Goal: Task Accomplishment & Management: Use online tool/utility

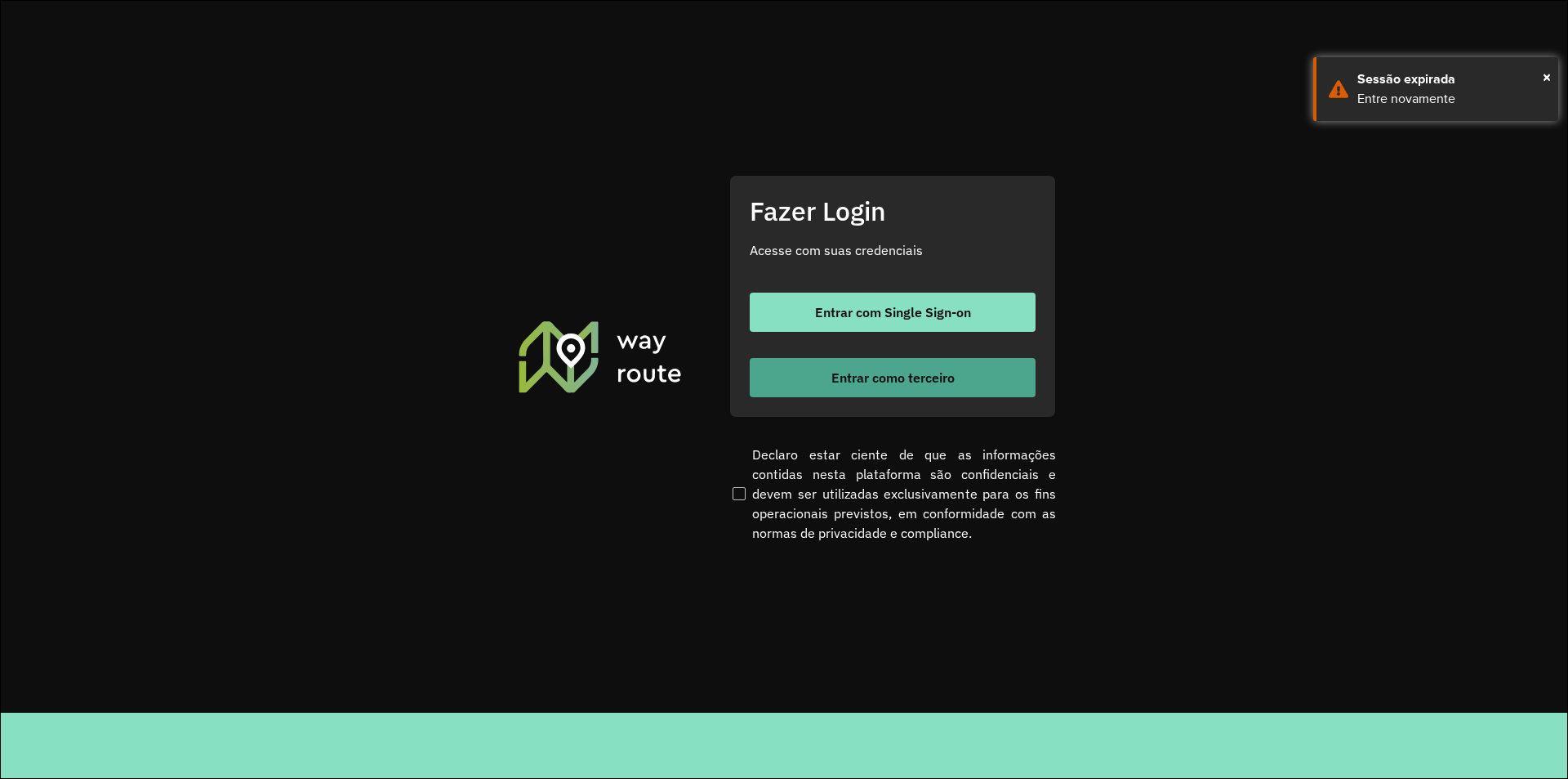
click at [903, 383] on span "Entrar como terceiro" at bounding box center [892, 377] width 123 height 13
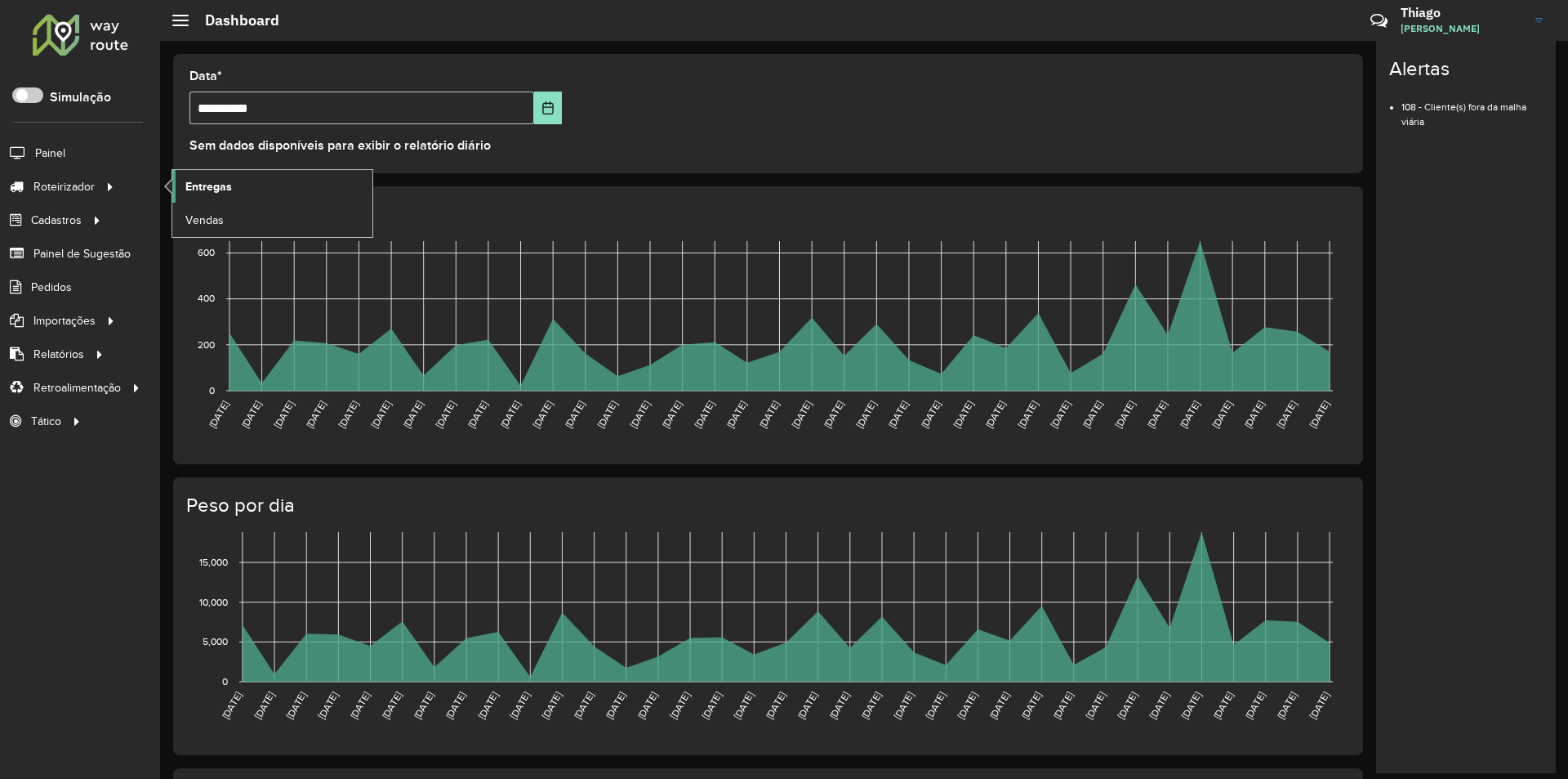
click at [215, 171] on link "Entregas" at bounding box center [272, 186] width 200 height 33
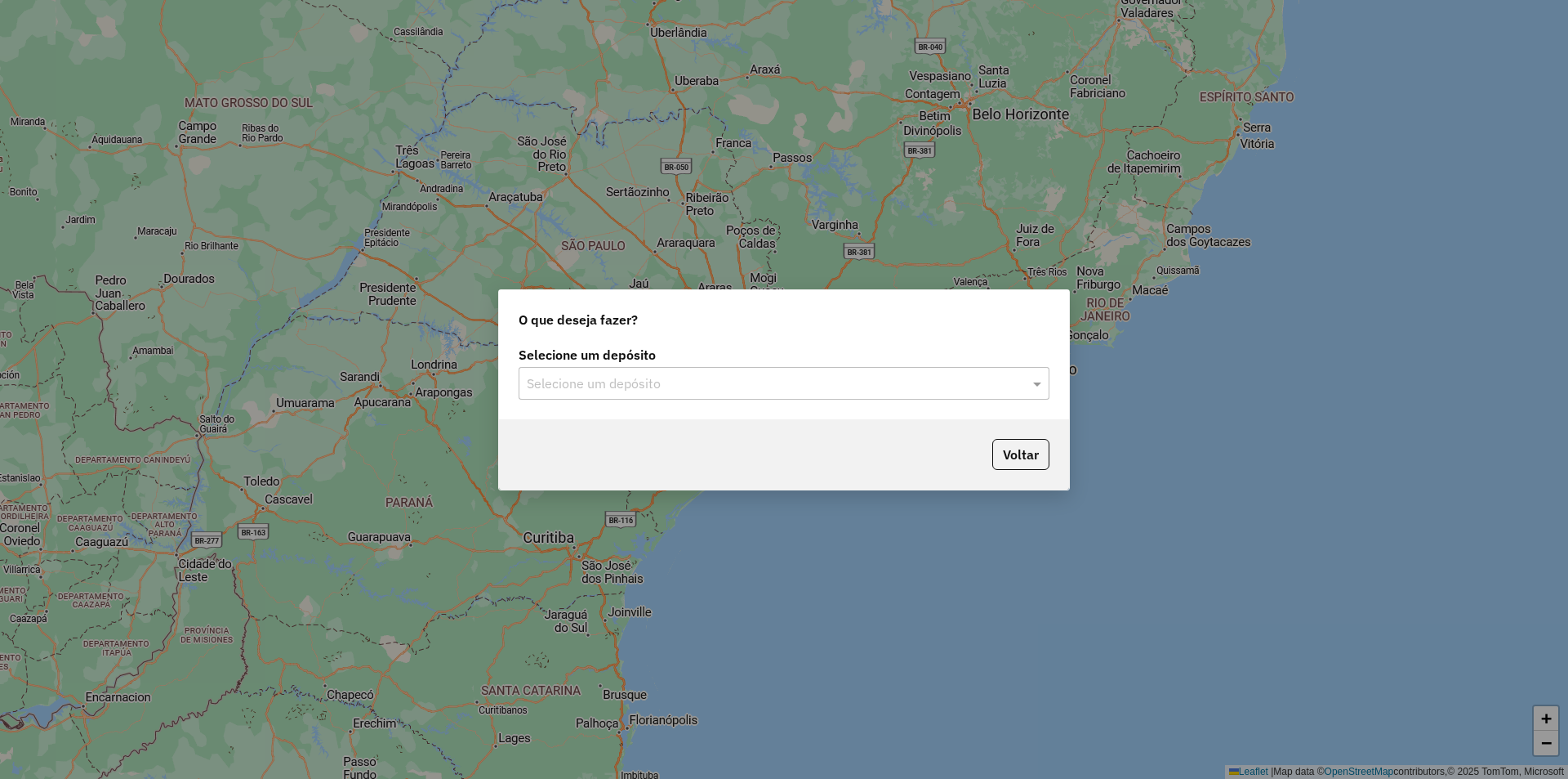
click at [602, 392] on input "text" at bounding box center [768, 384] width 482 height 20
click at [602, 447] on ng-dropdown-panel "Juruá Tarauacá" at bounding box center [784, 431] width 531 height 47
click at [609, 432] on span "Juruá Tarauacá" at bounding box center [569, 430] width 87 height 14
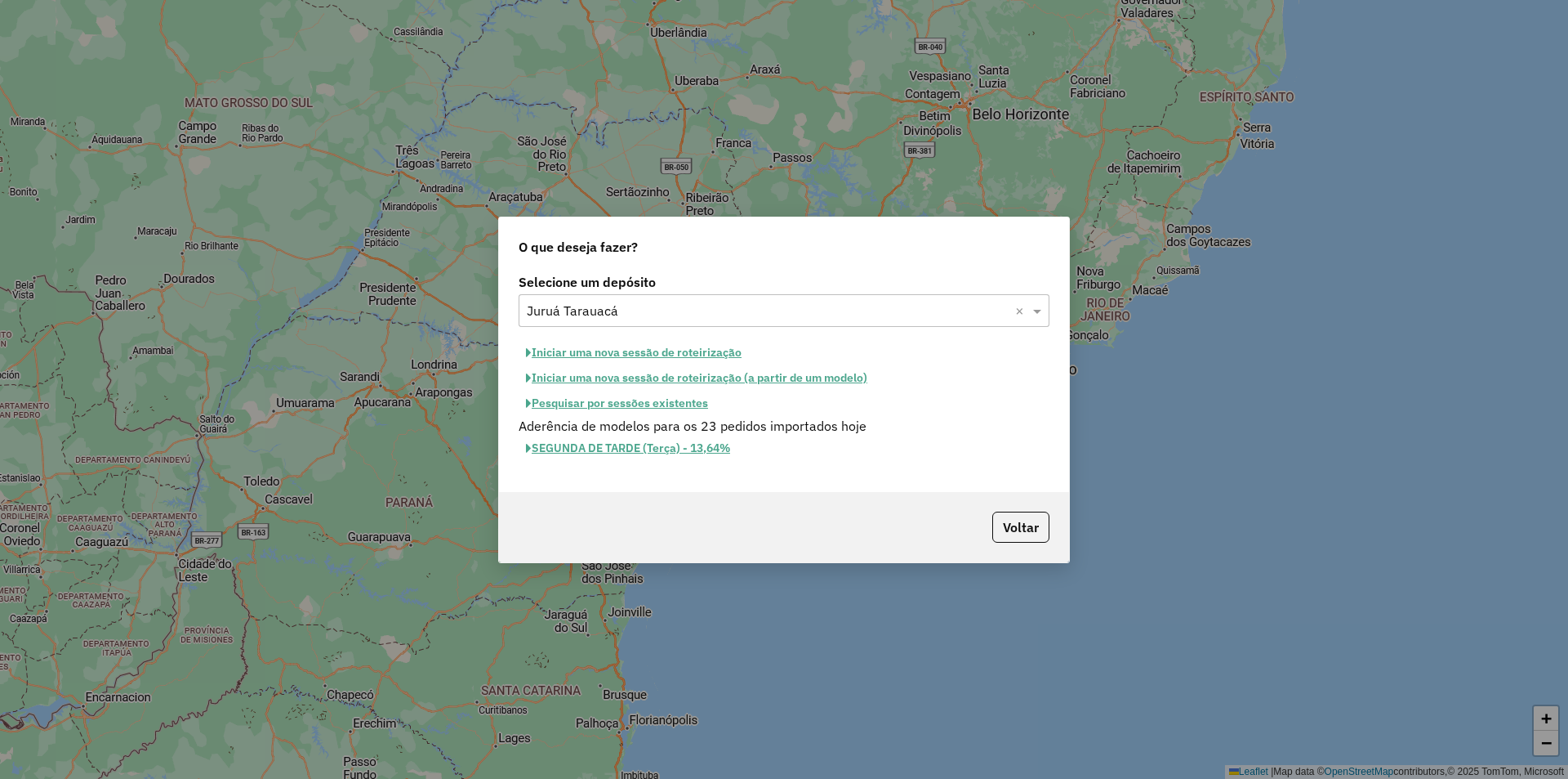
click at [677, 352] on button "Iniciar uma nova sessão de roteirização" at bounding box center [634, 352] width 231 height 25
select select "*"
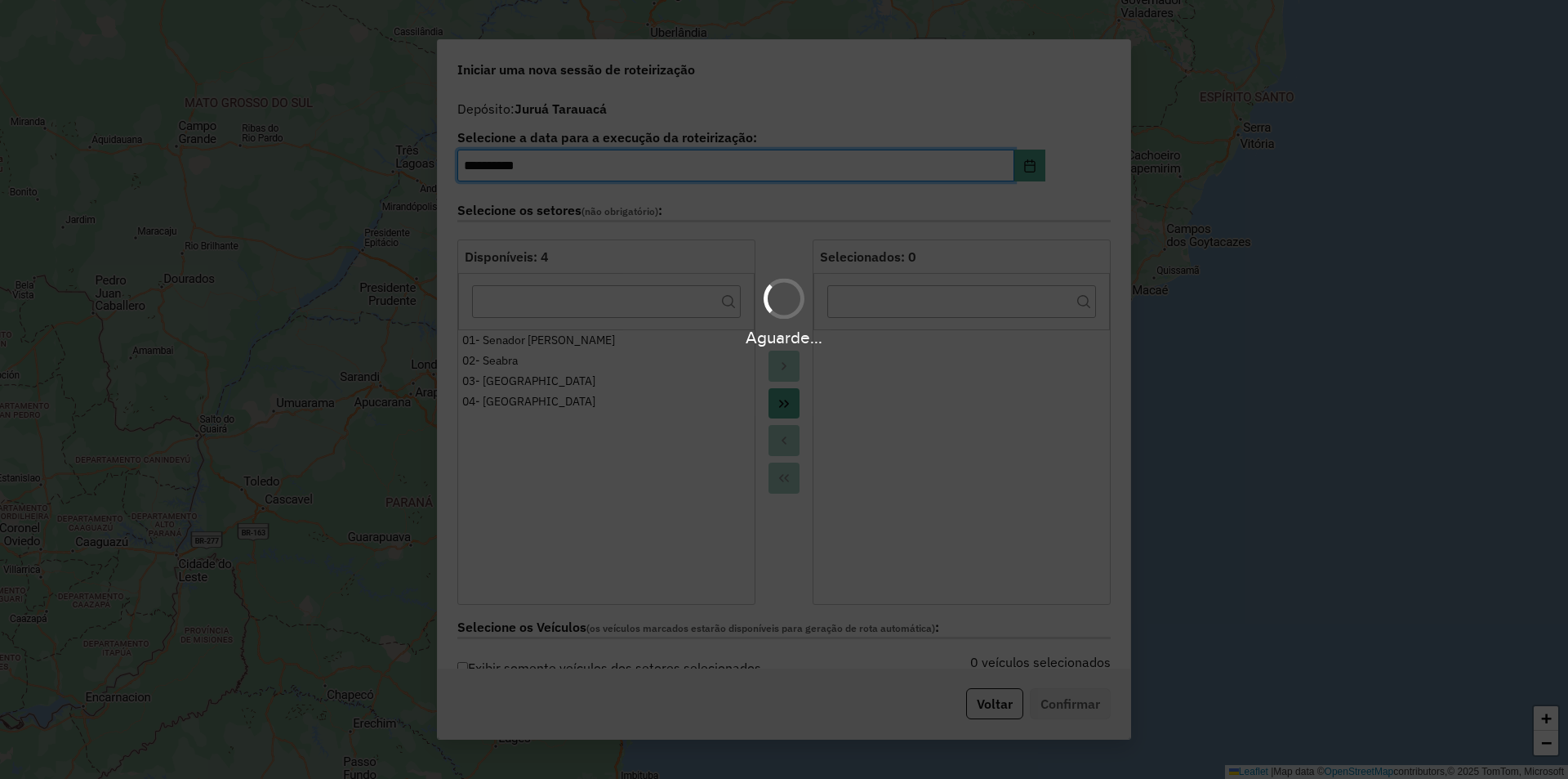
click at [774, 401] on div "Aguarde..." at bounding box center [784, 389] width 1568 height 779
click at [774, 401] on hb-app "**********" at bounding box center [784, 389] width 1568 height 779
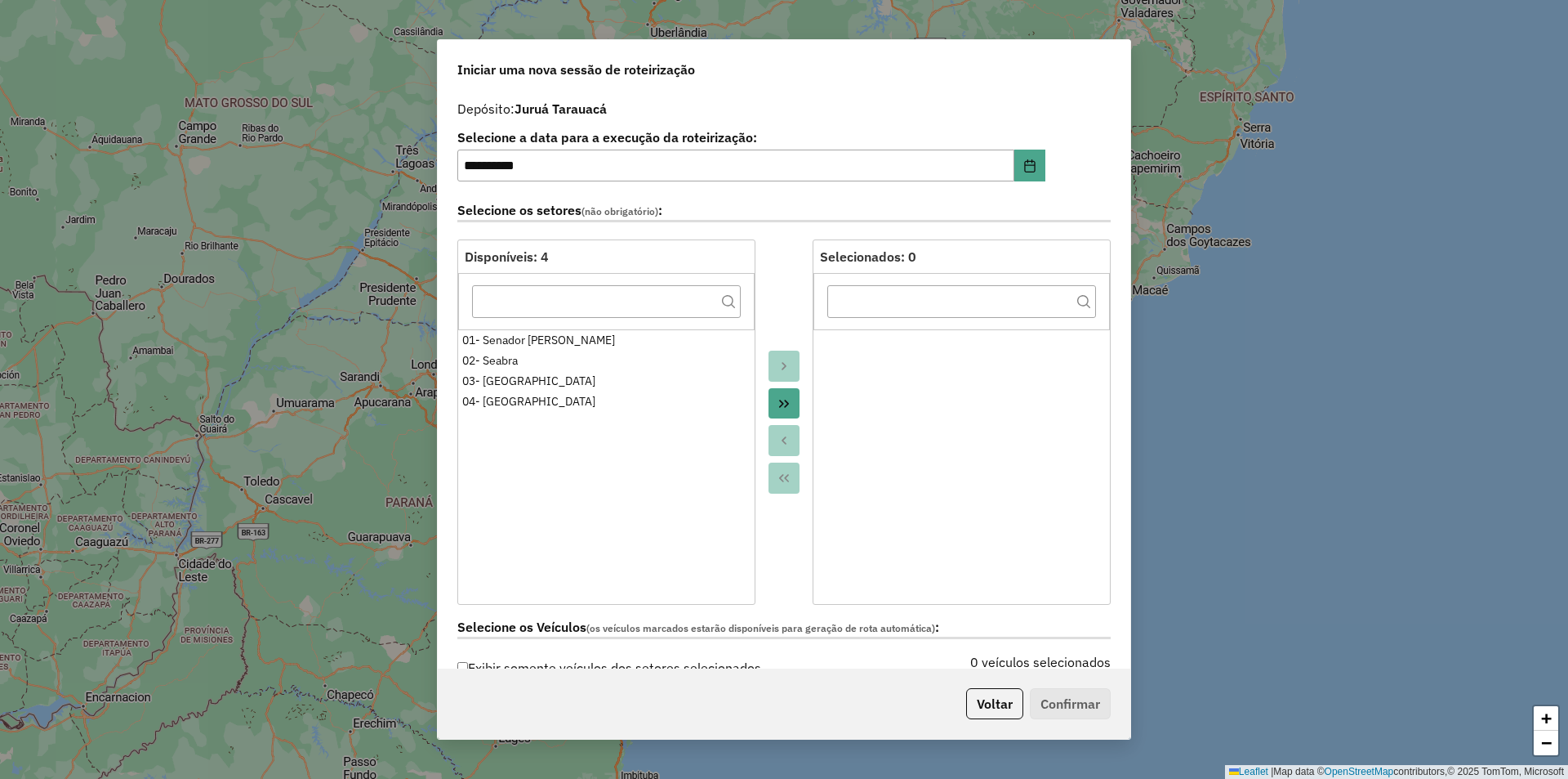
click at [774, 401] on button "Move All to Target" at bounding box center [784, 403] width 31 height 31
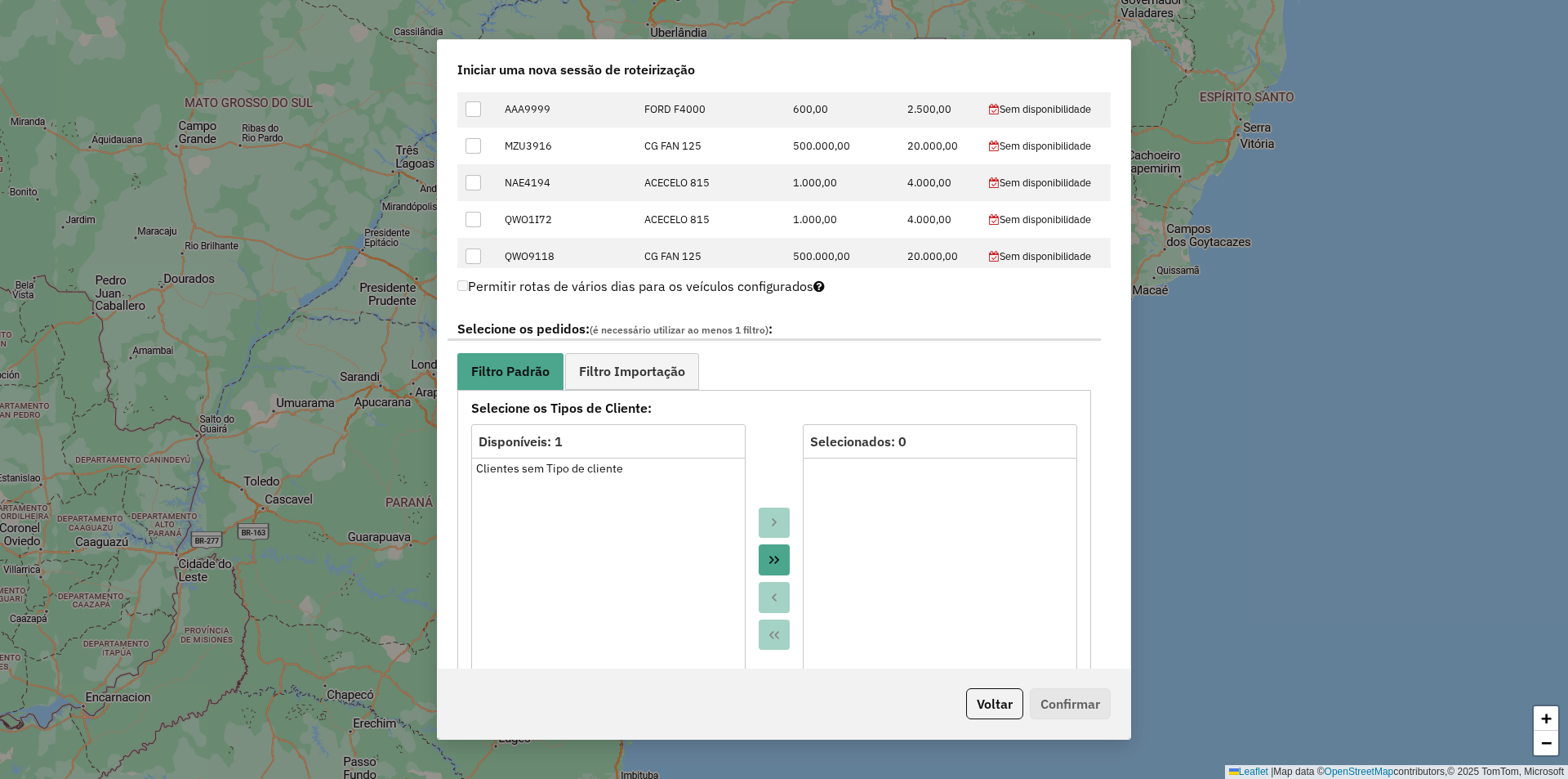
scroll to position [735, 0]
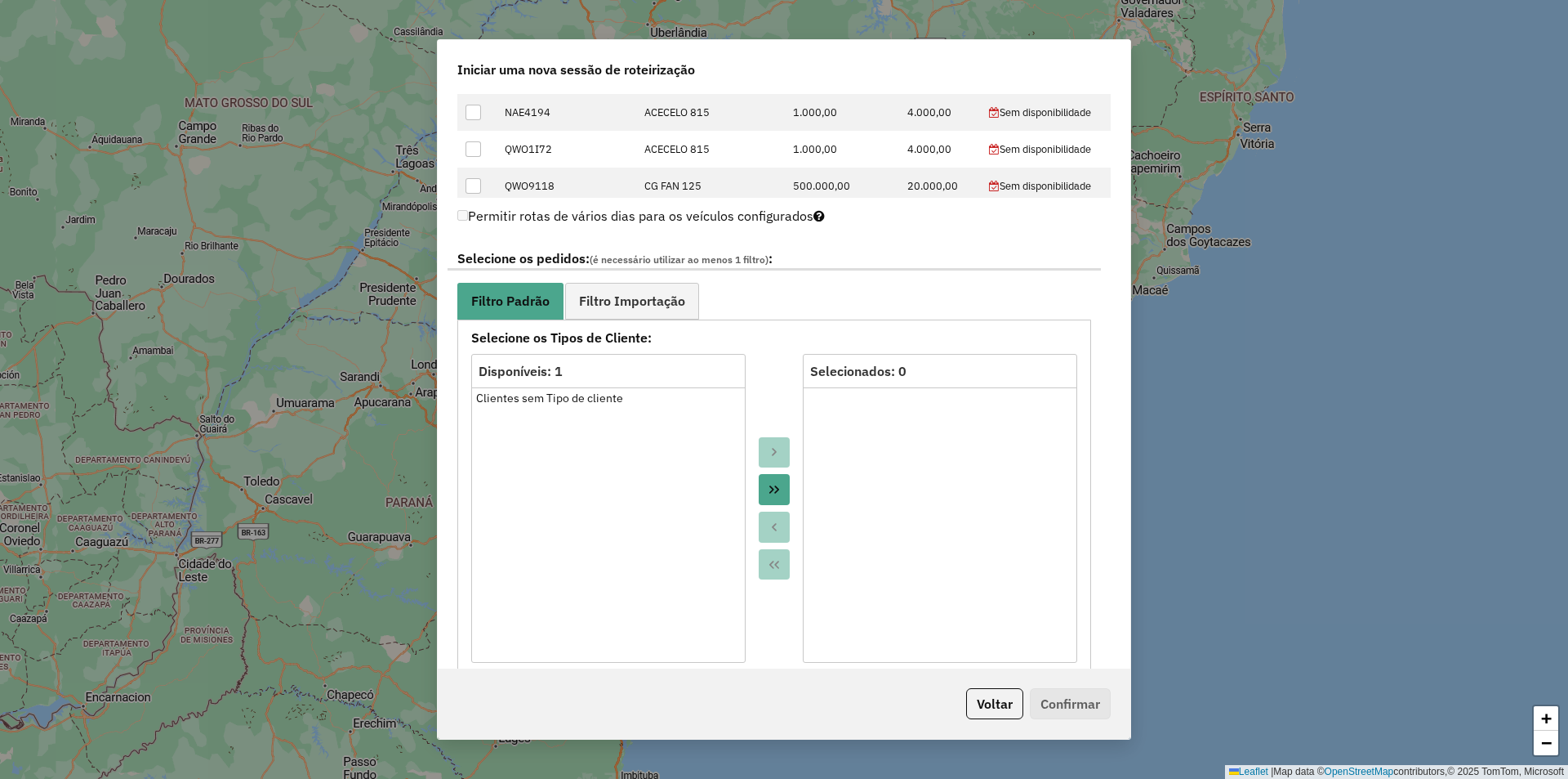
click at [777, 483] on icon "Move All to Target" at bounding box center [774, 489] width 13 height 13
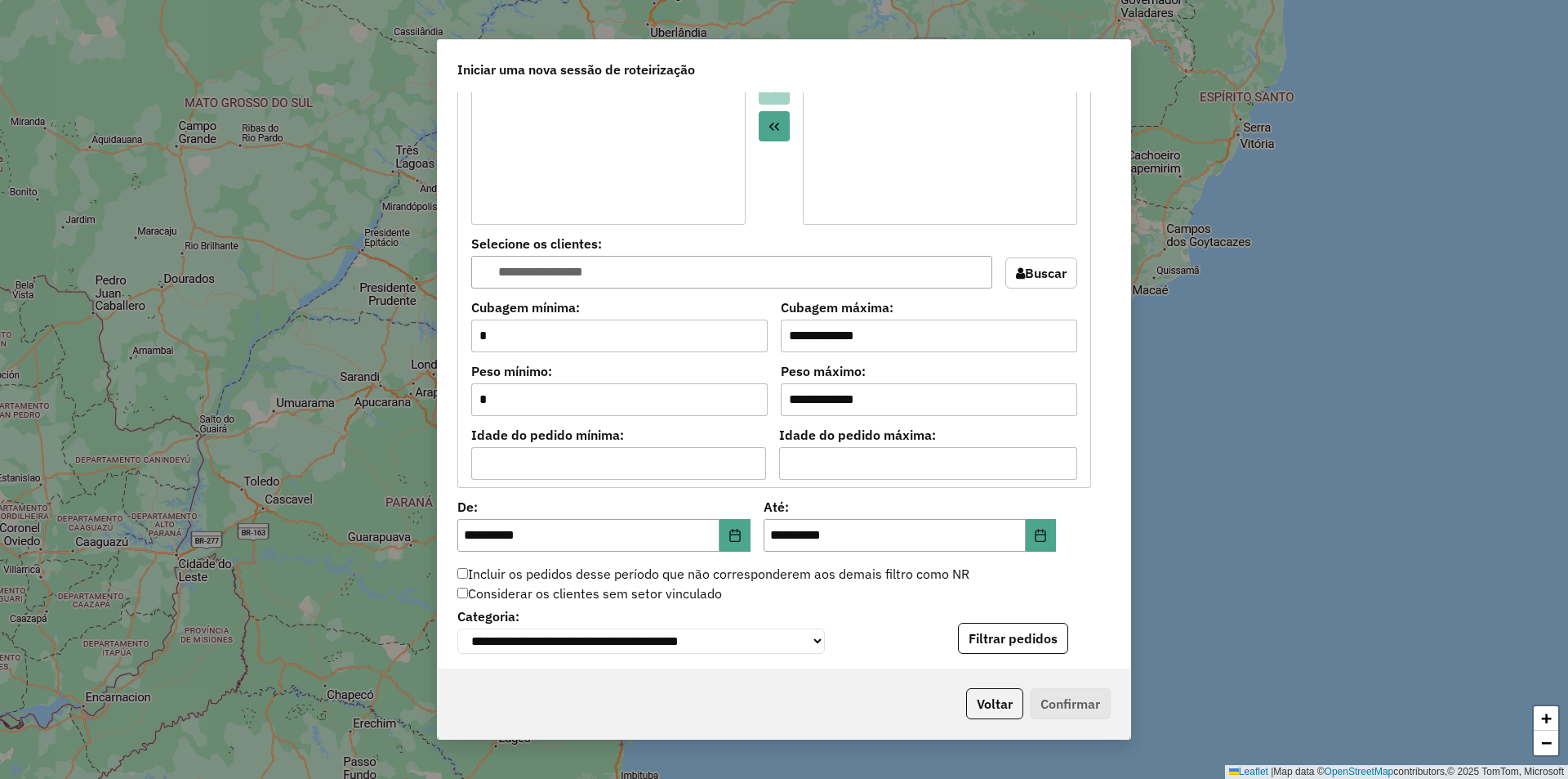
scroll to position [1305, 0]
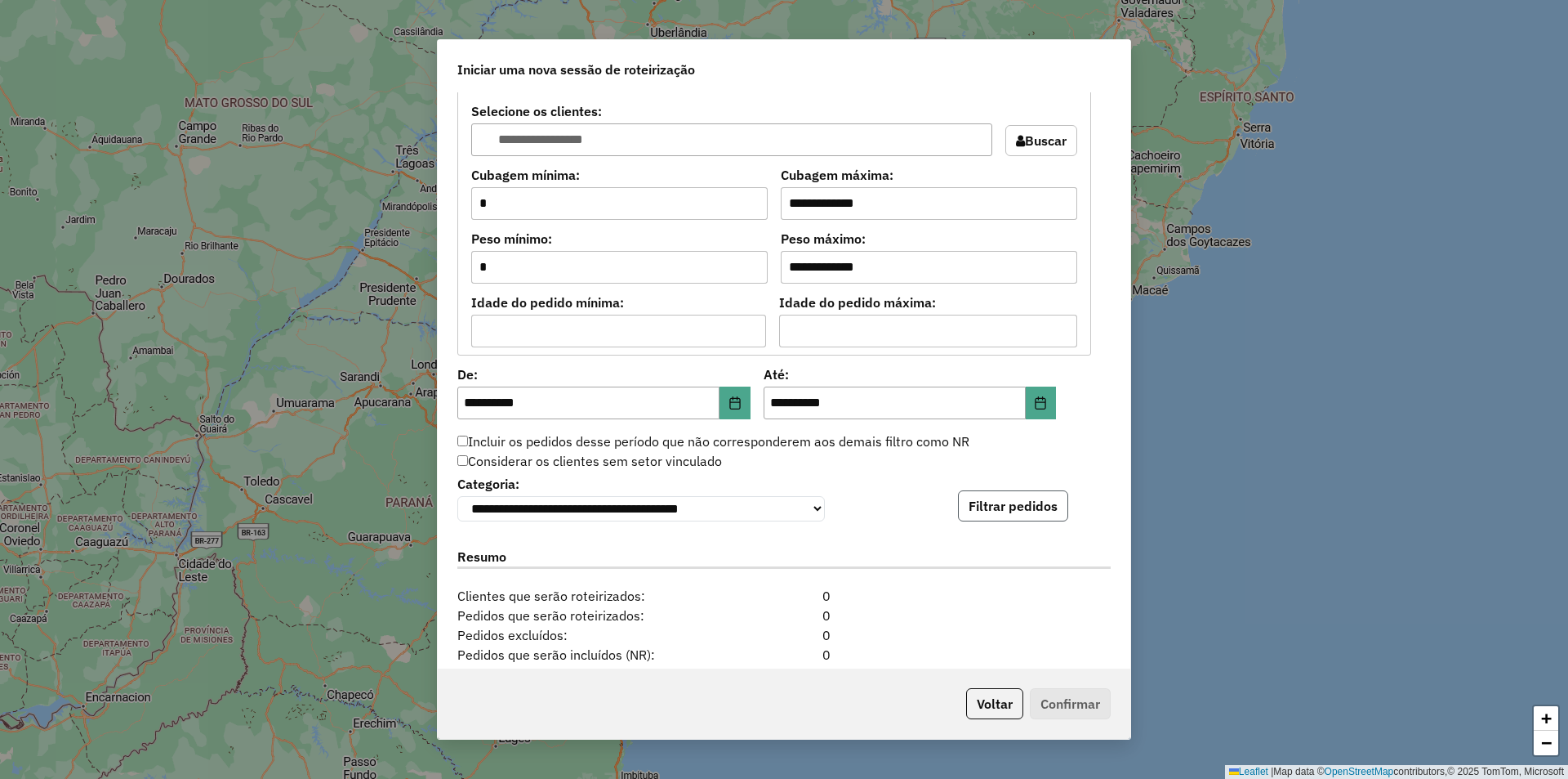
click at [998, 512] on button "Filtrar pedidos" at bounding box center [1013, 505] width 110 height 31
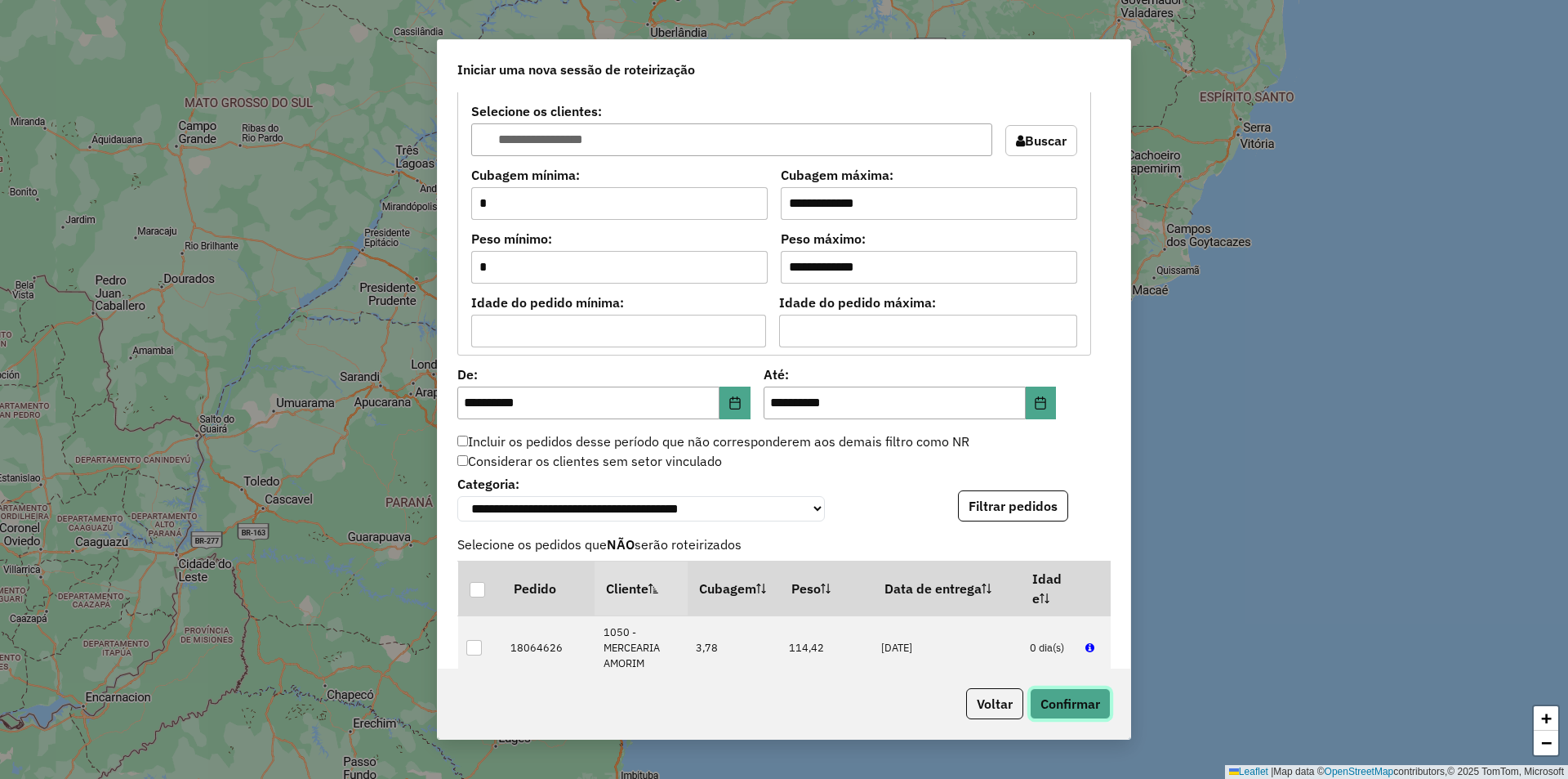
click at [1083, 703] on button "Confirmar" at bounding box center [1070, 703] width 81 height 31
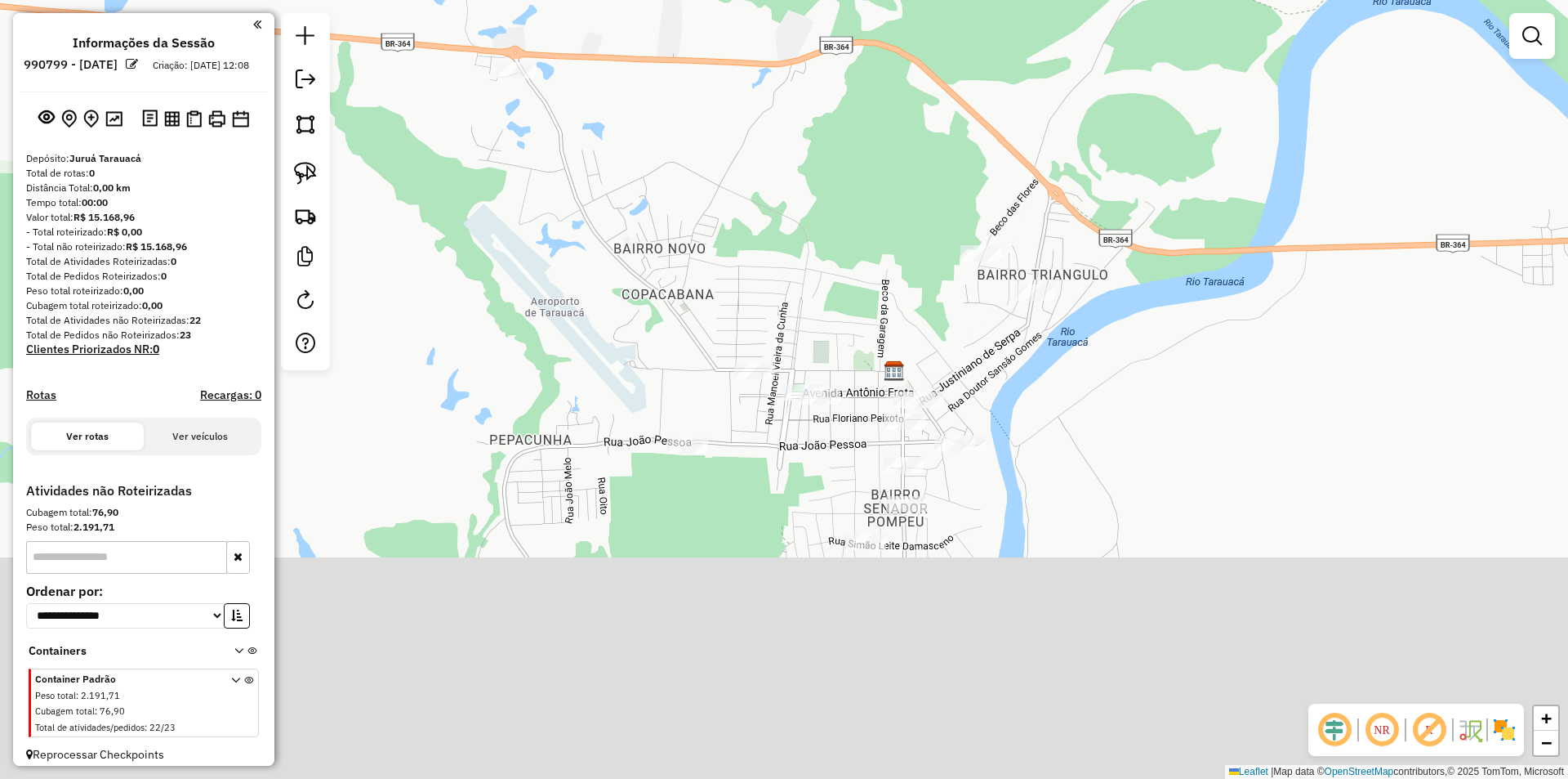
drag, startPoint x: 870, startPoint y: 761, endPoint x: 736, endPoint y: 476, distance: 314.9
click at [736, 477] on div "Janela de atendimento Grade de atendimento Capacidade Transportadoras Veículos …" at bounding box center [784, 389] width 1568 height 779
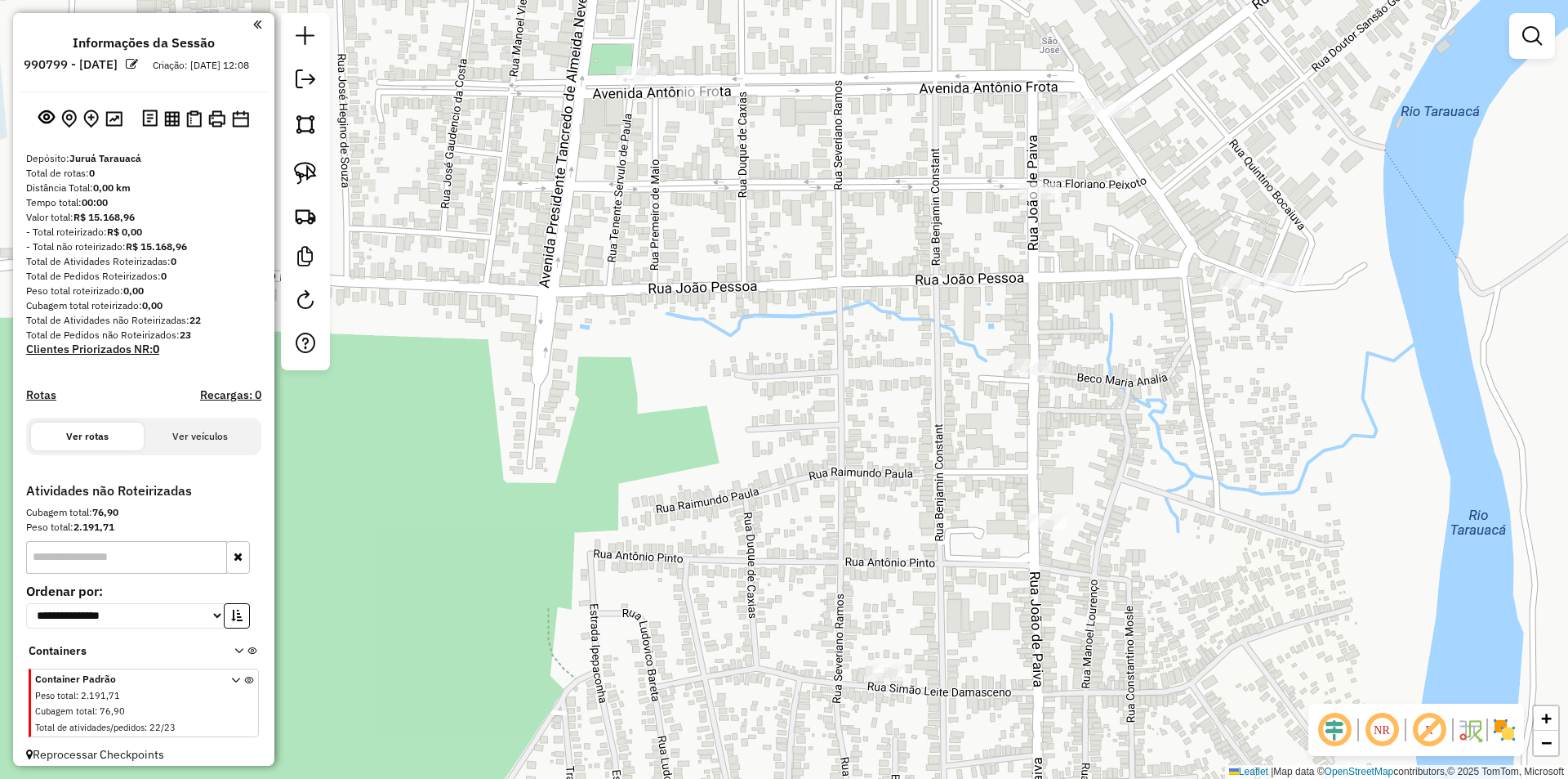
drag, startPoint x: 1125, startPoint y: 629, endPoint x: 798, endPoint y: 730, distance: 342.2
click at [798, 730] on div "Janela de atendimento Grade de atendimento Capacidade Transportadoras Veículos …" at bounding box center [784, 389] width 1568 height 779
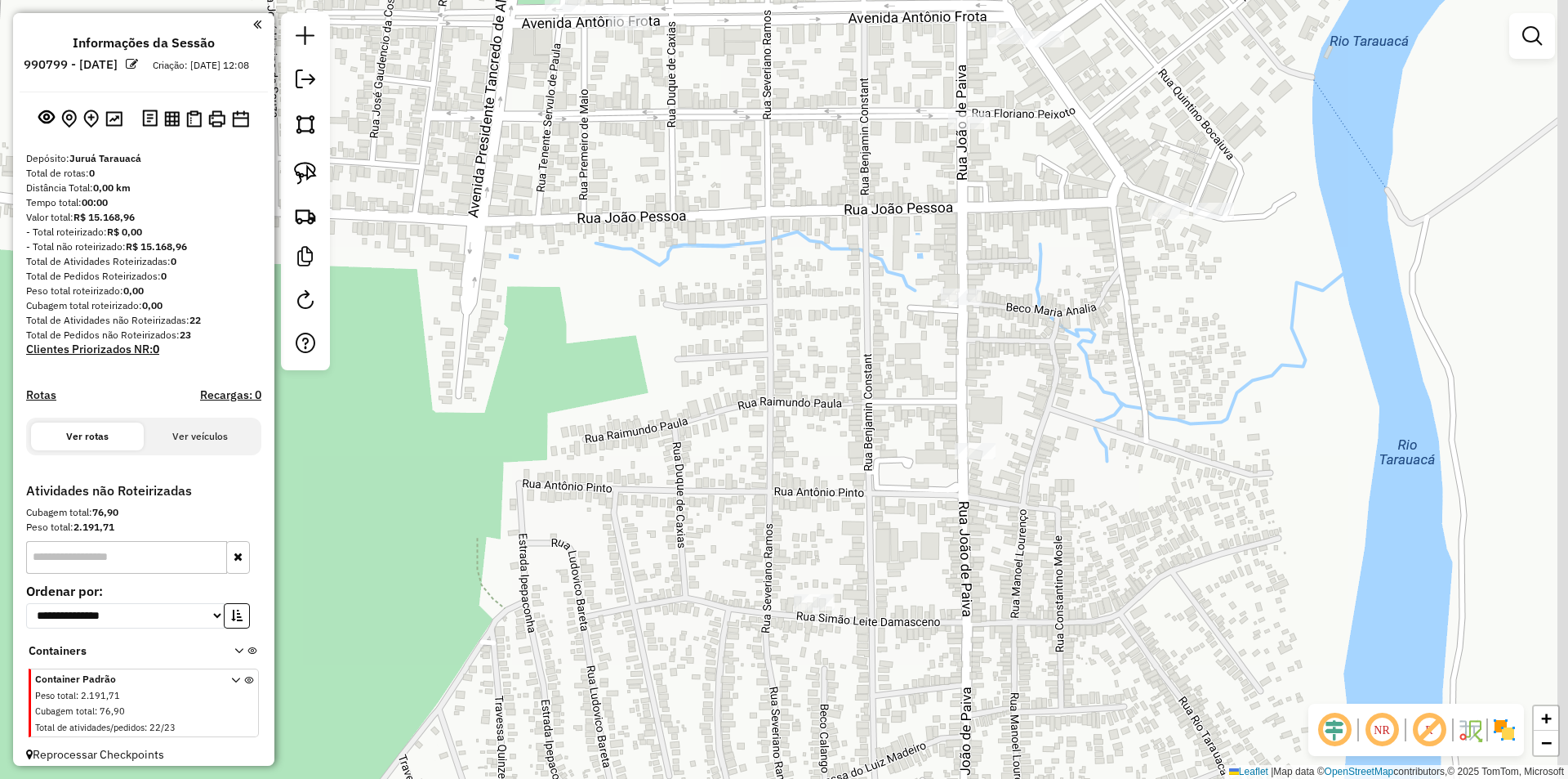
drag, startPoint x: 837, startPoint y: 632, endPoint x: 756, endPoint y: 578, distance: 97.3
click at [756, 578] on div "Janela de atendimento Grade de atendimento Capacidade Transportadoras Veículos …" at bounding box center [784, 389] width 1568 height 779
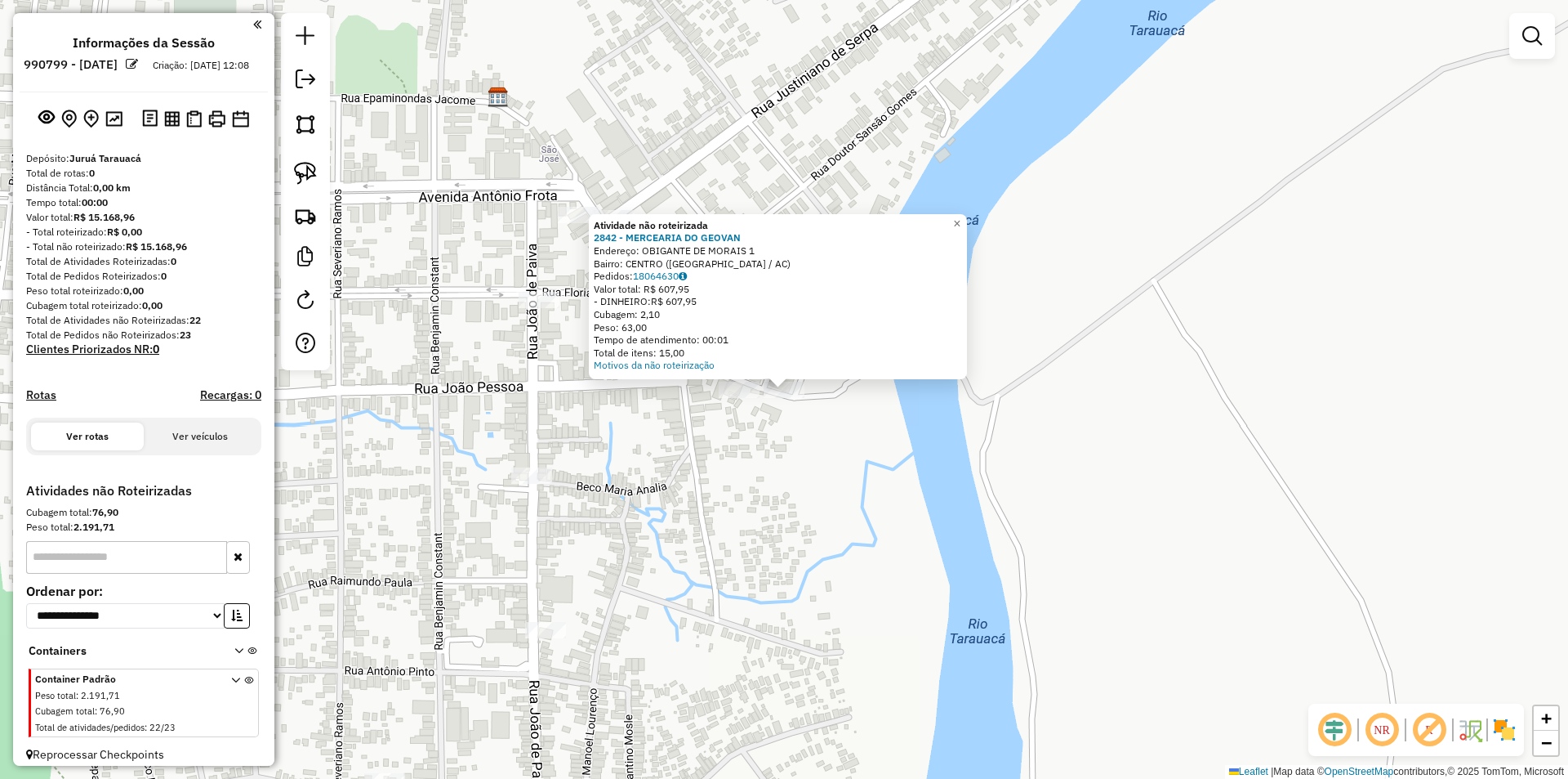
click at [771, 445] on div "Atividade não roteirizada 2842 - MERCEARIA DO GEOVAN Endereço: OBIGANTE DE MORA…" at bounding box center [784, 389] width 1568 height 779
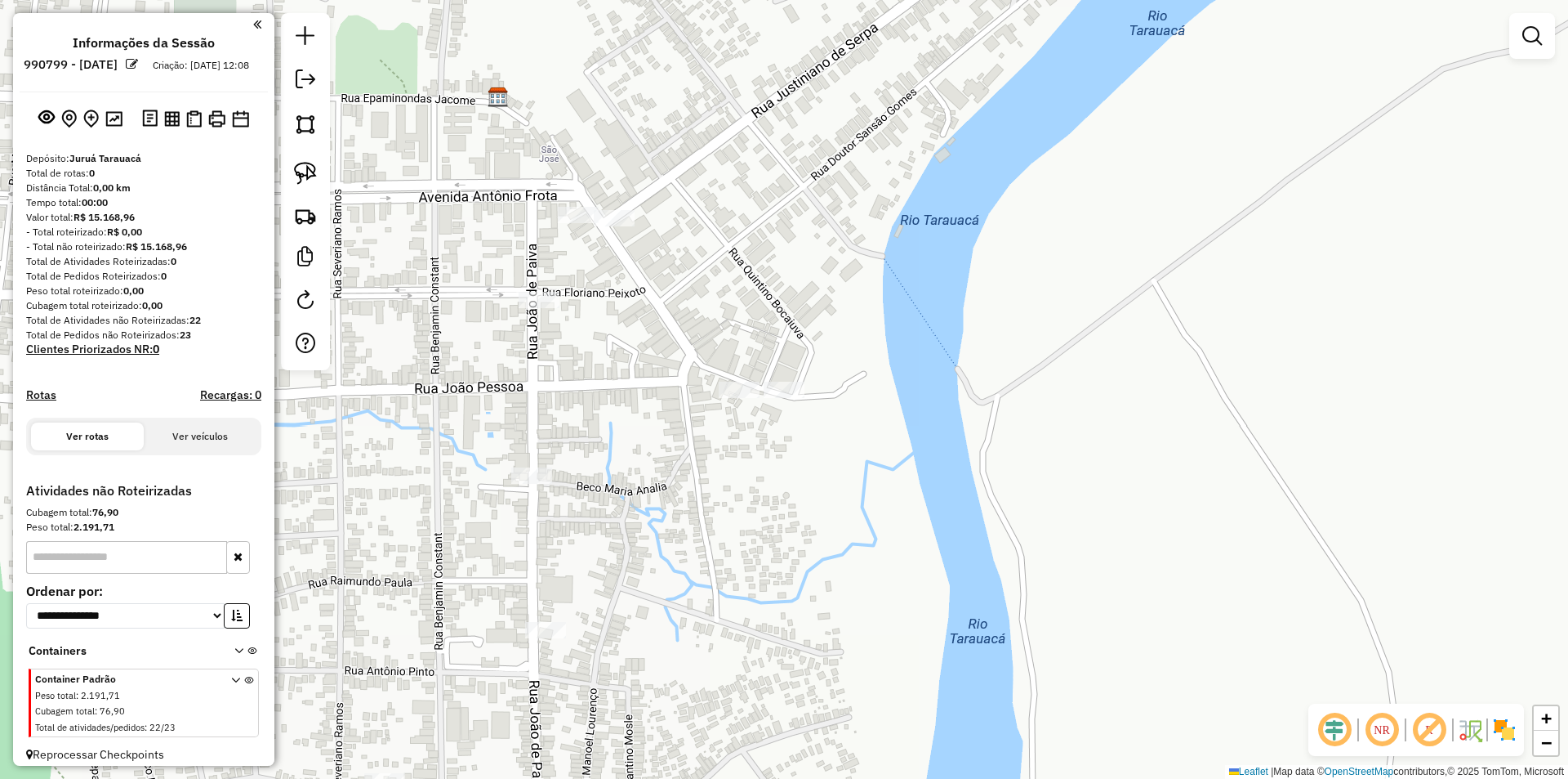
click at [532, 287] on div "Janela de atendimento Grade de atendimento Capacidade Transportadoras Veículos …" at bounding box center [784, 389] width 1568 height 779
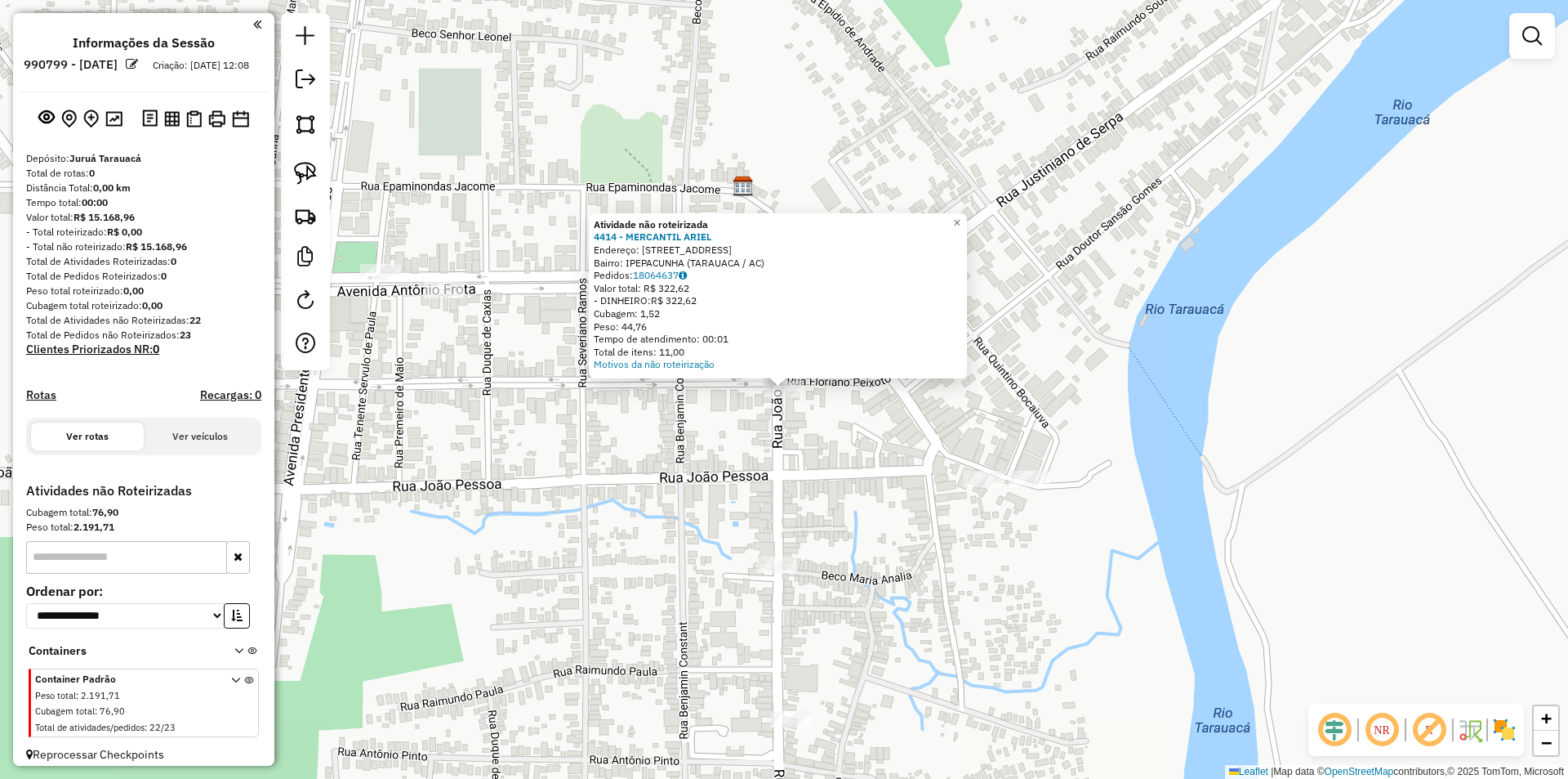
click at [807, 539] on div "Atividade não roteirizada 4414 - MERCANTIL [PERSON_NAME]: [STREET_ADDRESS] Bair…" at bounding box center [784, 389] width 1568 height 779
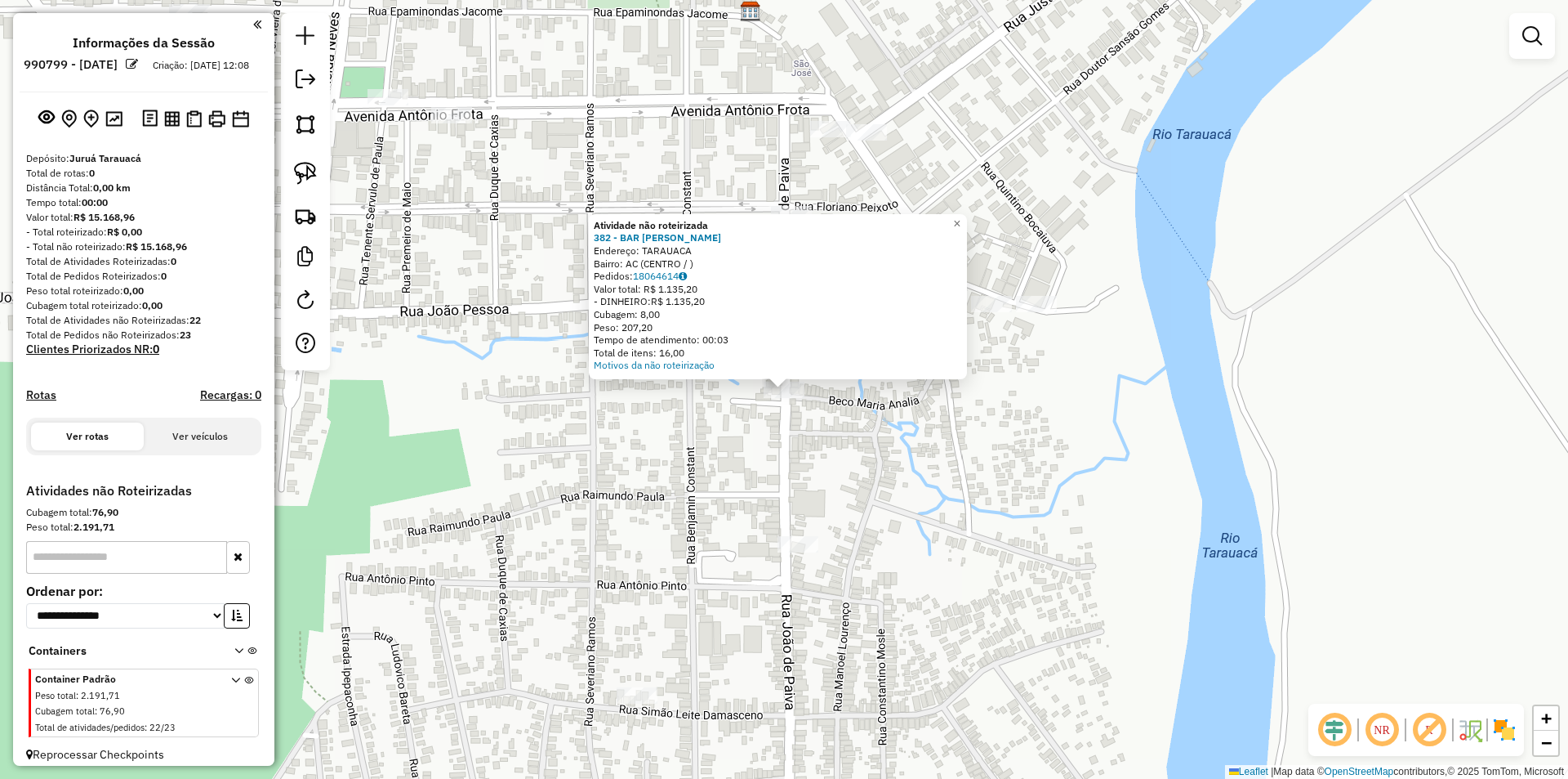
click at [965, 508] on div "Atividade não roteirizada 382 - BAR JOAO VELHO Endereço: TARAUACA Bairro: AC (C…" at bounding box center [784, 389] width 1568 height 779
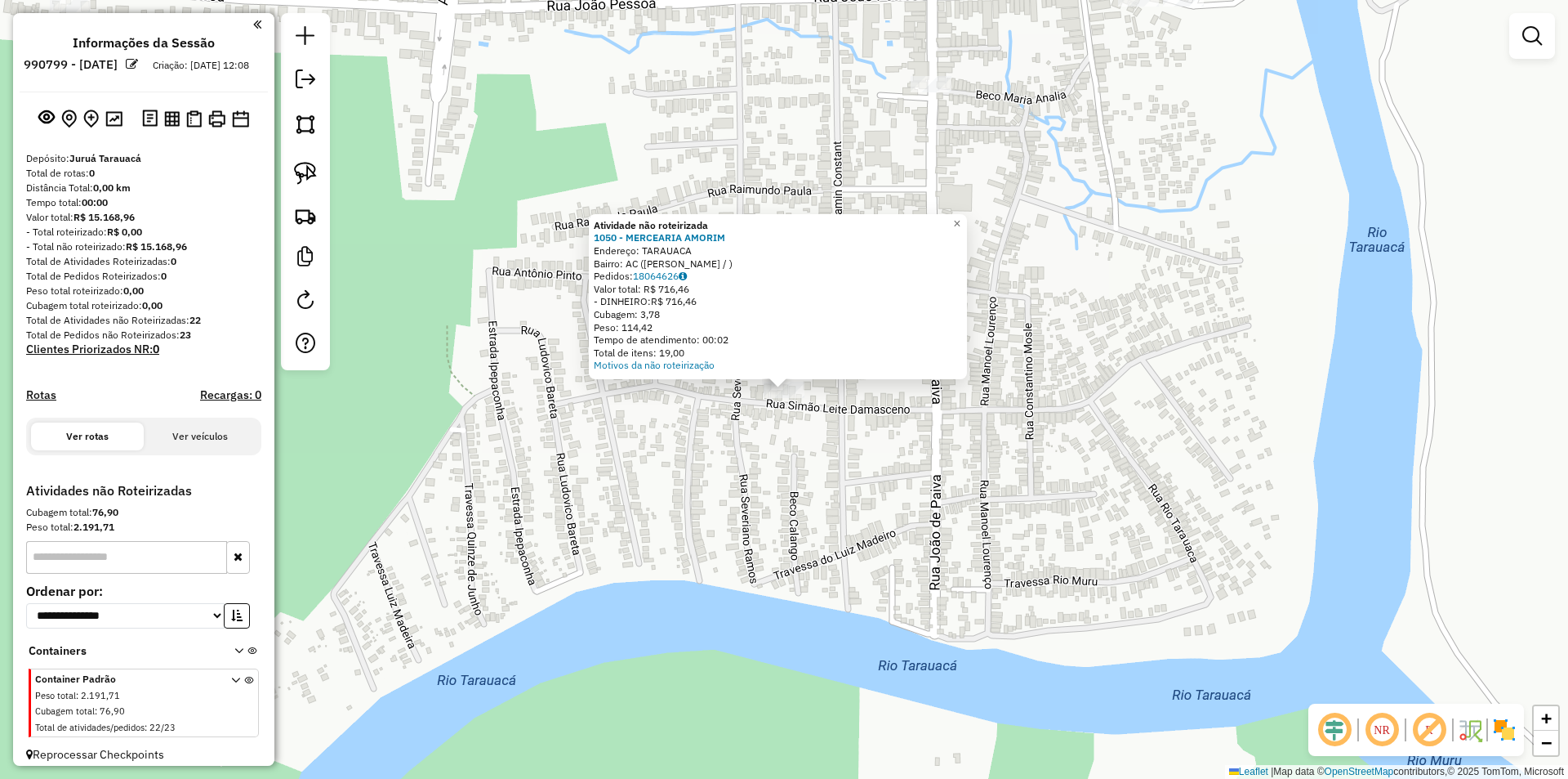
click at [1144, 464] on div "Atividade não roteirizada 1050 - MERCEARIA AMORIM Endereço: TARAUACA Bairro: AC…" at bounding box center [784, 389] width 1568 height 779
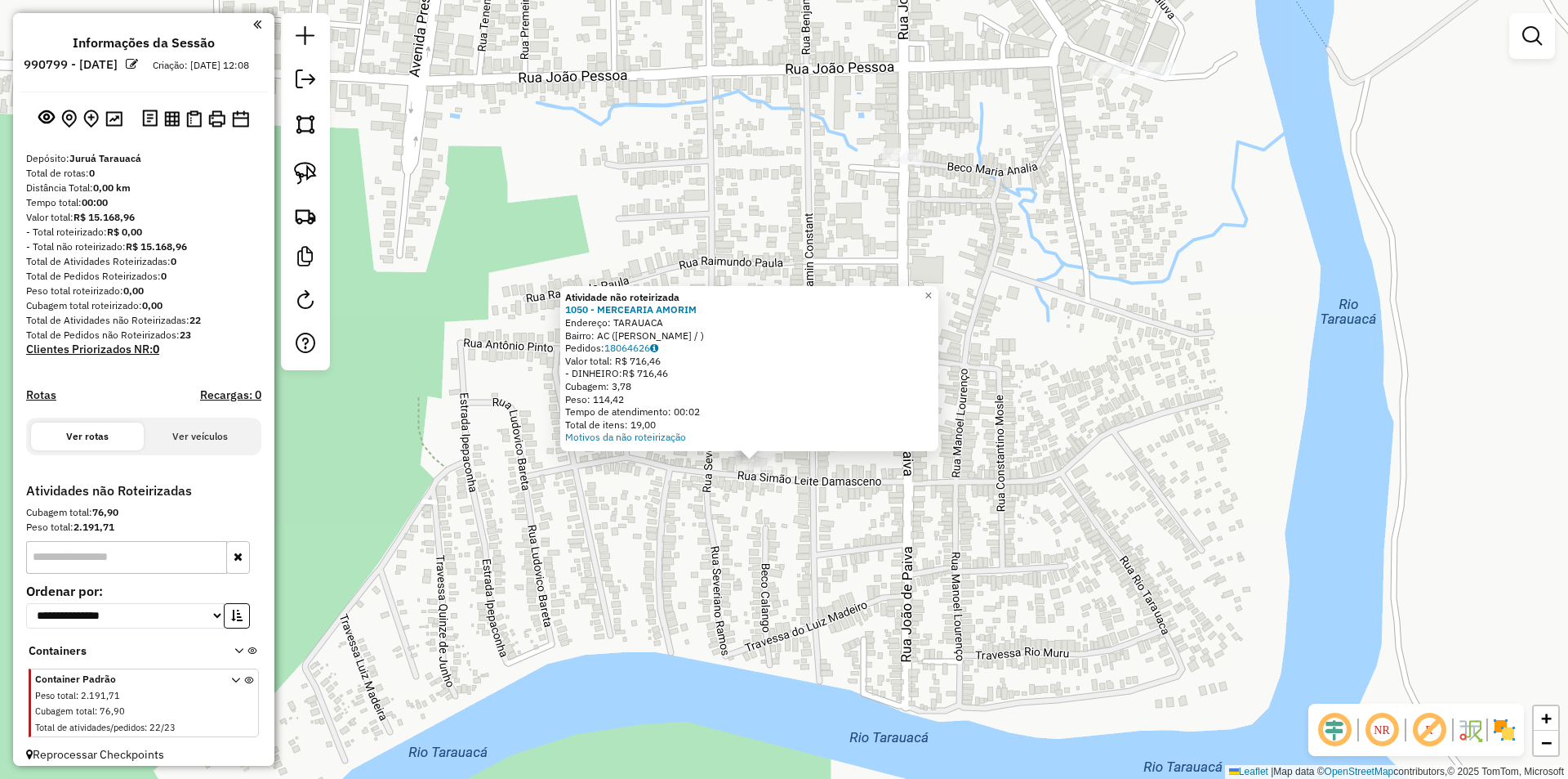
drag, startPoint x: 1111, startPoint y: 539, endPoint x: 1022, endPoint y: 732, distance: 212.5
click at [1022, 732] on div "Atividade não roteirizada 1050 - MERCEARIA AMORIM Endereço: TARAUACA Bairro: AC…" at bounding box center [784, 389] width 1568 height 779
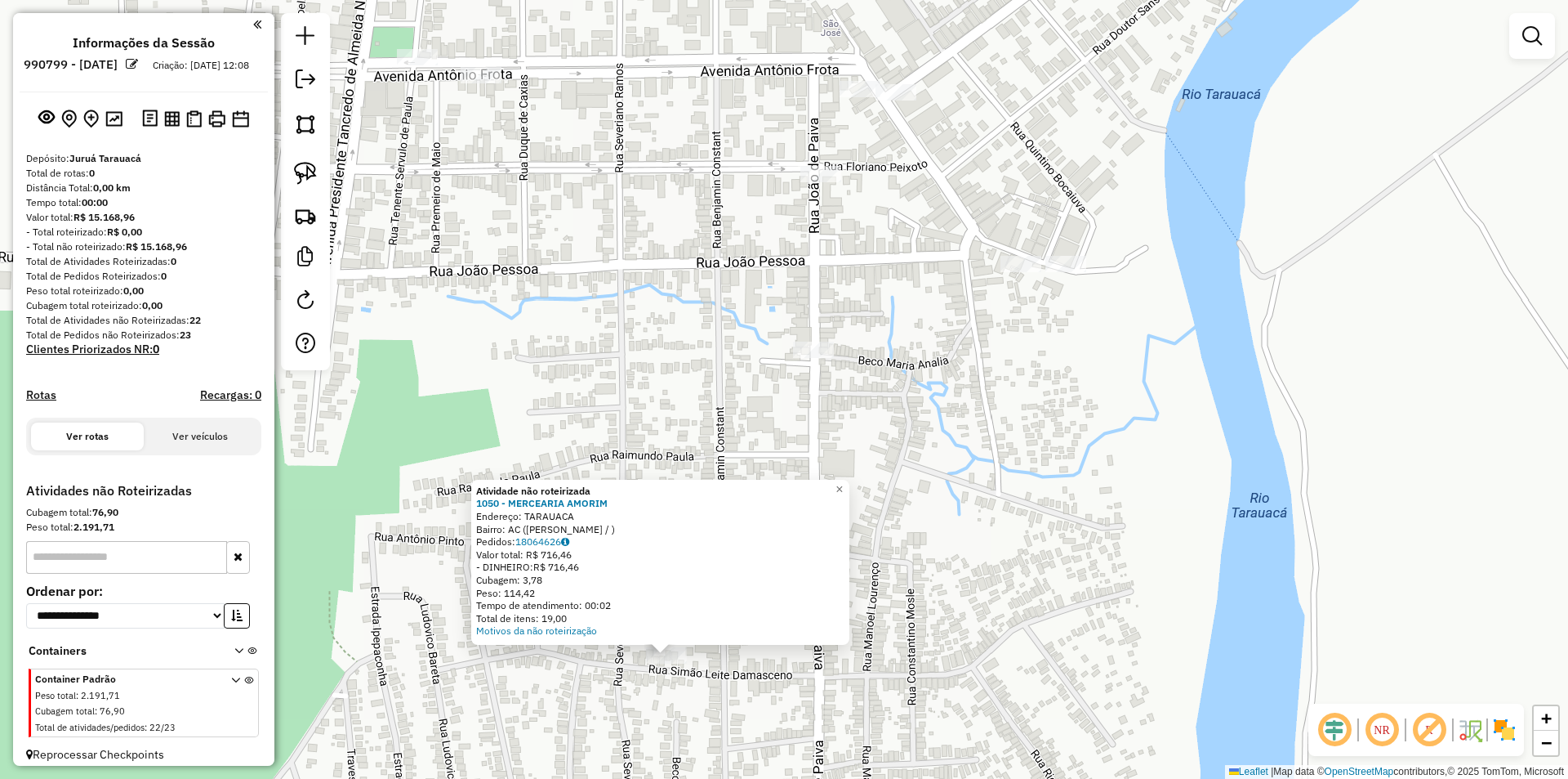
click at [1024, 701] on div "Atividade não roteirizada 1050 - MERCEARIA AMORIM Endereço: TARAUACA Bairro: AC…" at bounding box center [784, 389] width 1568 height 779
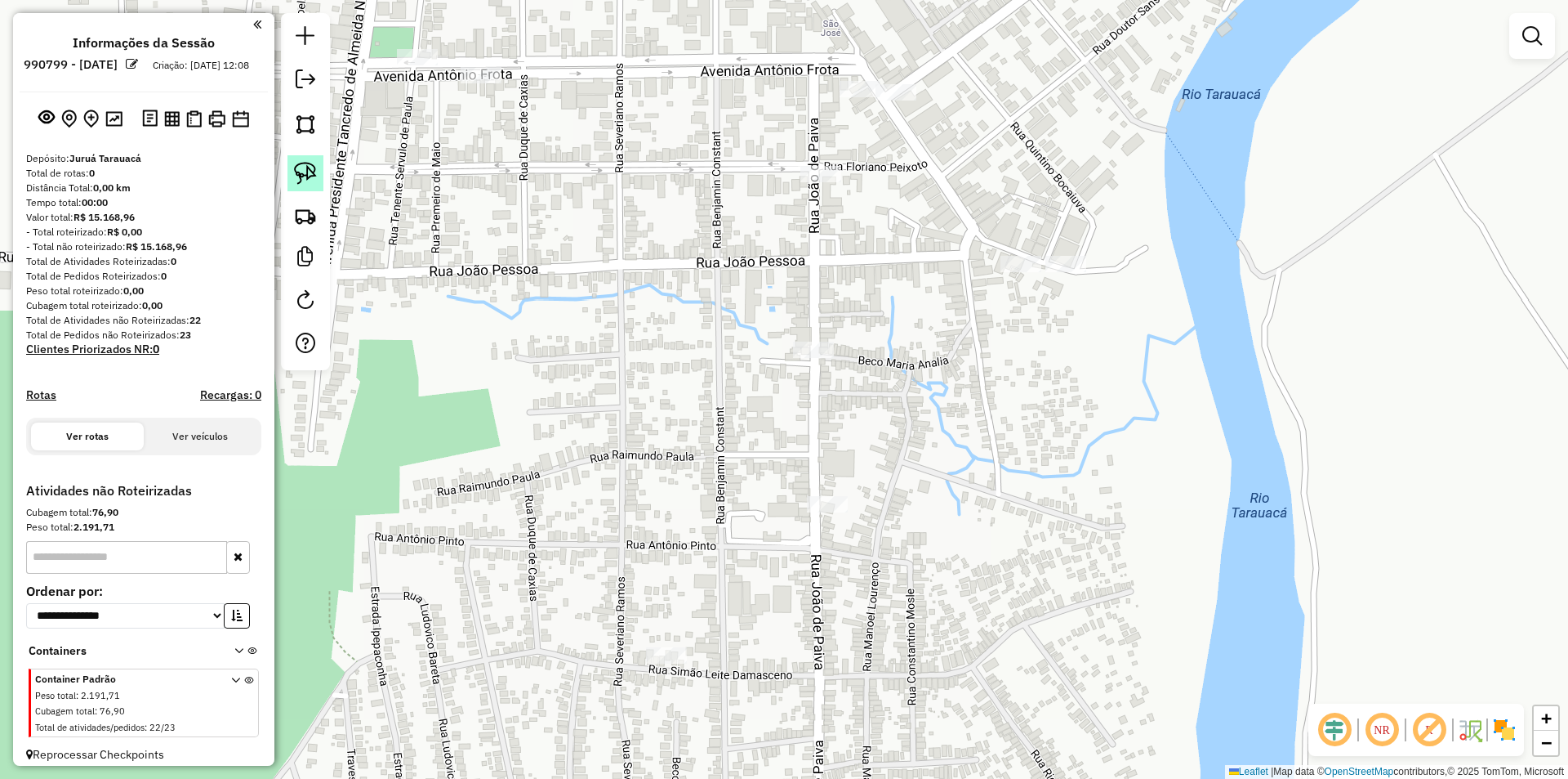
click at [295, 159] on link at bounding box center [306, 173] width 36 height 36
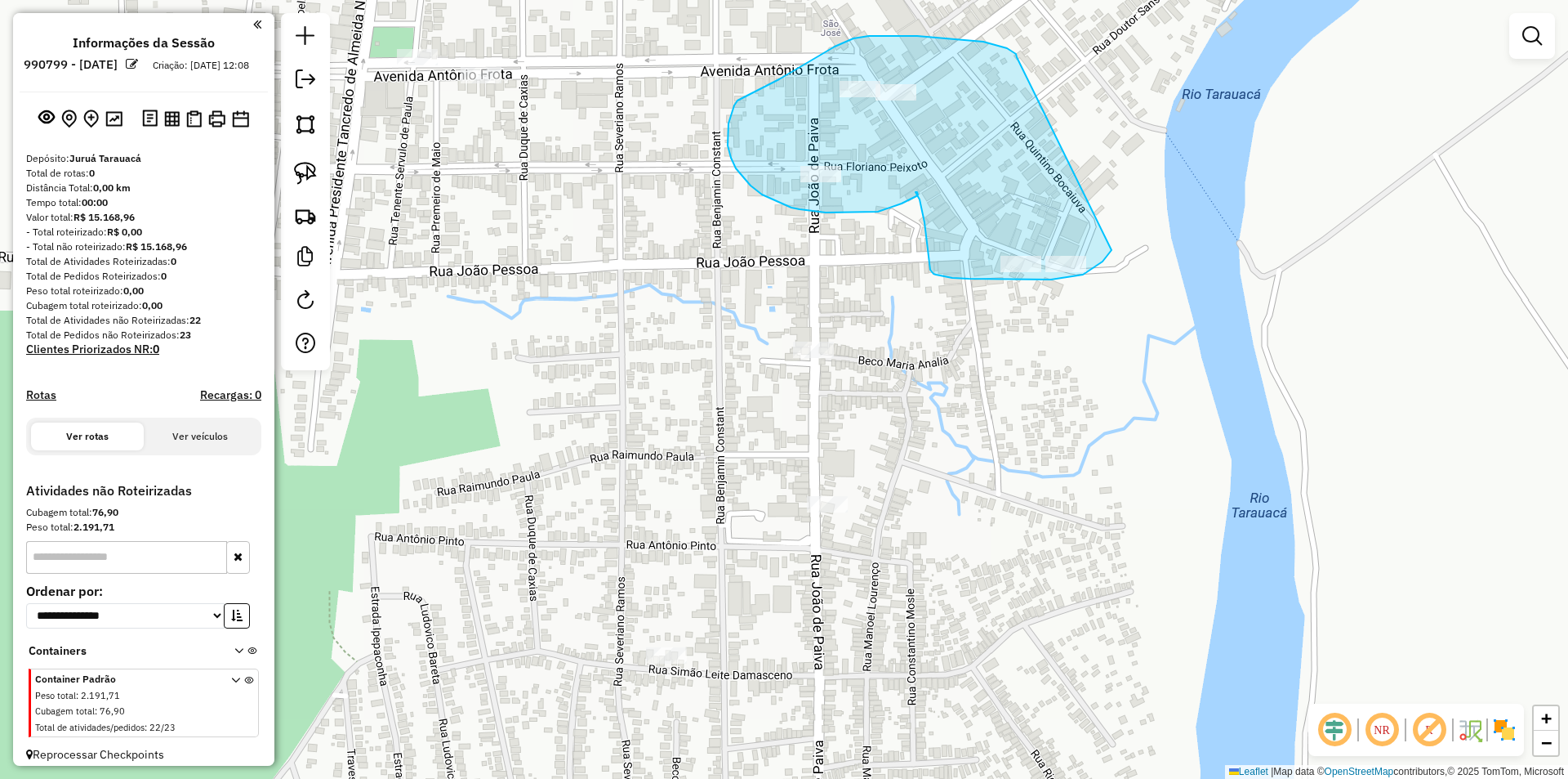
drag, startPoint x: 1011, startPoint y: 51, endPoint x: 1111, endPoint y: 250, distance: 222.7
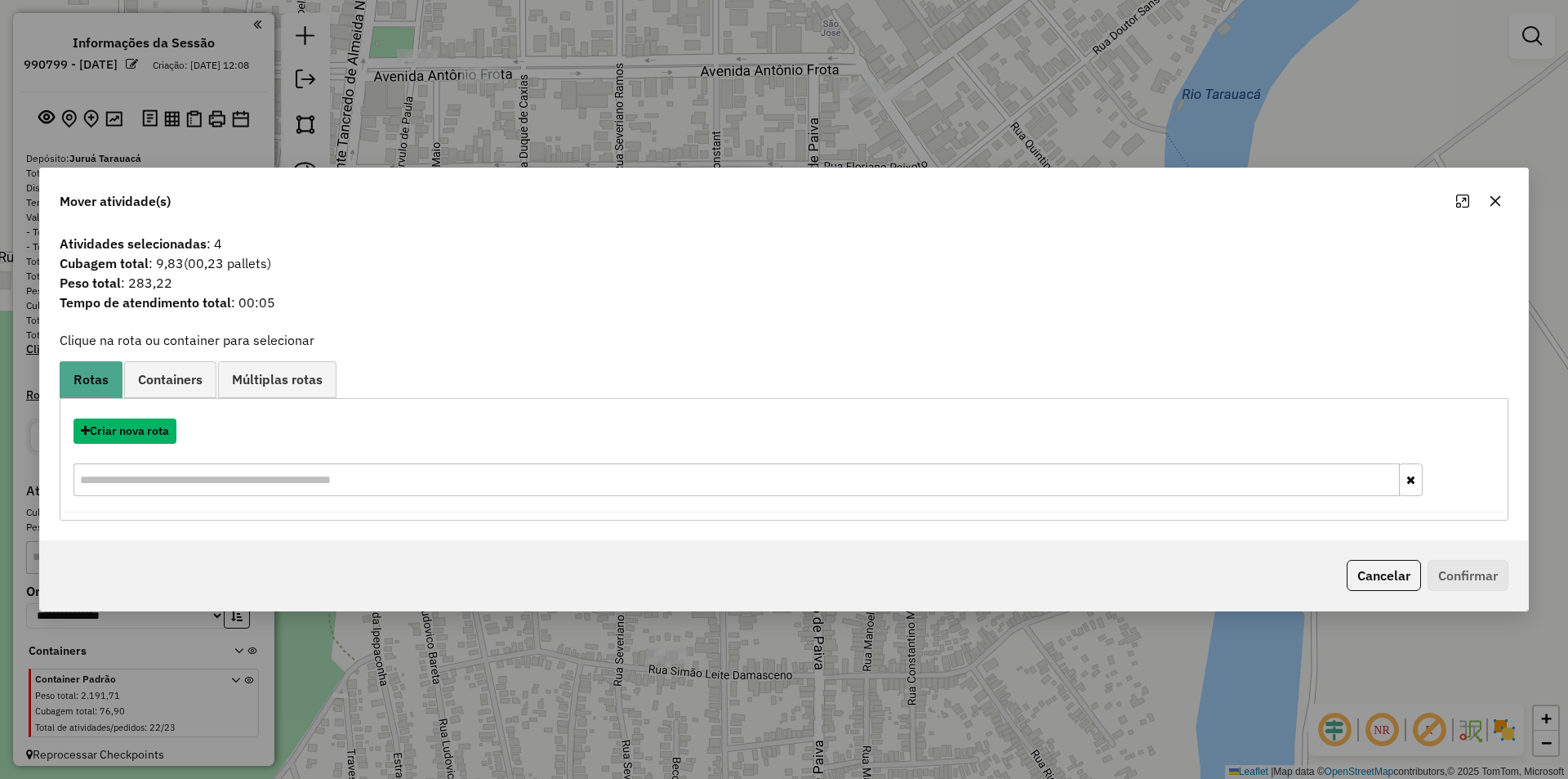
click at [94, 438] on button "Criar nova rota" at bounding box center [125, 431] width 103 height 25
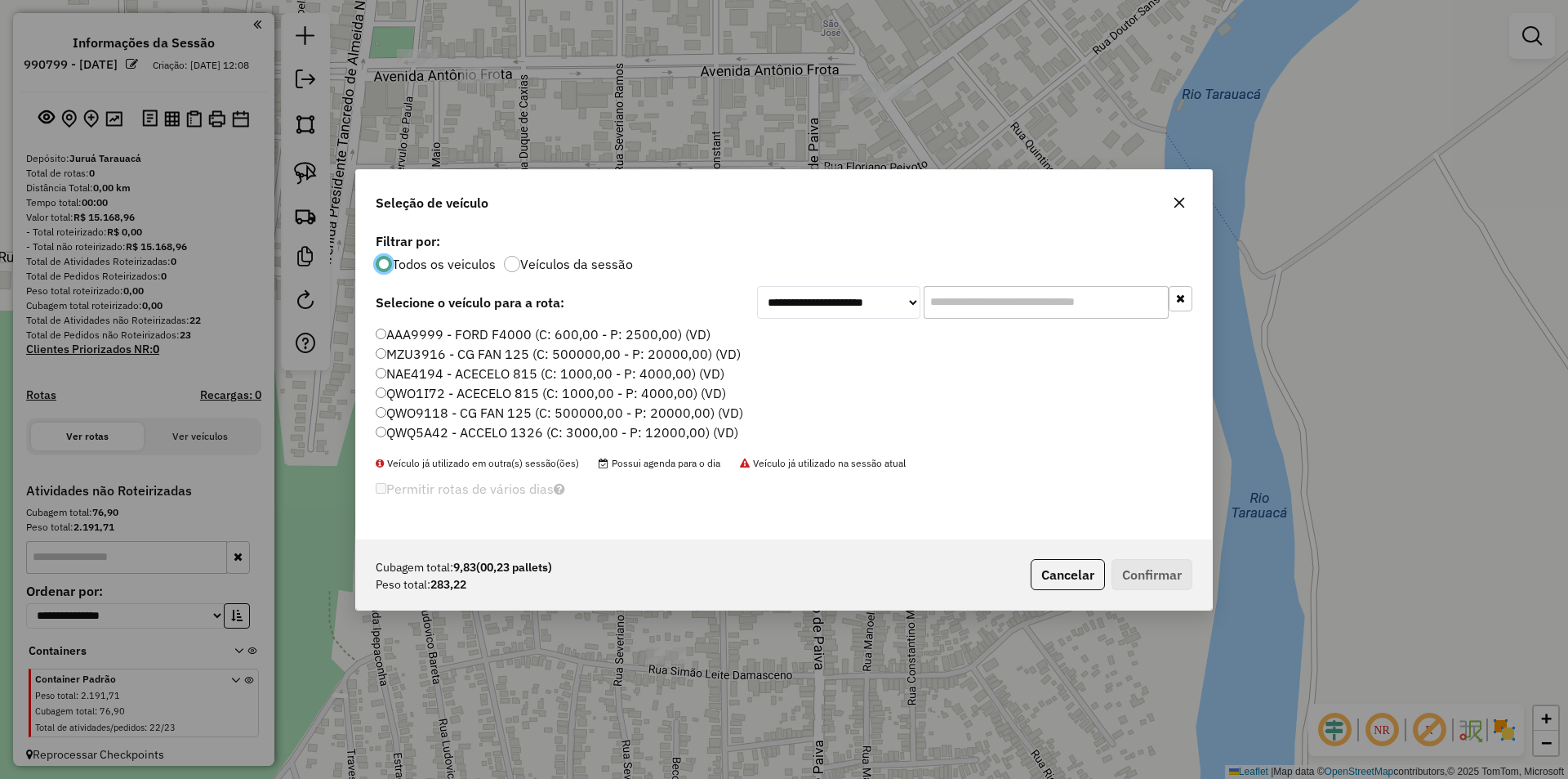
scroll to position [9, 5]
click at [401, 355] on label "MZU3916 - CG FAN 125 (C: 500000,00 - P: 20000,00) (VD)" at bounding box center [558, 354] width 365 height 20
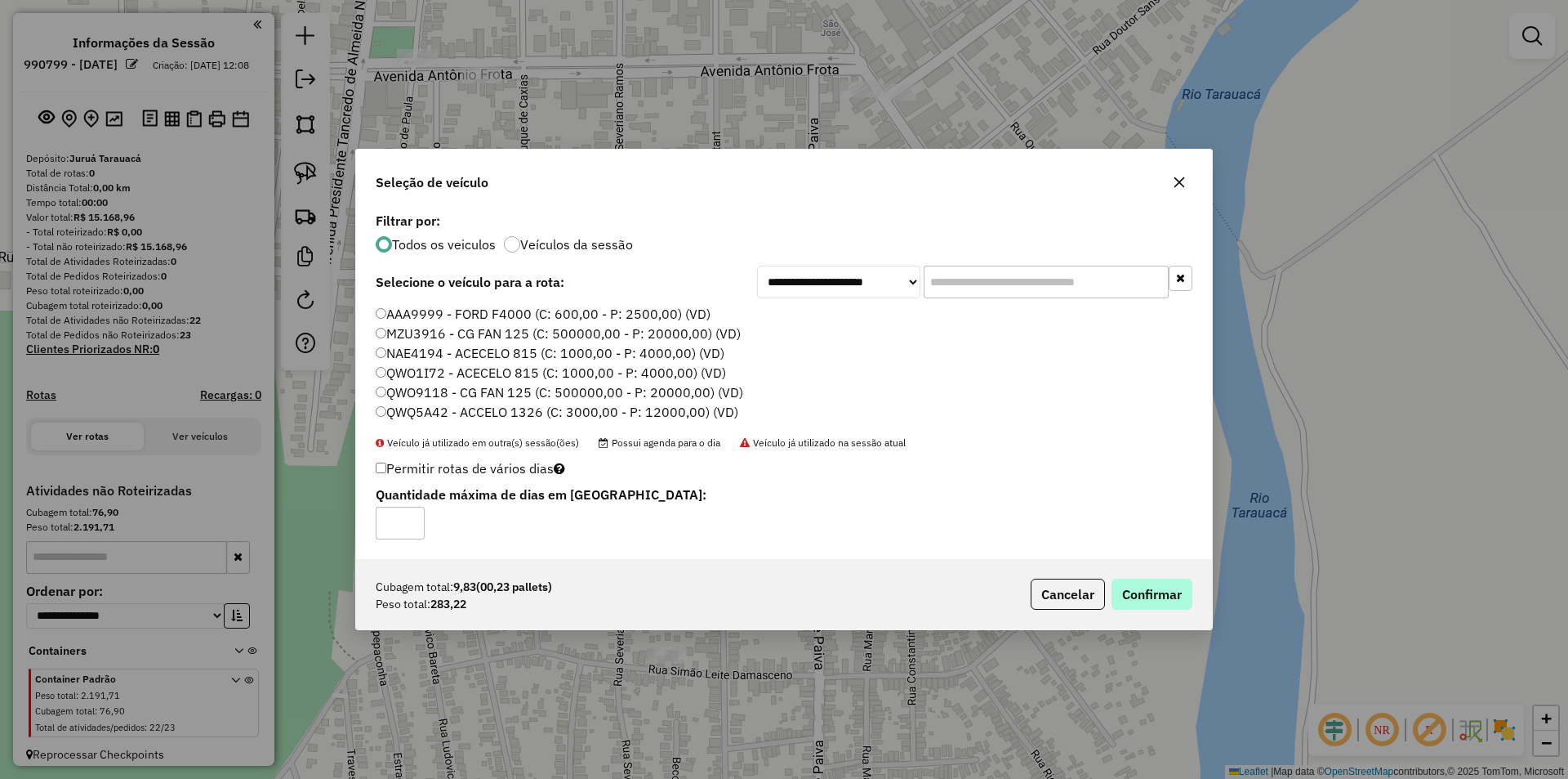
click at [1137, 578] on div "Cubagem total: 9,83 (00,23 pallets) Peso total: 283,22 Cancelar Confirmar" at bounding box center [784, 594] width 856 height 70
click at [1136, 585] on button "Confirmar" at bounding box center [1151, 594] width 81 height 31
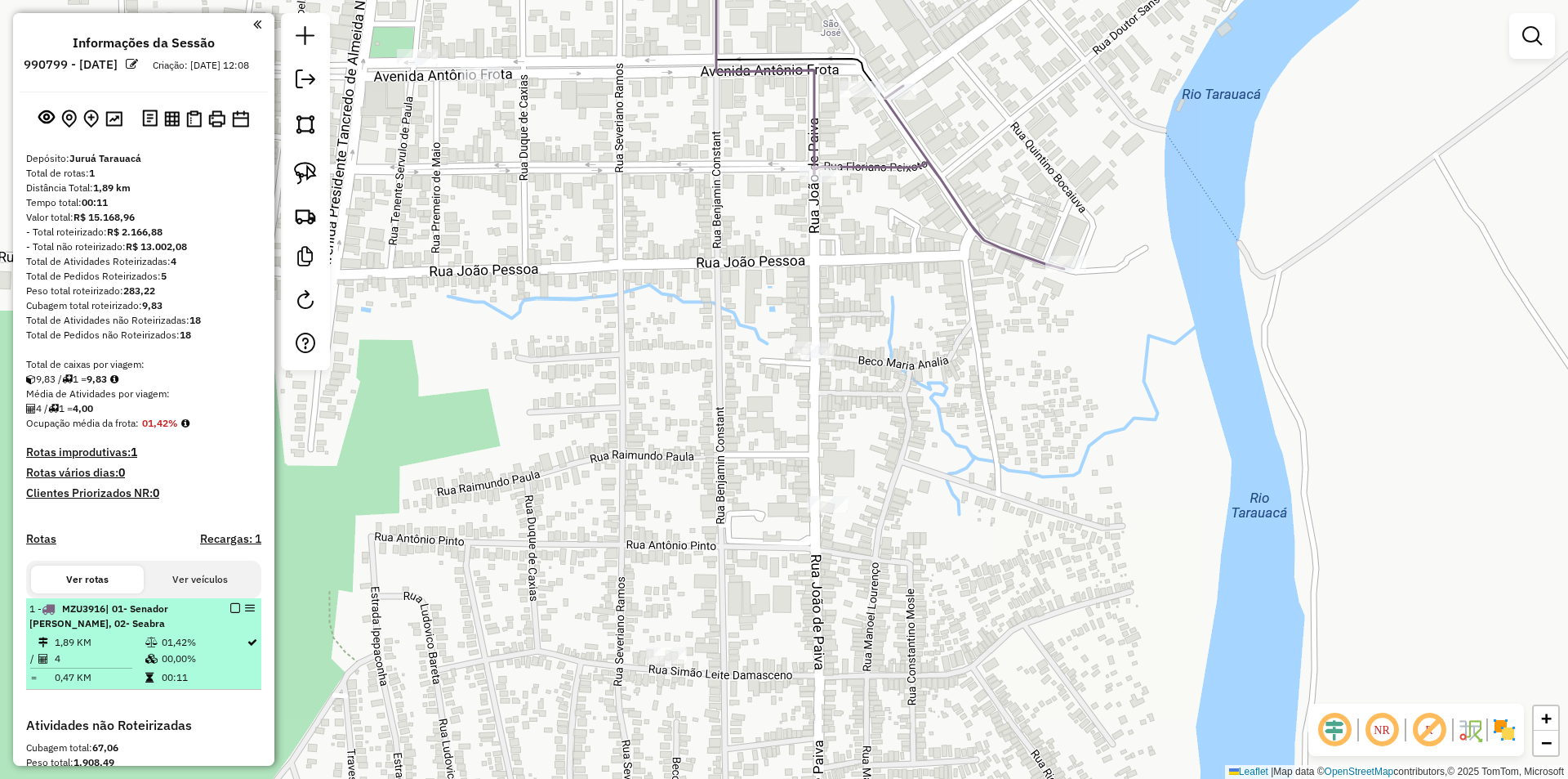
click at [131, 631] on div "1 - MZU3916 | 01- Senador [PERSON_NAME], 02- [PERSON_NAME]" at bounding box center [115, 616] width 173 height 29
select select "**********"
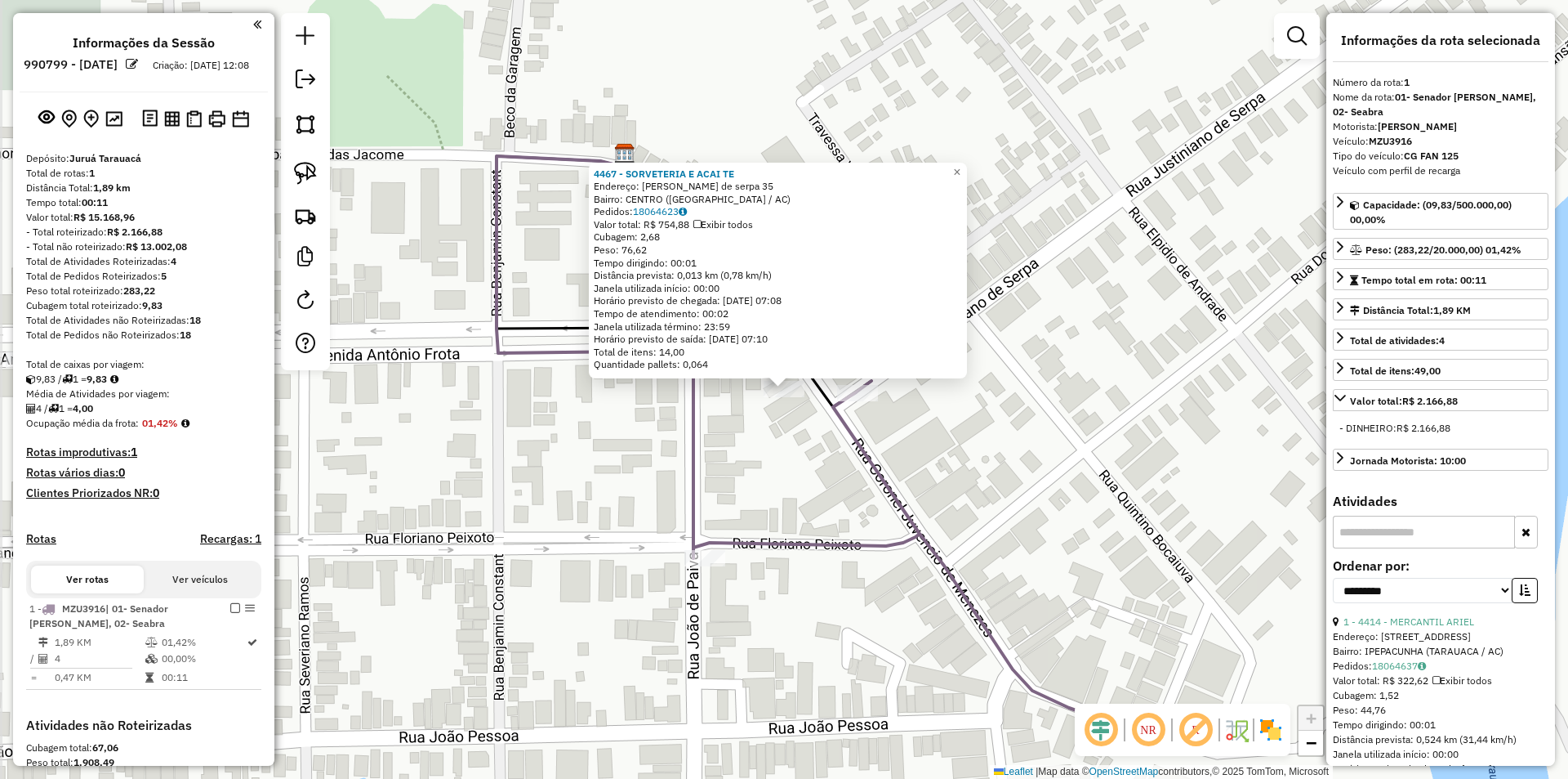
scroll to position [261, 0]
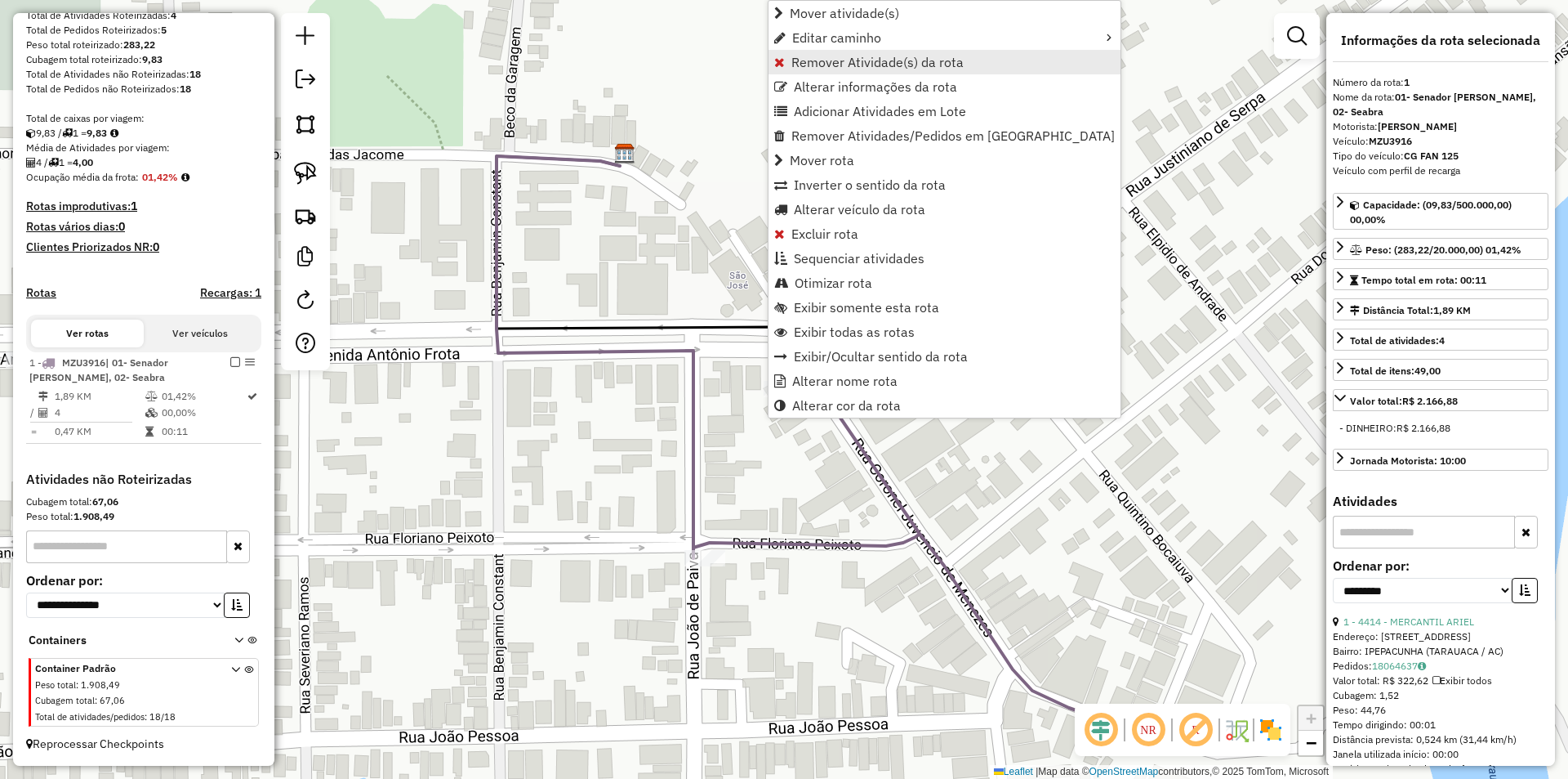
click at [881, 62] on span "Remover Atividade(s) da rota" at bounding box center [877, 62] width 172 height 13
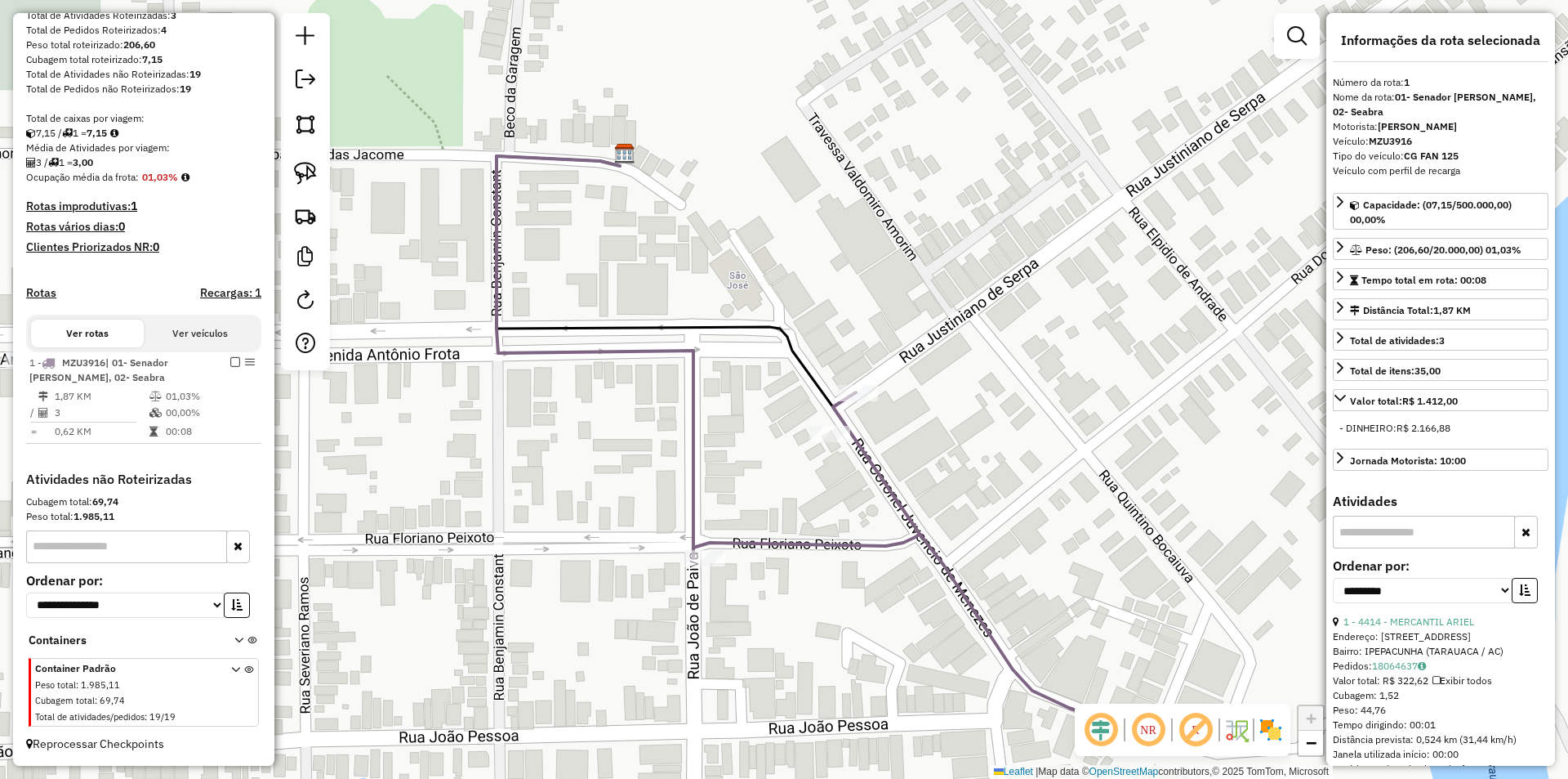
click at [678, 552] on div "Janela de atendimento Grade de atendimento Capacidade Transportadoras Veículos …" at bounding box center [784, 389] width 1568 height 779
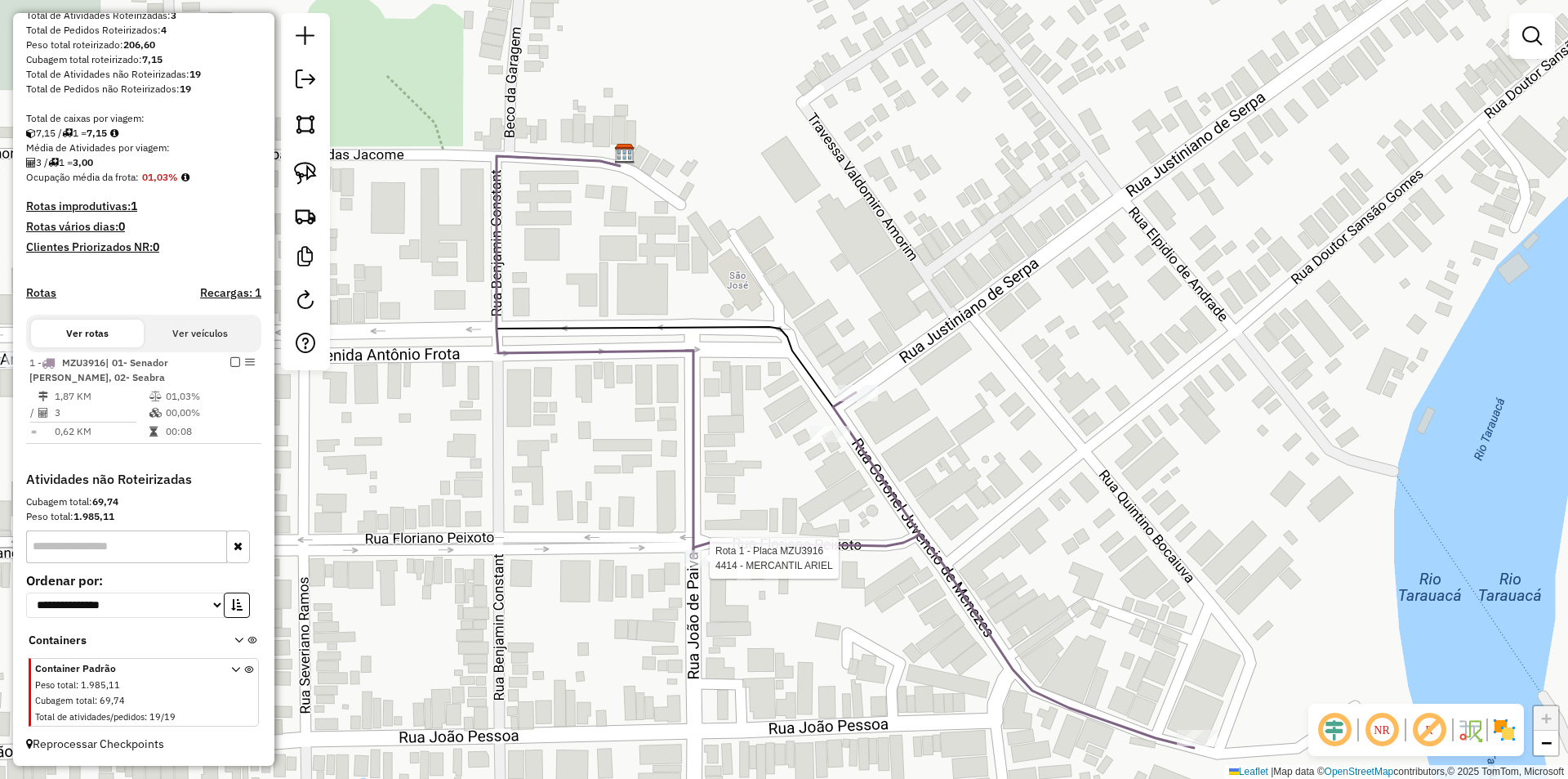
select select "**********"
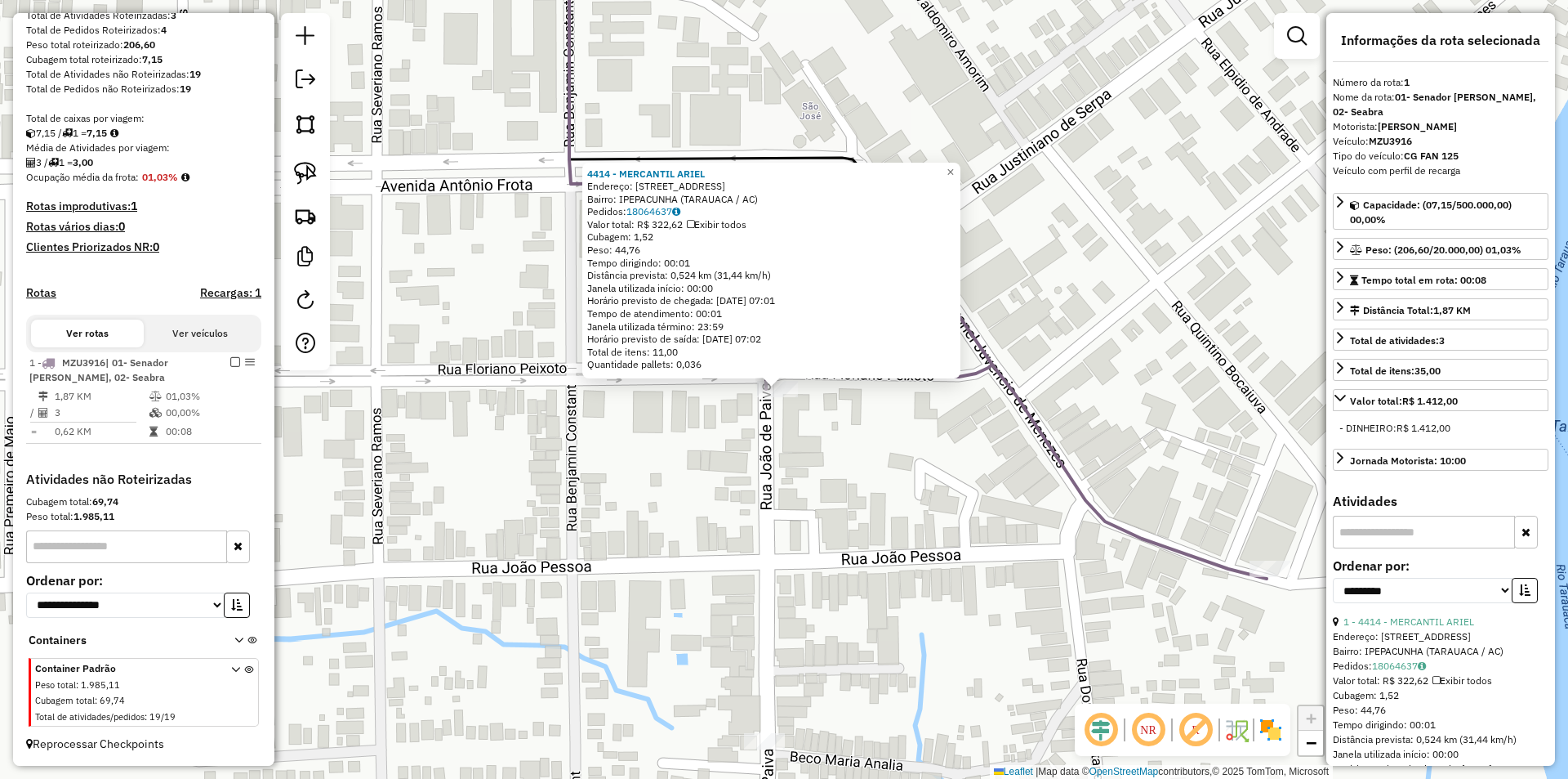
drag, startPoint x: 918, startPoint y: 531, endPoint x: 702, endPoint y: 511, distance: 216.9
click at [703, 511] on div "4414 - MERCANTIL [PERSON_NAME]: [STREET_ADDRESS] Bairro: [GEOGRAPHIC_DATA] (TAR…" at bounding box center [784, 389] width 1568 height 779
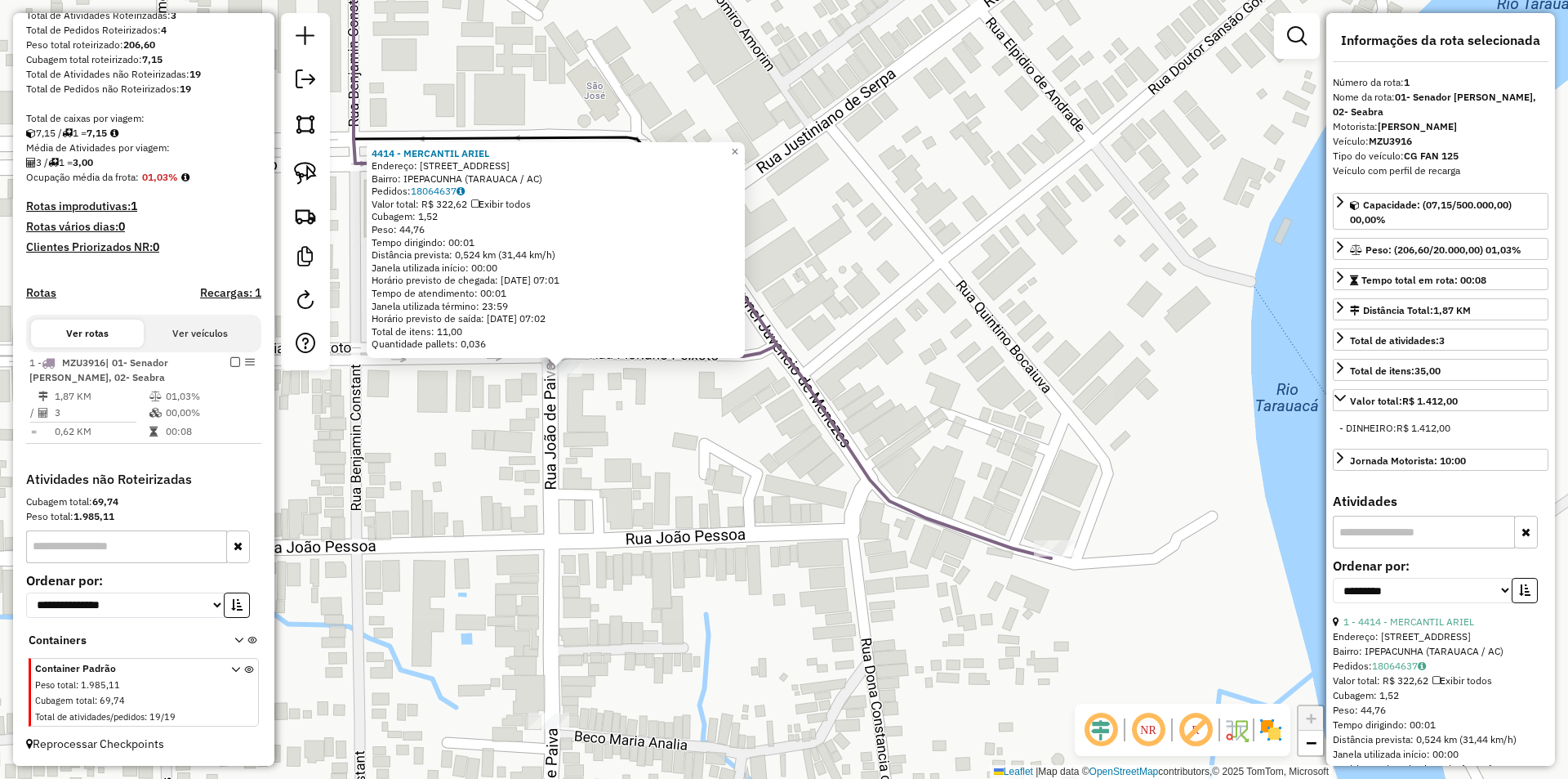
click at [1030, 534] on div "4414 - MERCANTIL [PERSON_NAME]: [STREET_ADDRESS] Bairro: [GEOGRAPHIC_DATA] (TAR…" at bounding box center [784, 389] width 1568 height 779
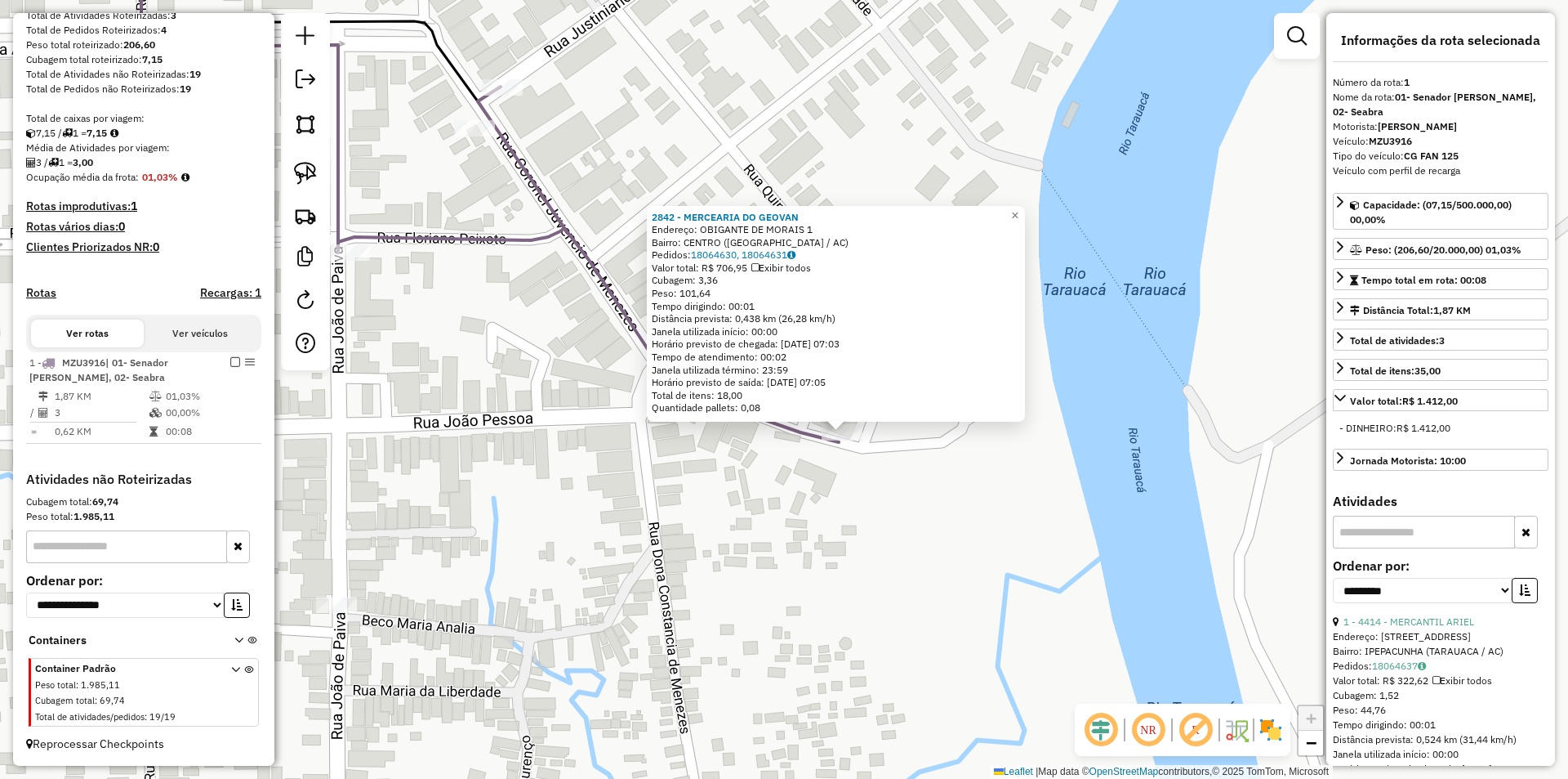
drag, startPoint x: 614, startPoint y: 462, endPoint x: 741, endPoint y: 539, distance: 148.5
click at [741, 539] on div "2842 - MERCEARIA DO GEOVAN Endereço: OBIGANTE DE MORAIS 1 Bairro: [GEOGRAPHIC_D…" at bounding box center [784, 389] width 1568 height 779
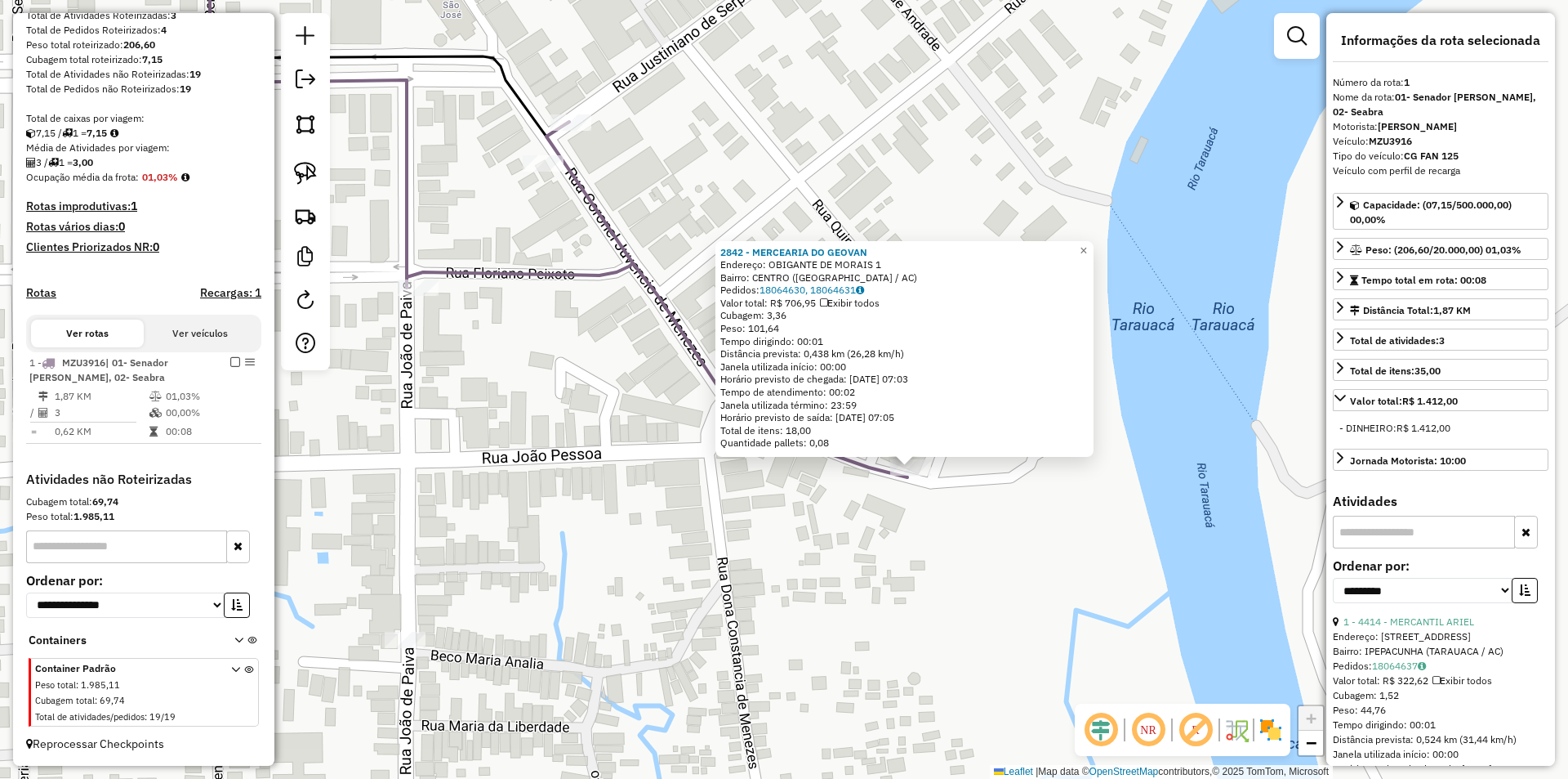
click at [741, 539] on div "2842 - MERCEARIA DO GEOVAN Endereço: OBIGANTE DE MORAIS 1 Bairro: [GEOGRAPHIC_D…" at bounding box center [784, 389] width 1568 height 779
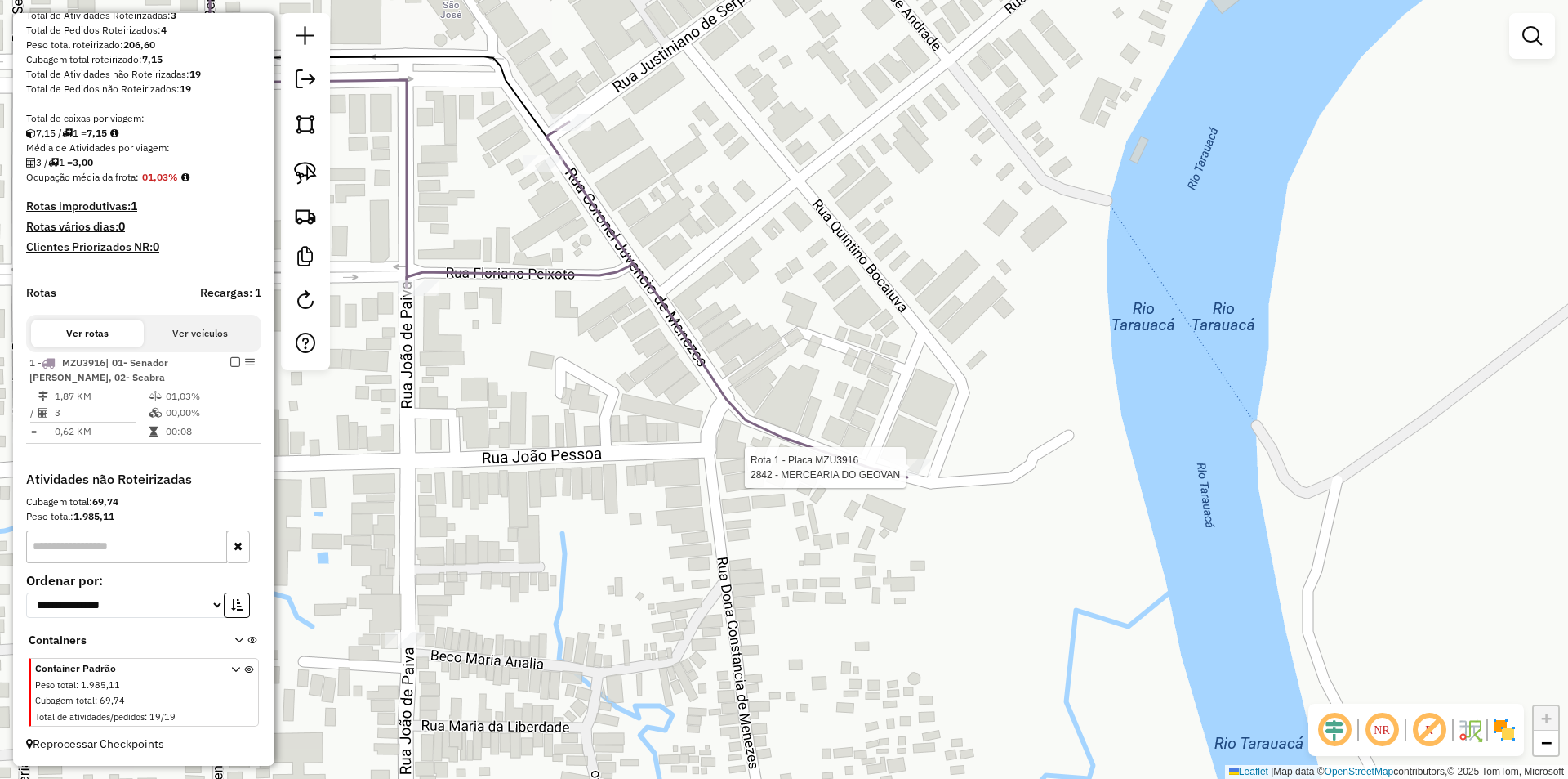
select select "**********"
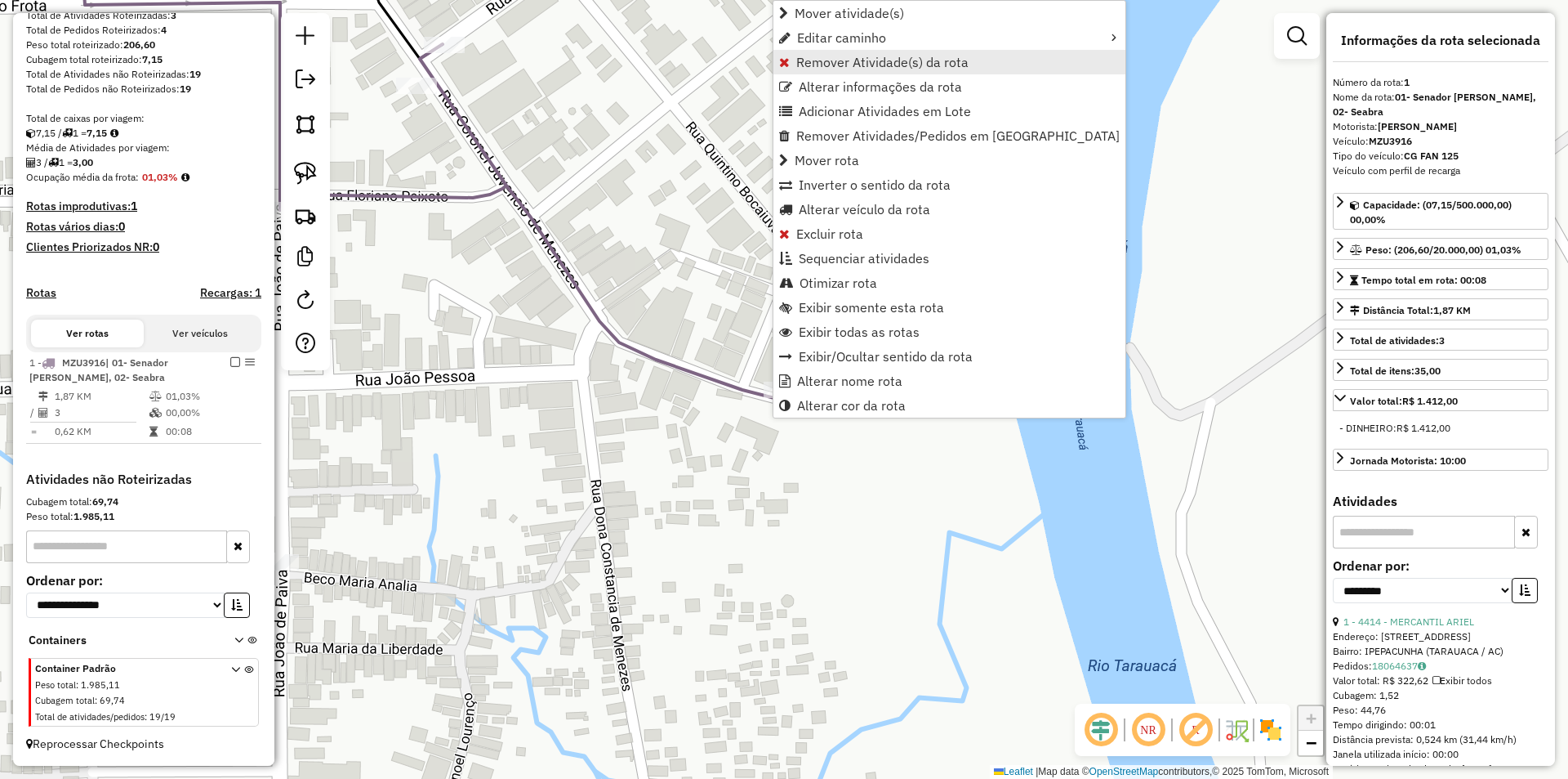
click at [878, 63] on span "Remover Atividade(s) da rota" at bounding box center [882, 62] width 172 height 13
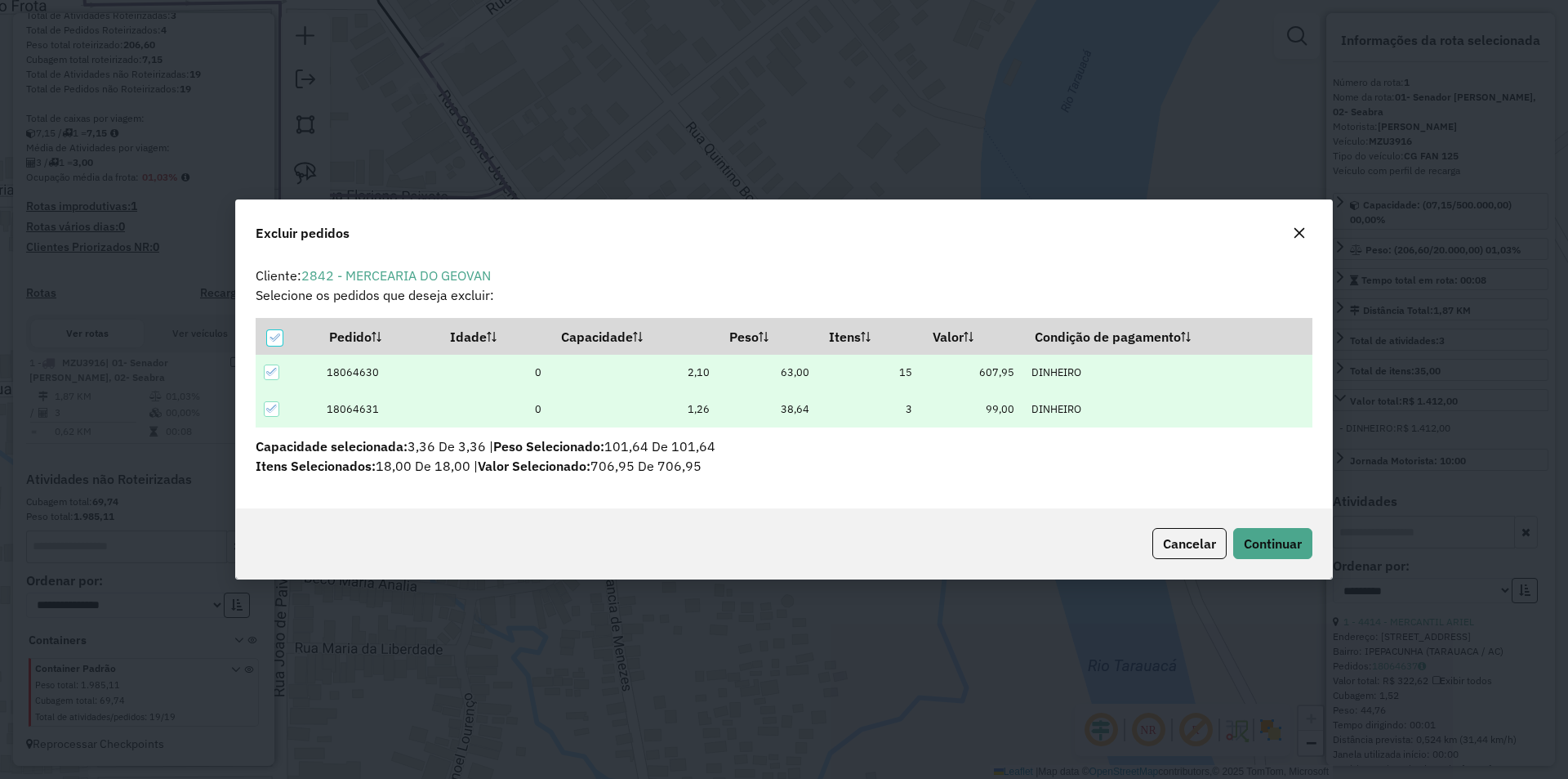
scroll to position [0, 0]
click at [1300, 553] on button "Continuar" at bounding box center [1272, 543] width 79 height 31
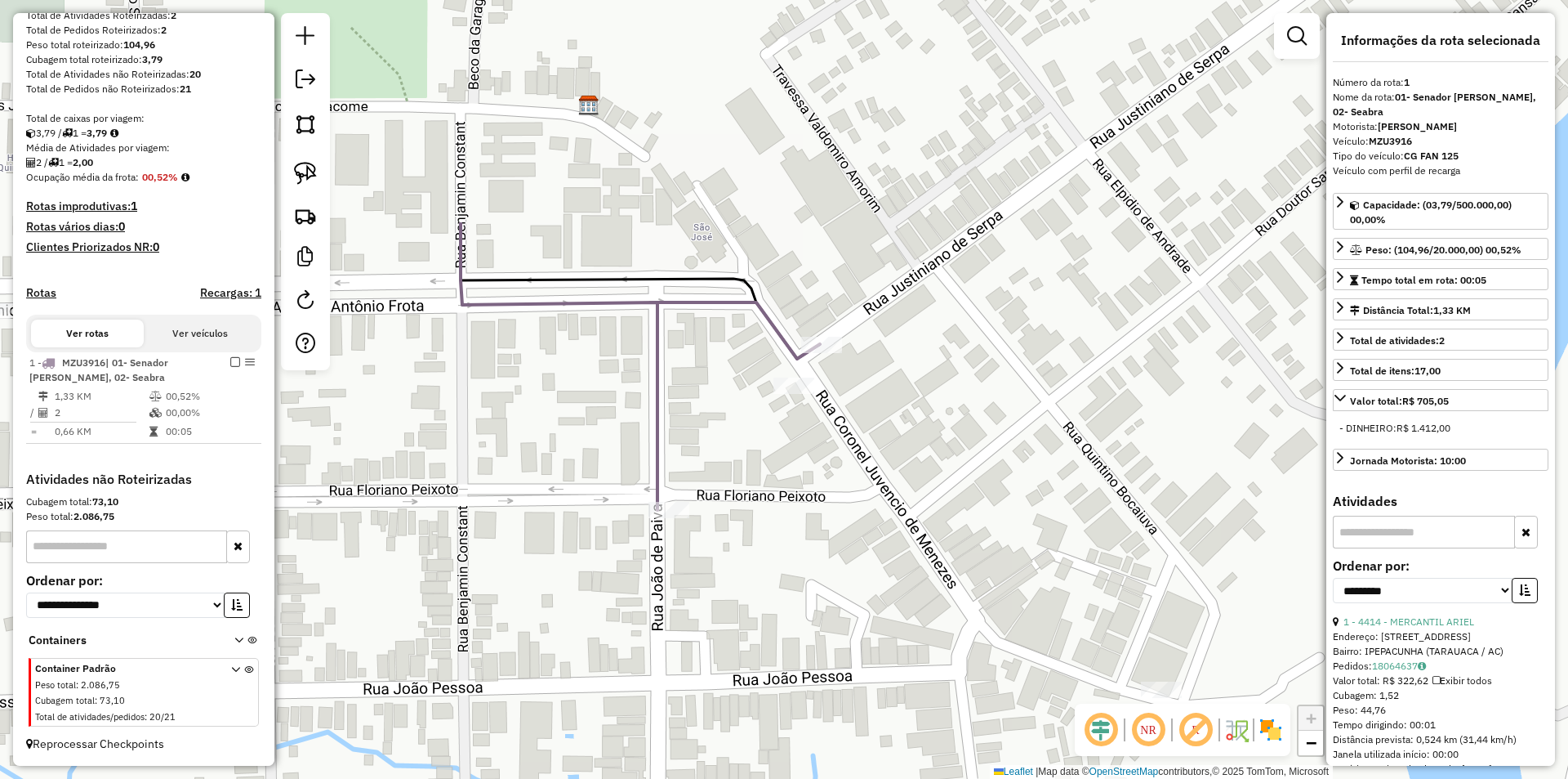
drag, startPoint x: 594, startPoint y: 660, endPoint x: 760, endPoint y: 715, distance: 174.9
click at [760, 715] on div "Janela de atendimento Grade de atendimento Capacidade Transportadoras Veículos …" at bounding box center [784, 389] width 1568 height 779
click at [105, 390] on td "1,35 KM" at bounding box center [101, 396] width 95 height 16
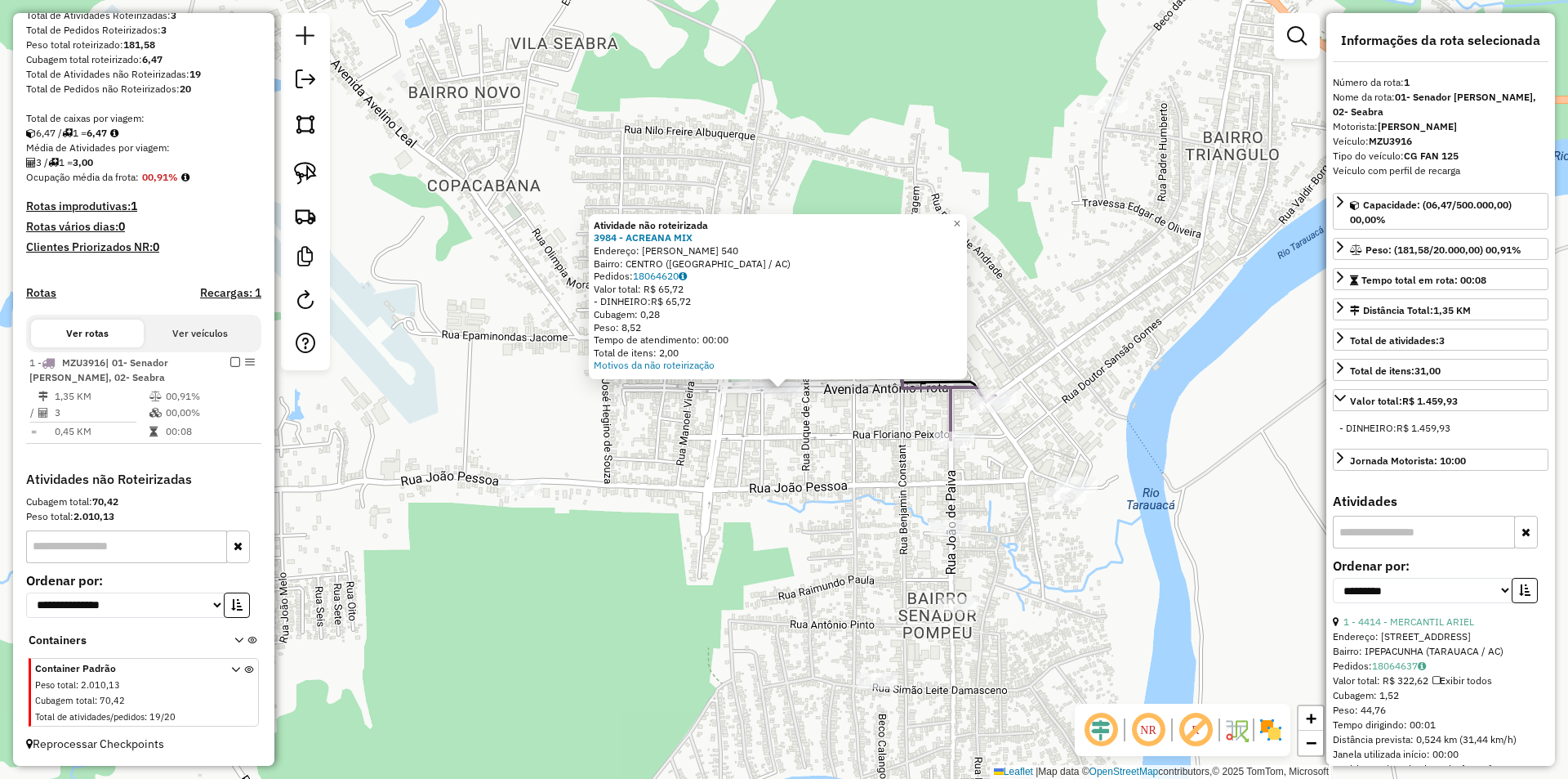
click at [727, 448] on div "Atividade não roteirizada 3984 - ACREANA MIX Endereço: [PERSON_NAME] 540 Bairro…" at bounding box center [784, 389] width 1568 height 779
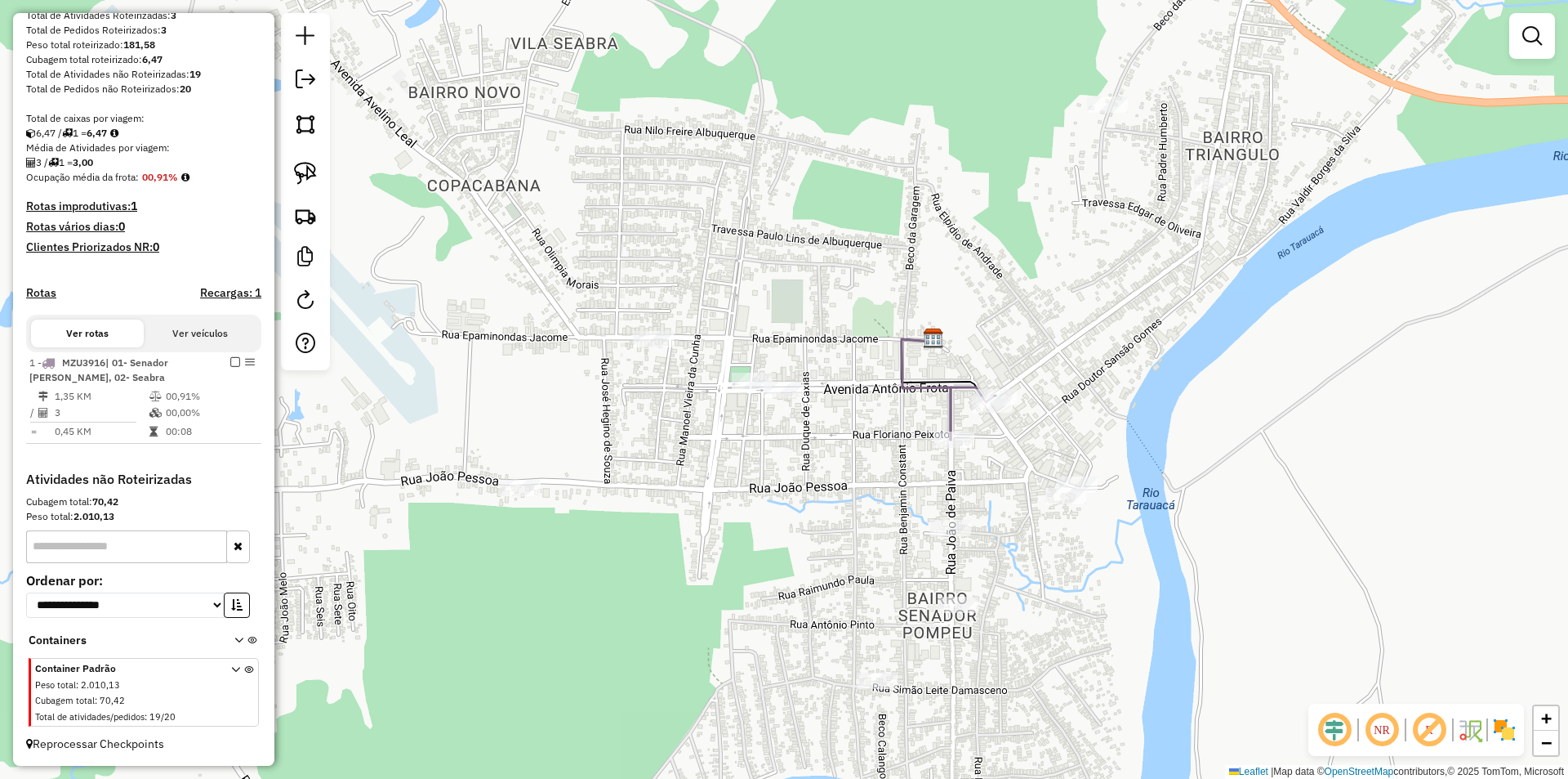
click at [627, 341] on div "Janela de atendimento Grade de atendimento Capacidade Transportadoras Veículos …" at bounding box center [784, 389] width 1568 height 779
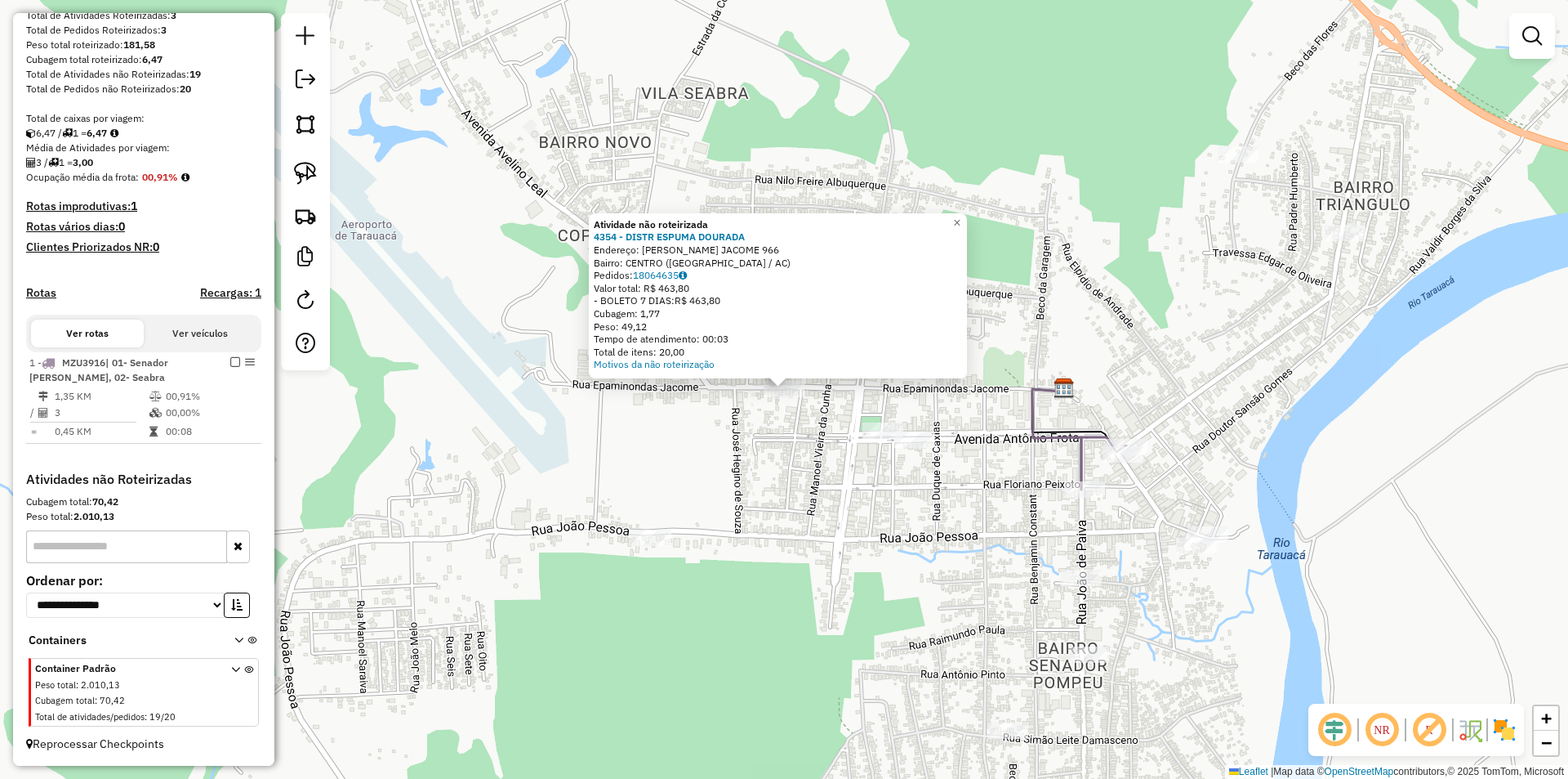
click at [655, 527] on div "Atividade não roteirizada 4354 - DISTR ESPUMA DOURADA Endereço: EPAMINONDAS JAC…" at bounding box center [784, 389] width 1568 height 779
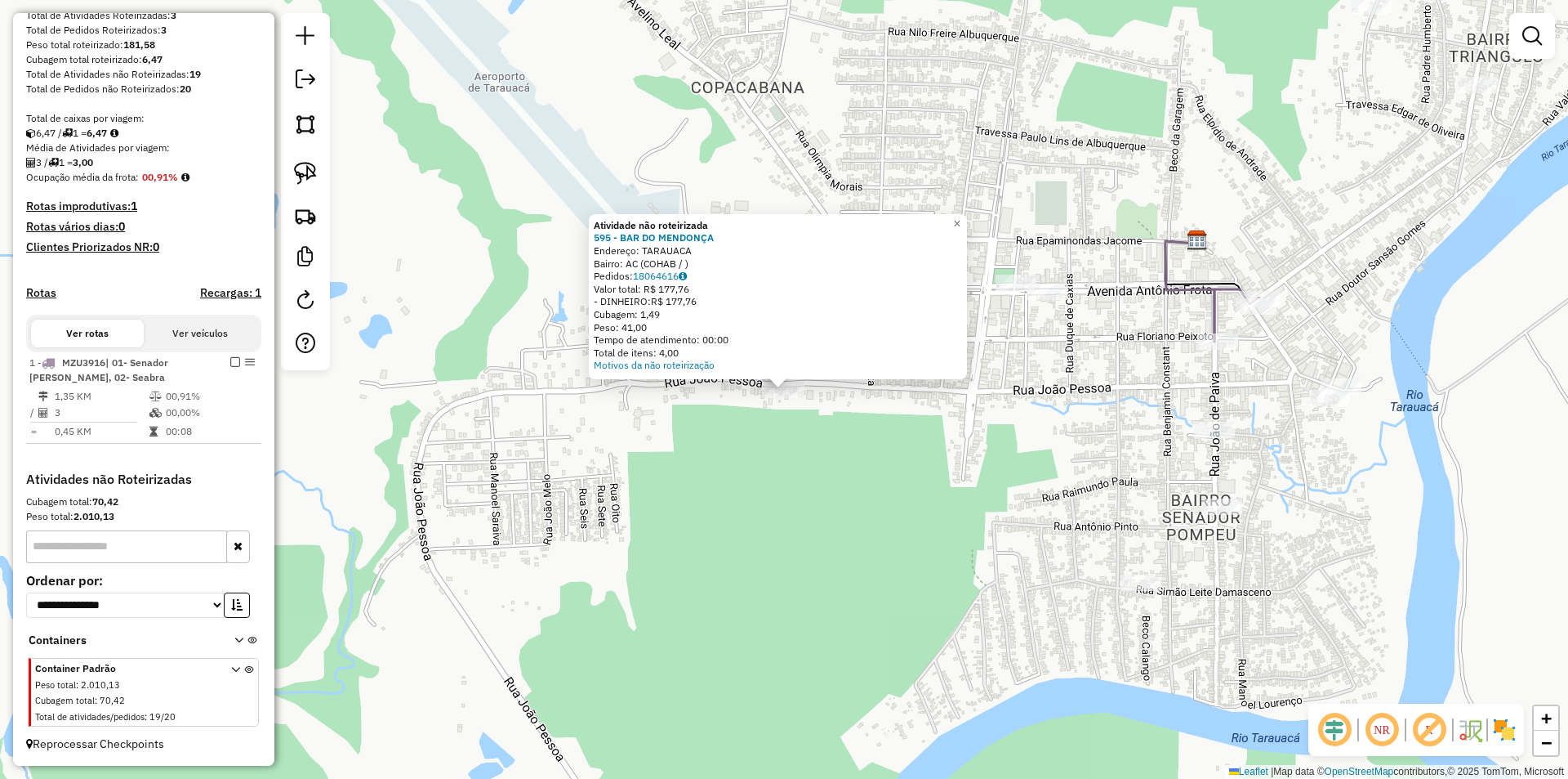
click at [832, 500] on div "Atividade não roteirizada 595 - BAR DO MENDONÇA Endereço: TARAUACA Bairro: AC (…" at bounding box center [784, 389] width 1568 height 779
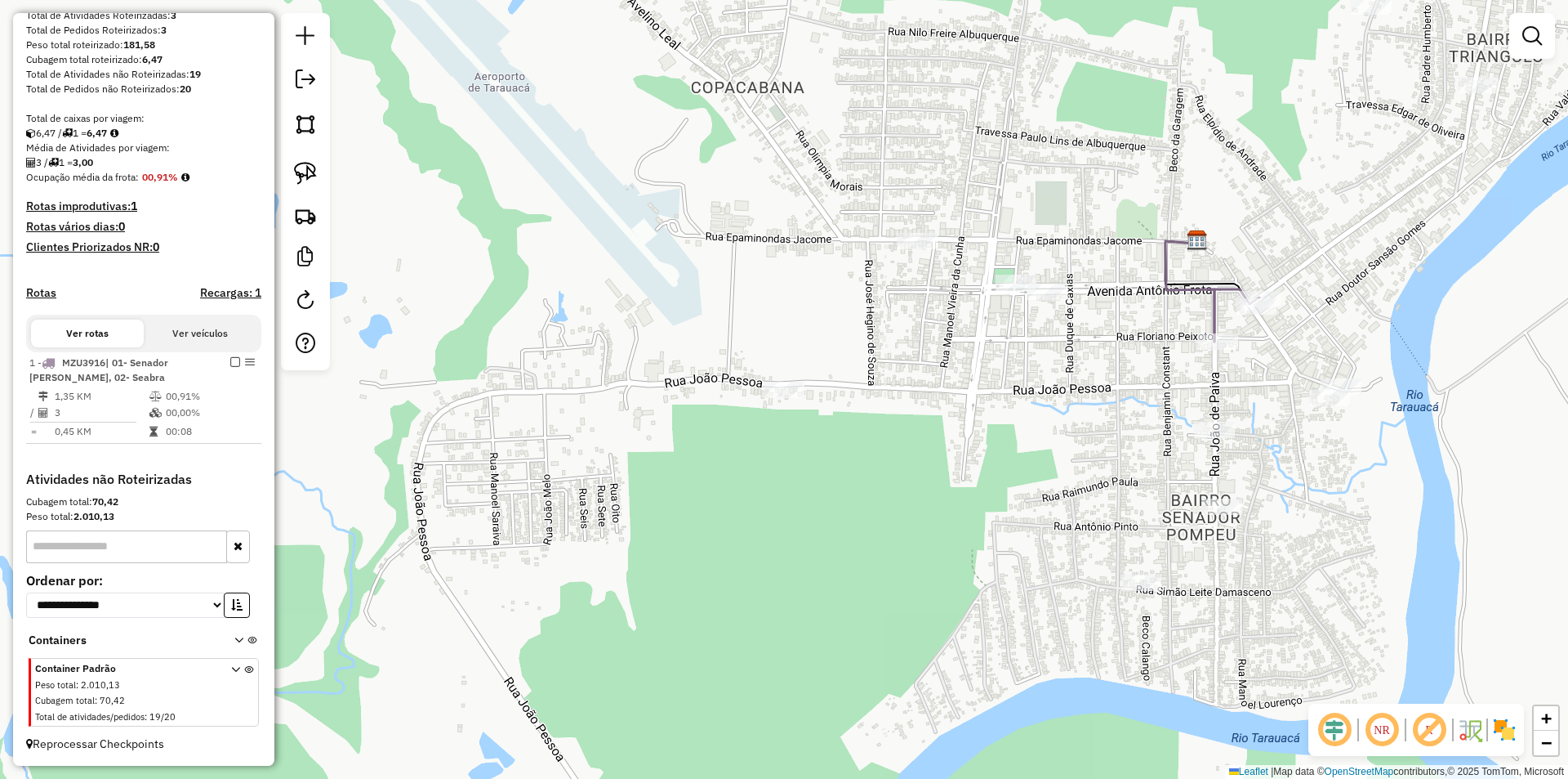
click at [316, 150] on div at bounding box center [305, 191] width 49 height 357
click at [309, 168] on img at bounding box center [305, 173] width 23 height 23
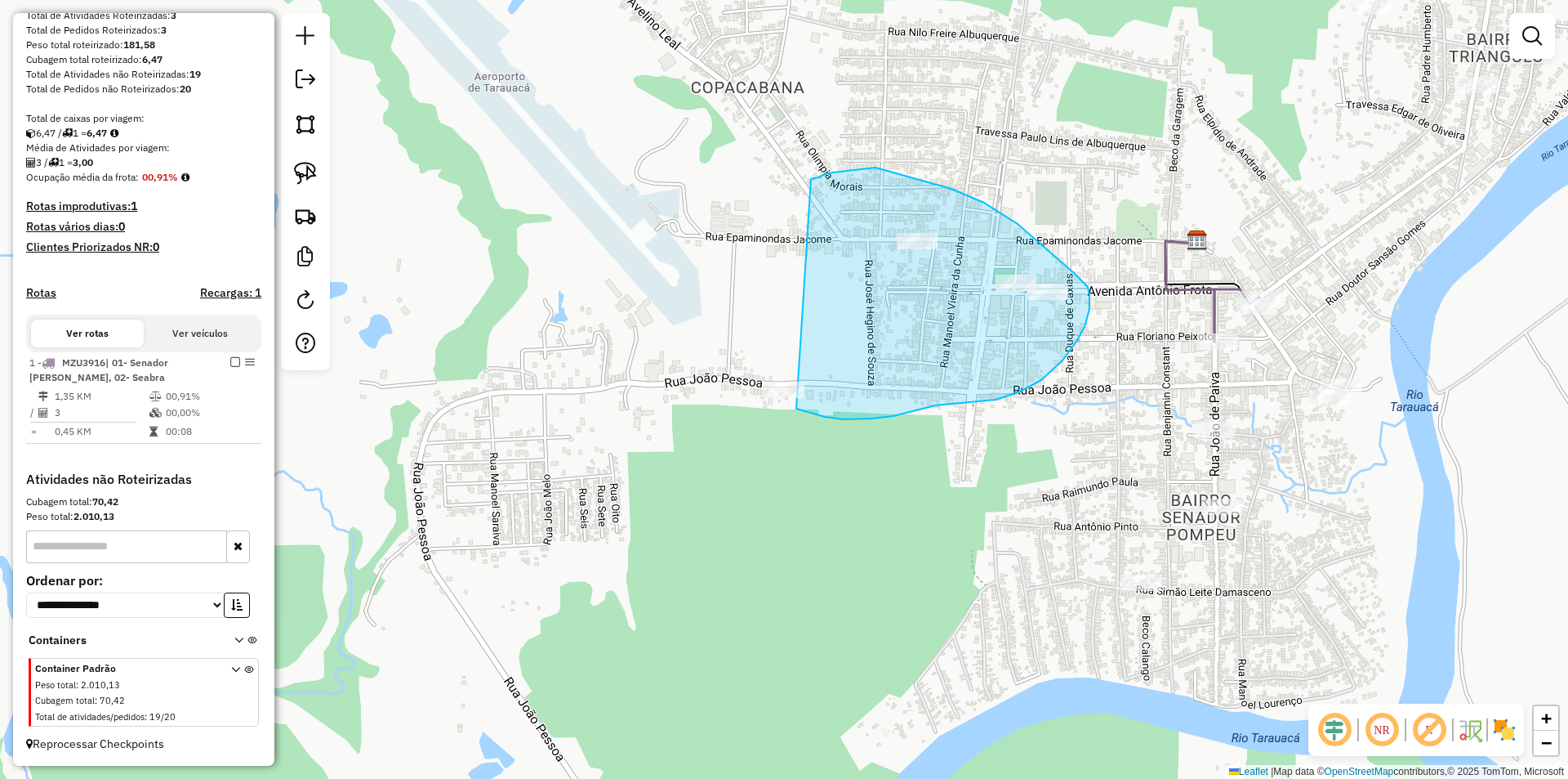
drag, startPoint x: 811, startPoint y: 179, endPoint x: 711, endPoint y: 415, distance: 256.3
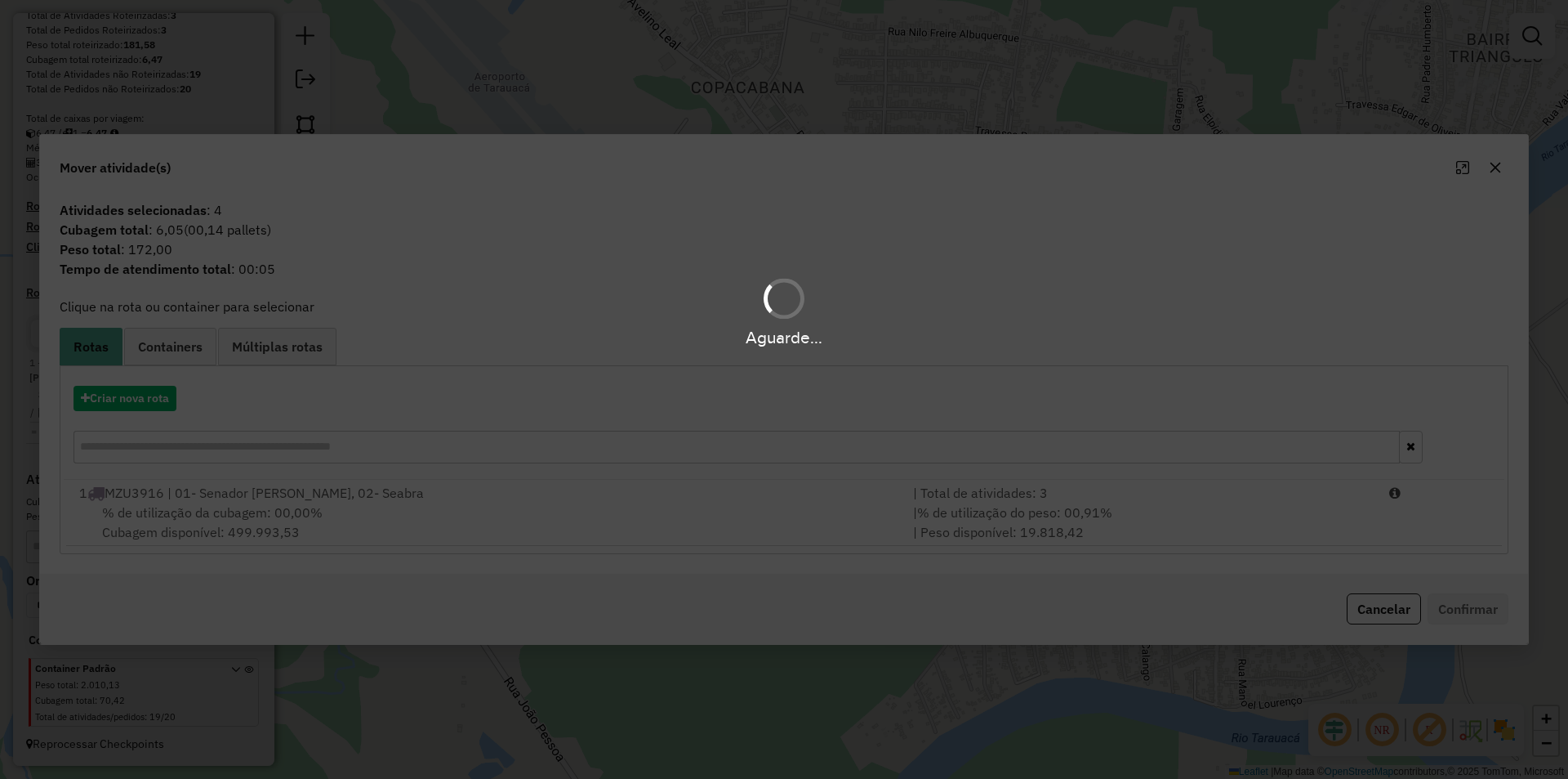
click at [166, 393] on hb-app "Aguarde... Pop-up bloqueado! Seu navegador bloqueou automáticamente a abertura …" at bounding box center [784, 389] width 1568 height 779
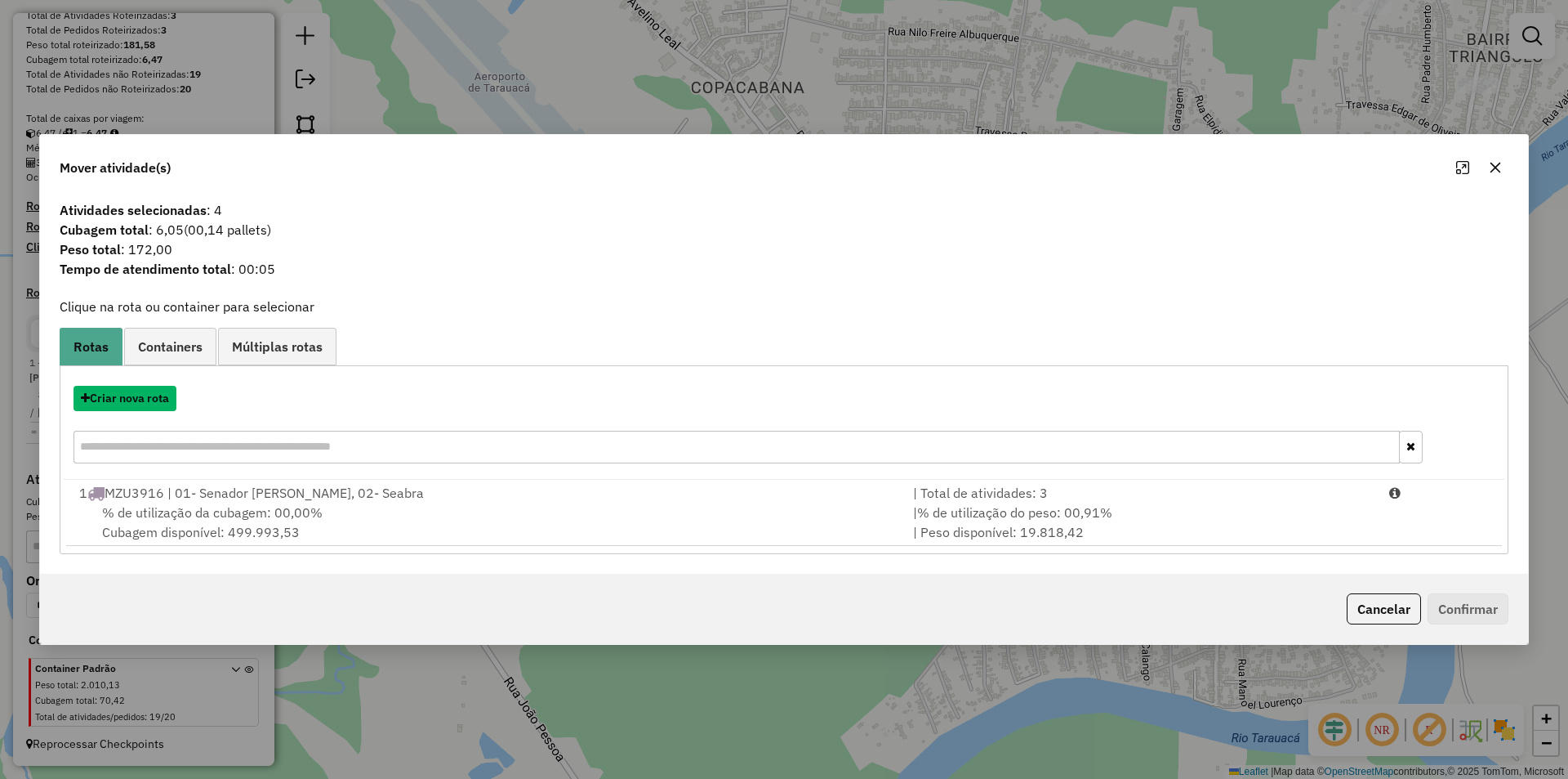
click at [166, 393] on button "Criar nova rota" at bounding box center [125, 398] width 103 height 25
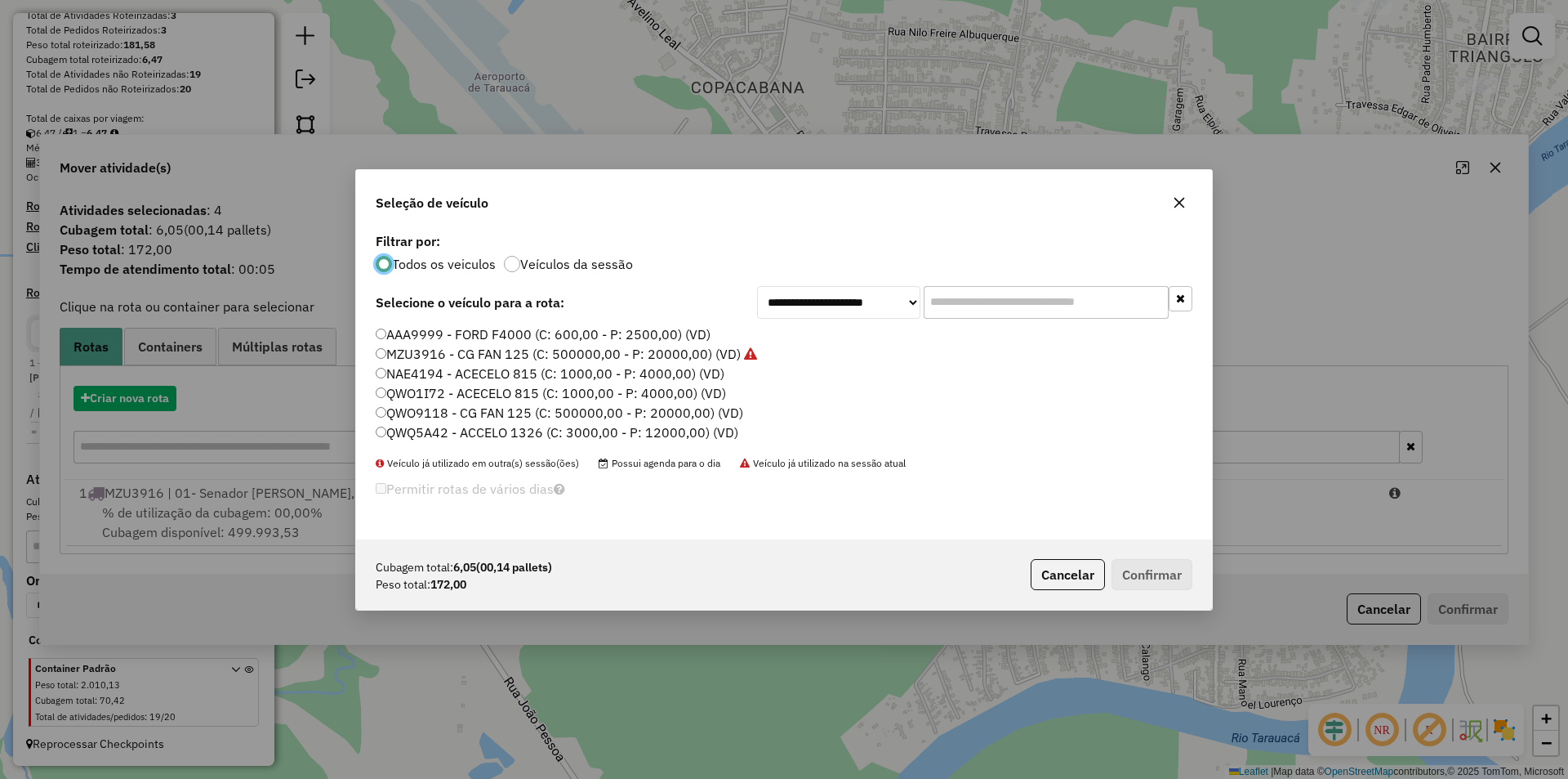
scroll to position [9, 5]
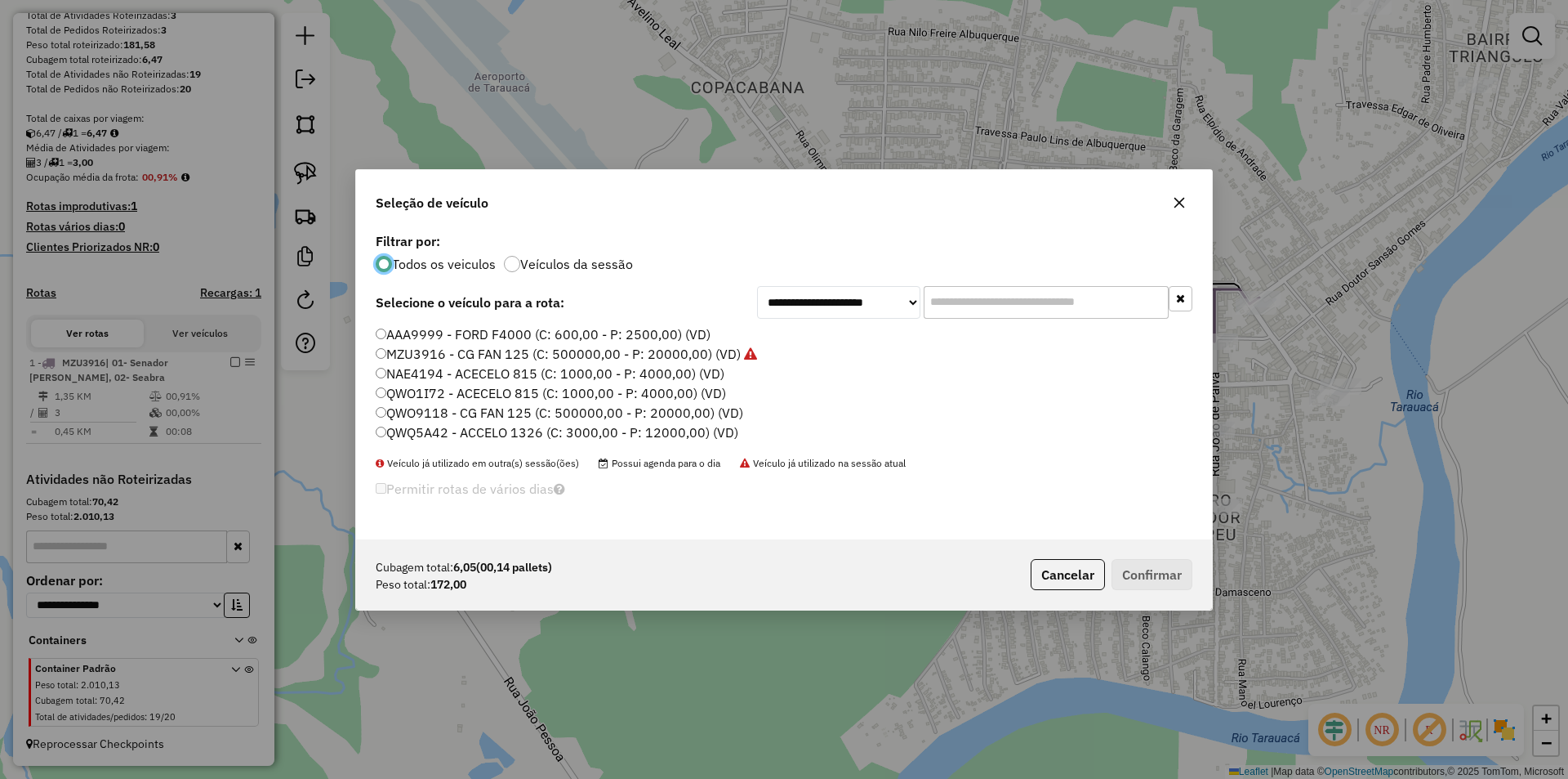
click at [408, 409] on label "QWO9118 - CG FAN 125 (C: 500000,00 - P: 20000,00) (VD)" at bounding box center [560, 413] width 368 height 20
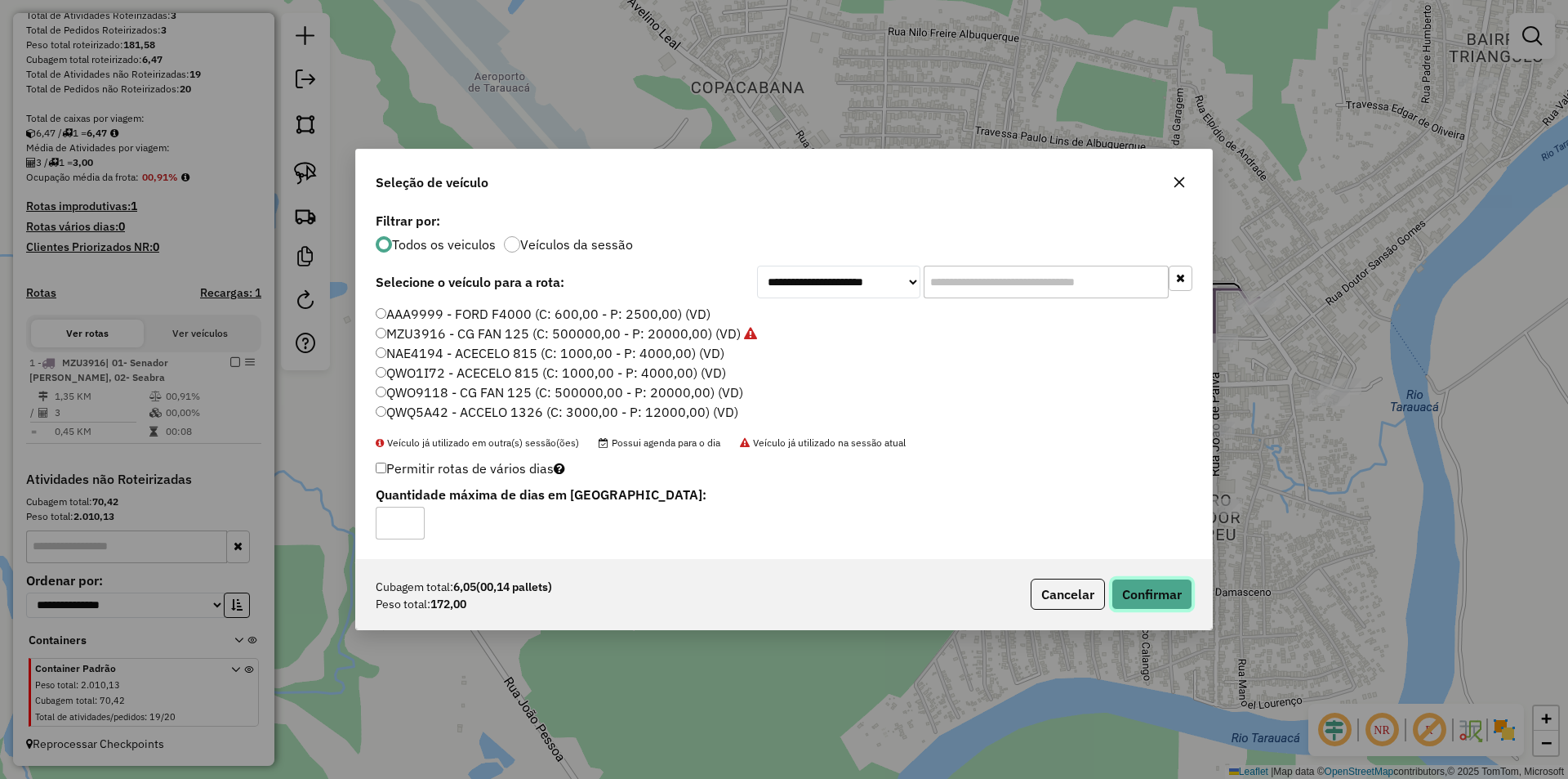
click at [1175, 588] on button "Confirmar" at bounding box center [1151, 594] width 81 height 31
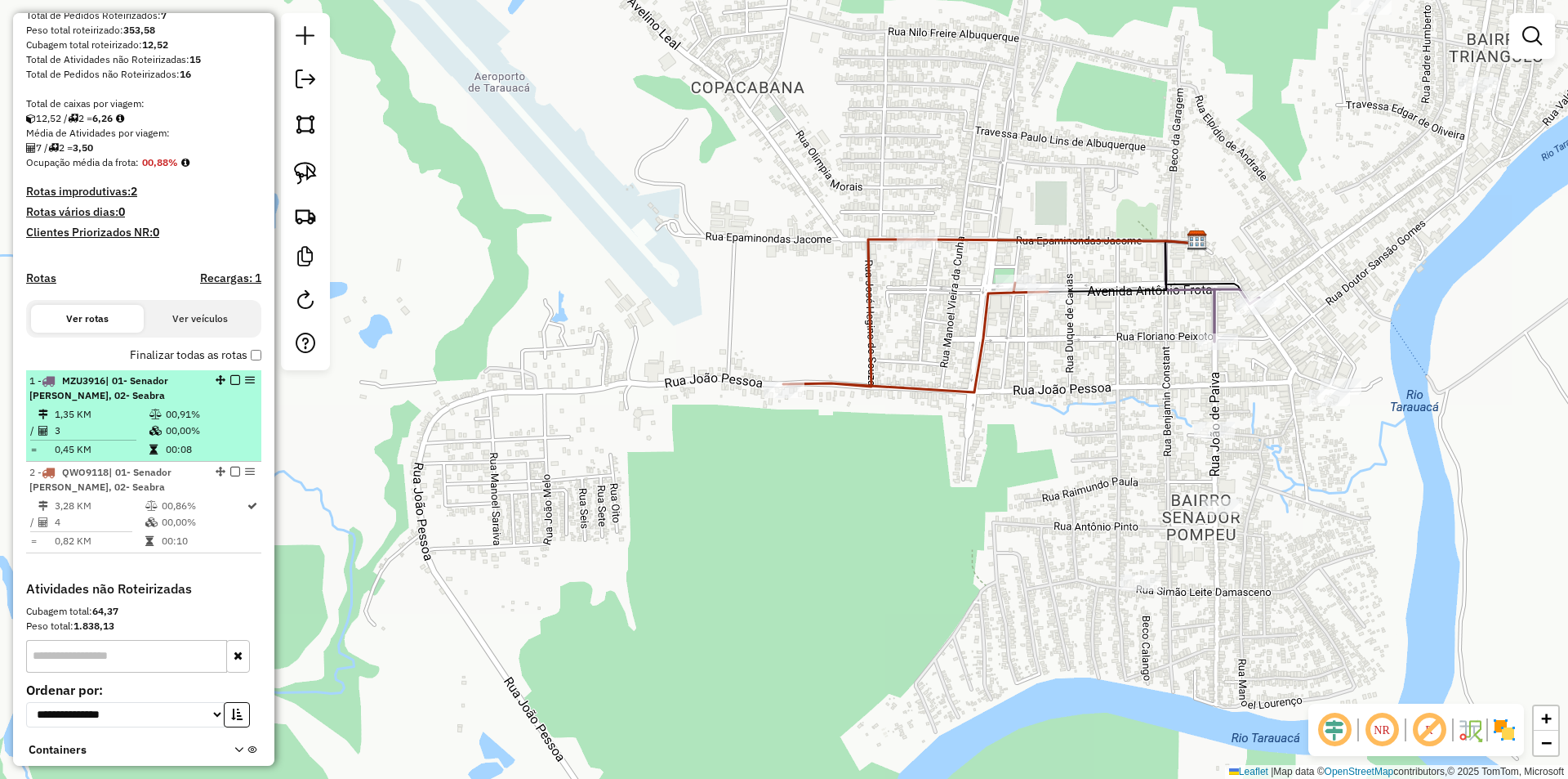
click at [188, 403] on div "1 - MZU3916 | 01- Senador [PERSON_NAME], 02- [PERSON_NAME]" at bounding box center [115, 388] width 173 height 29
select select "**********"
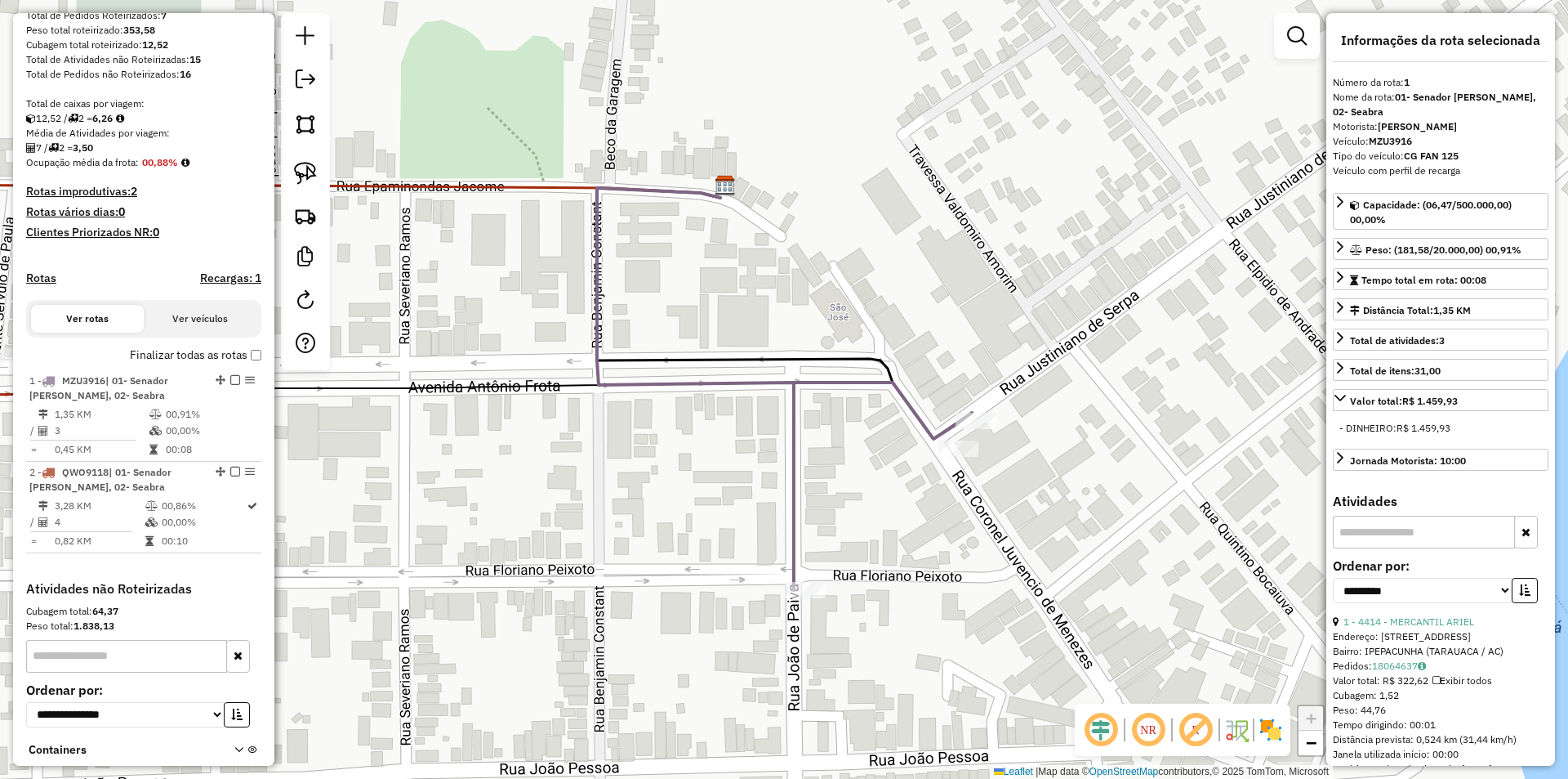
scroll to position [246, 0]
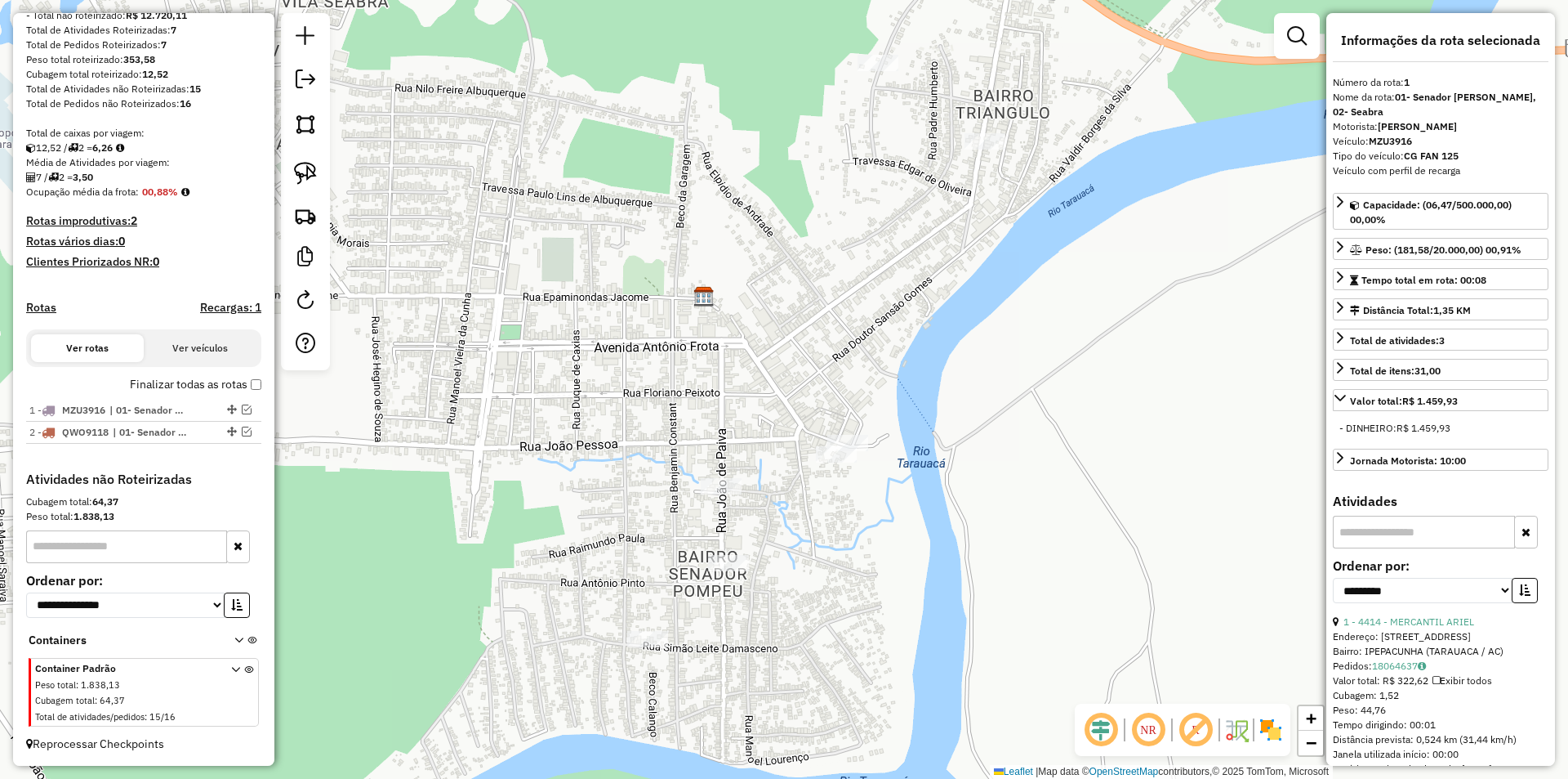
drag, startPoint x: 662, startPoint y: 471, endPoint x: 759, endPoint y: 420, distance: 109.6
click at [816, 408] on div "Janela de atendimento Grade de atendimento Capacidade Transportadoras Veículos …" at bounding box center [784, 389] width 1568 height 779
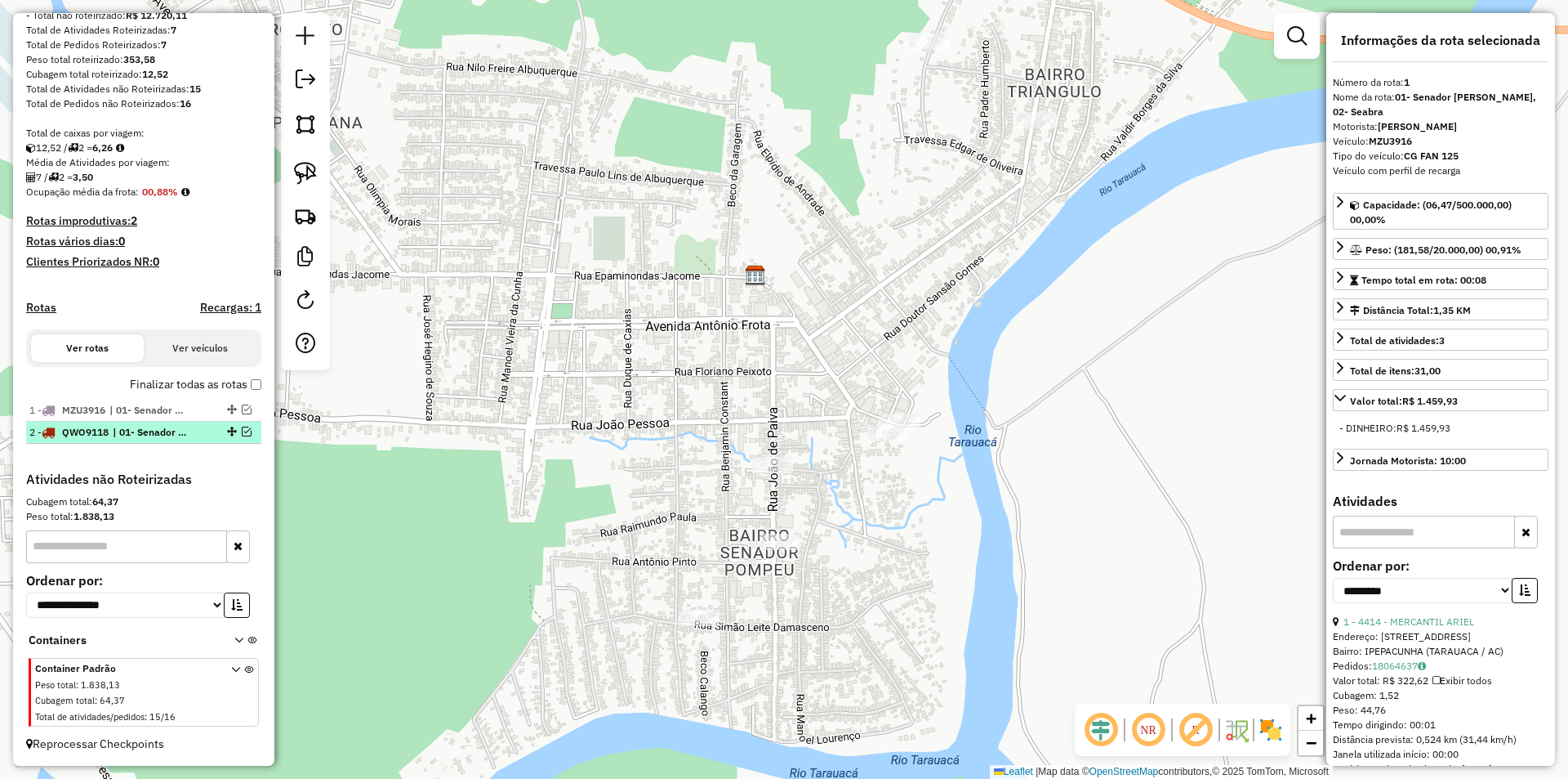
click at [105, 436] on span "QWO9118" at bounding box center [85, 432] width 47 height 12
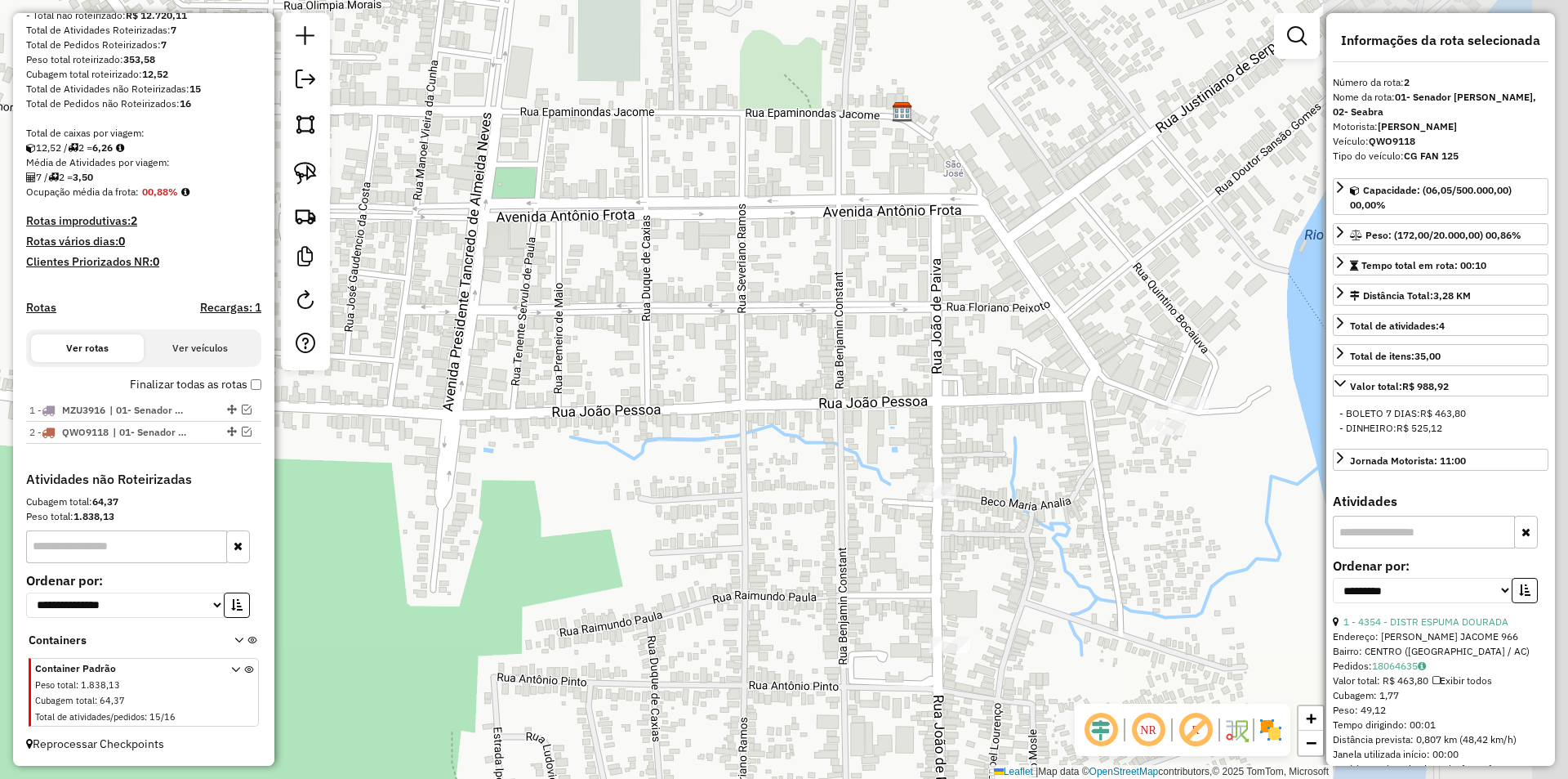
drag, startPoint x: 681, startPoint y: 441, endPoint x: 486, endPoint y: 342, distance: 218.7
click at [485, 342] on div "Janela de atendimento Grade de atendimento Capacidade Transportadoras Veículos …" at bounding box center [784, 389] width 1568 height 779
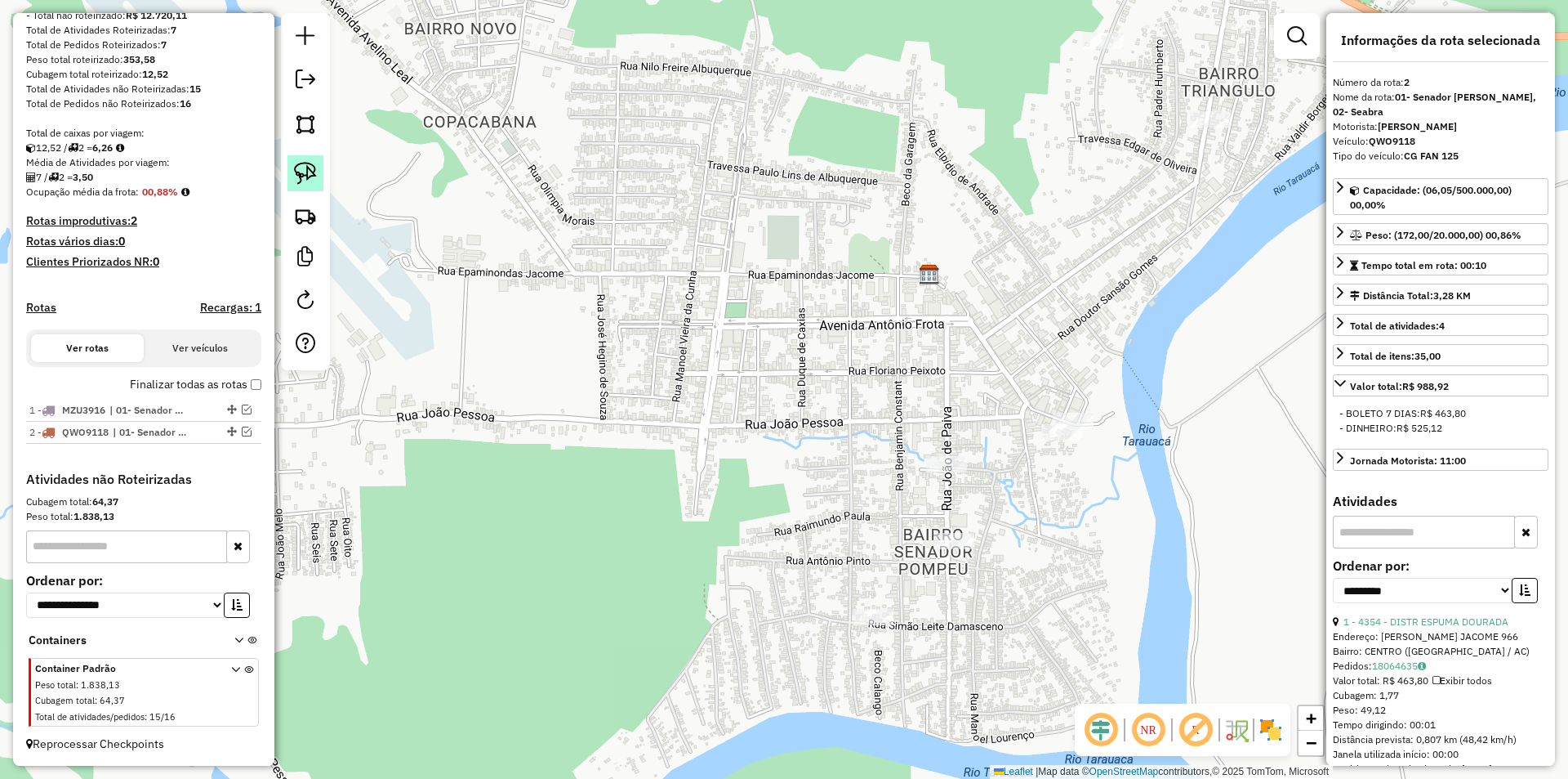
click at [290, 165] on link at bounding box center [306, 173] width 36 height 36
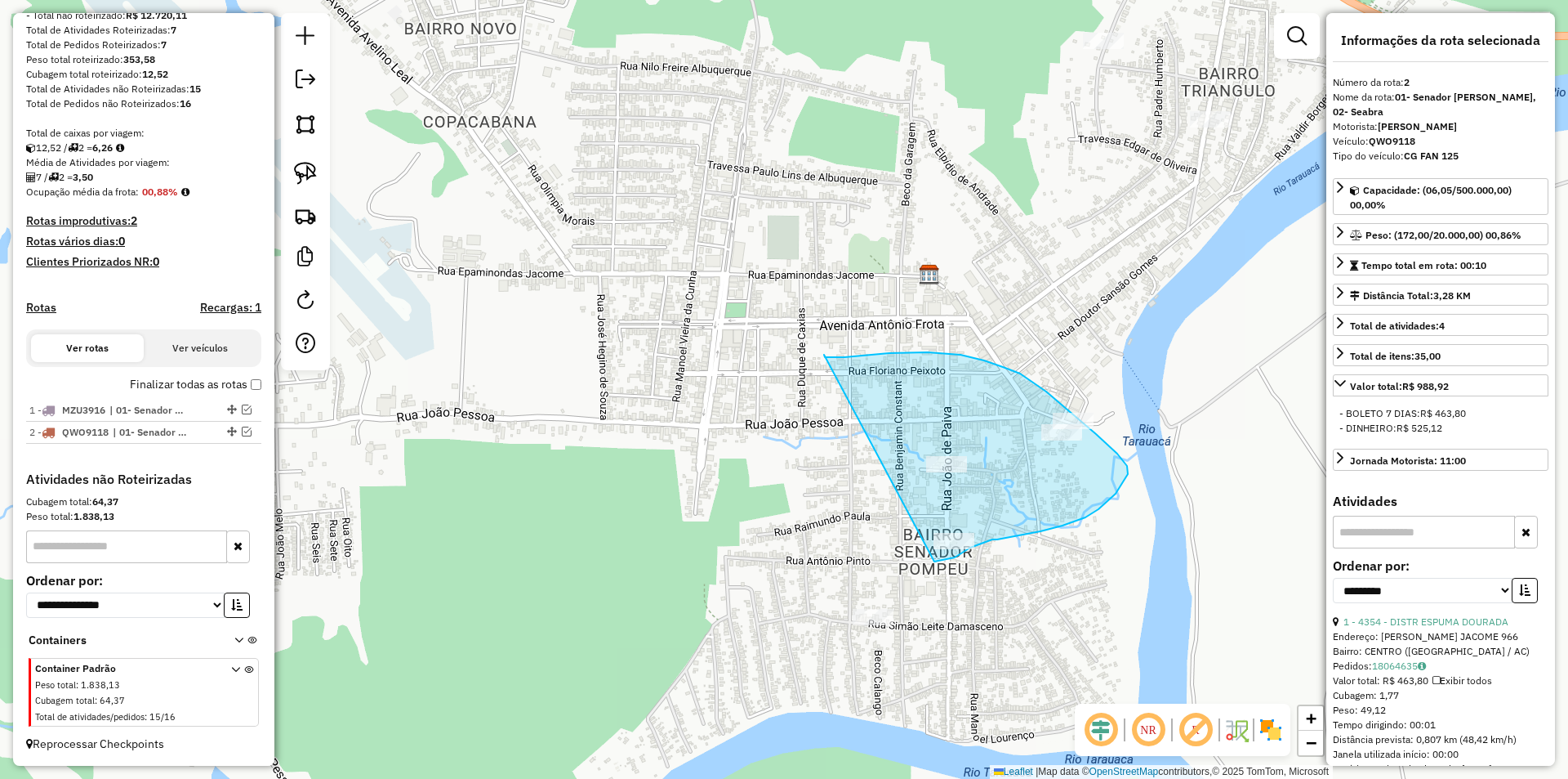
drag, startPoint x: 824, startPoint y: 356, endPoint x: 934, endPoint y: 562, distance: 233.5
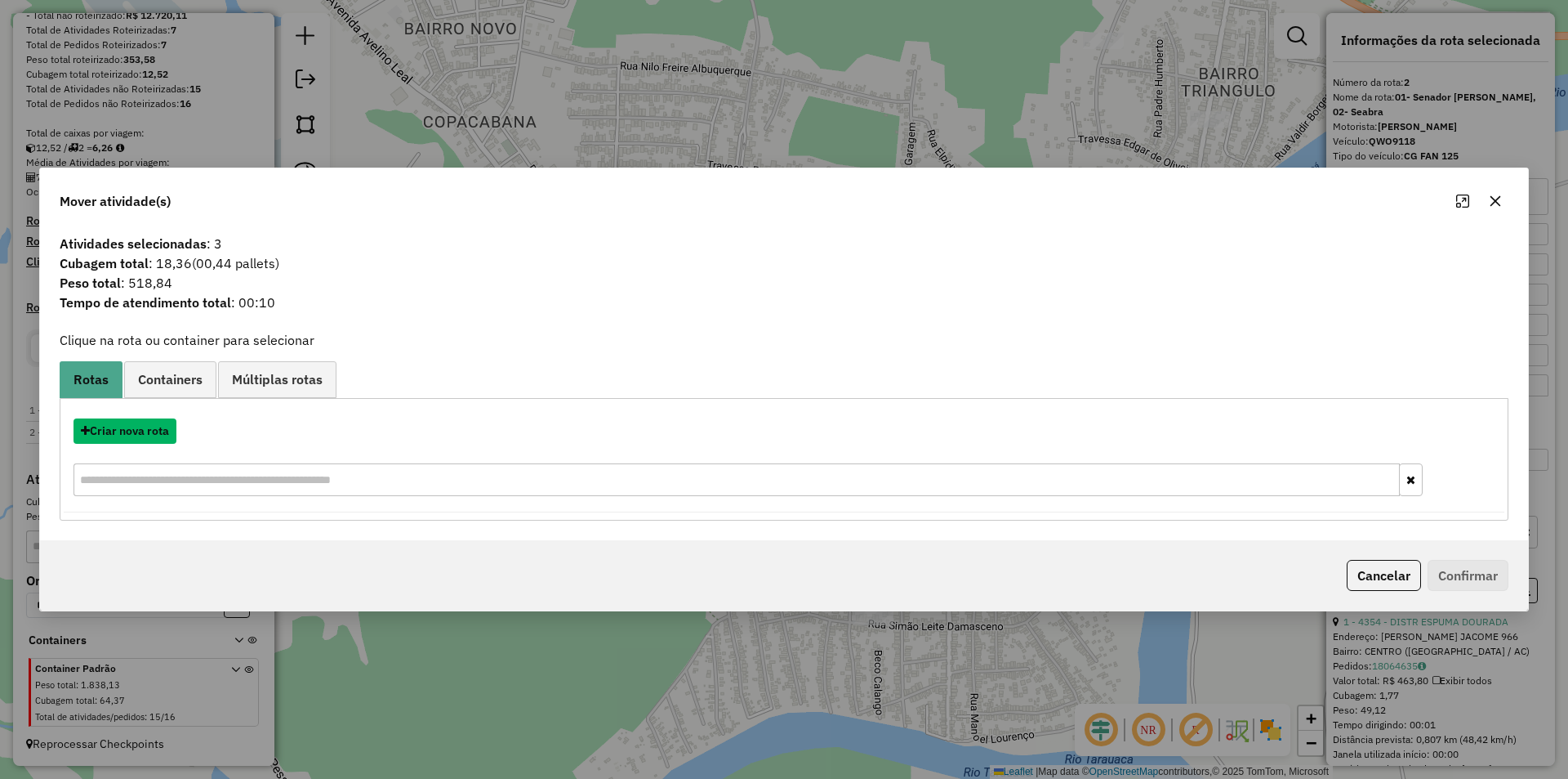
click at [129, 437] on button "Criar nova rota" at bounding box center [125, 431] width 103 height 25
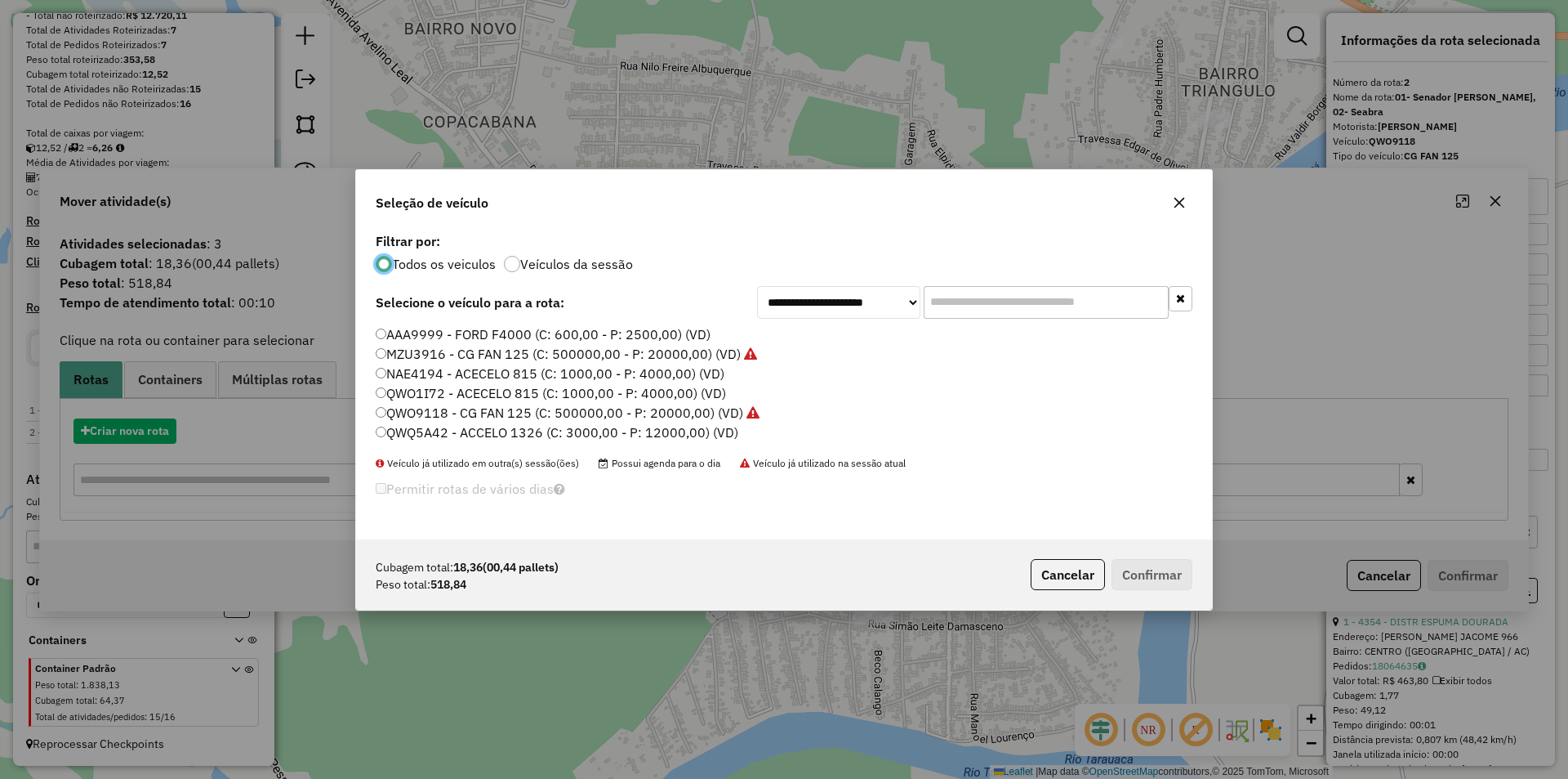
scroll to position [9, 5]
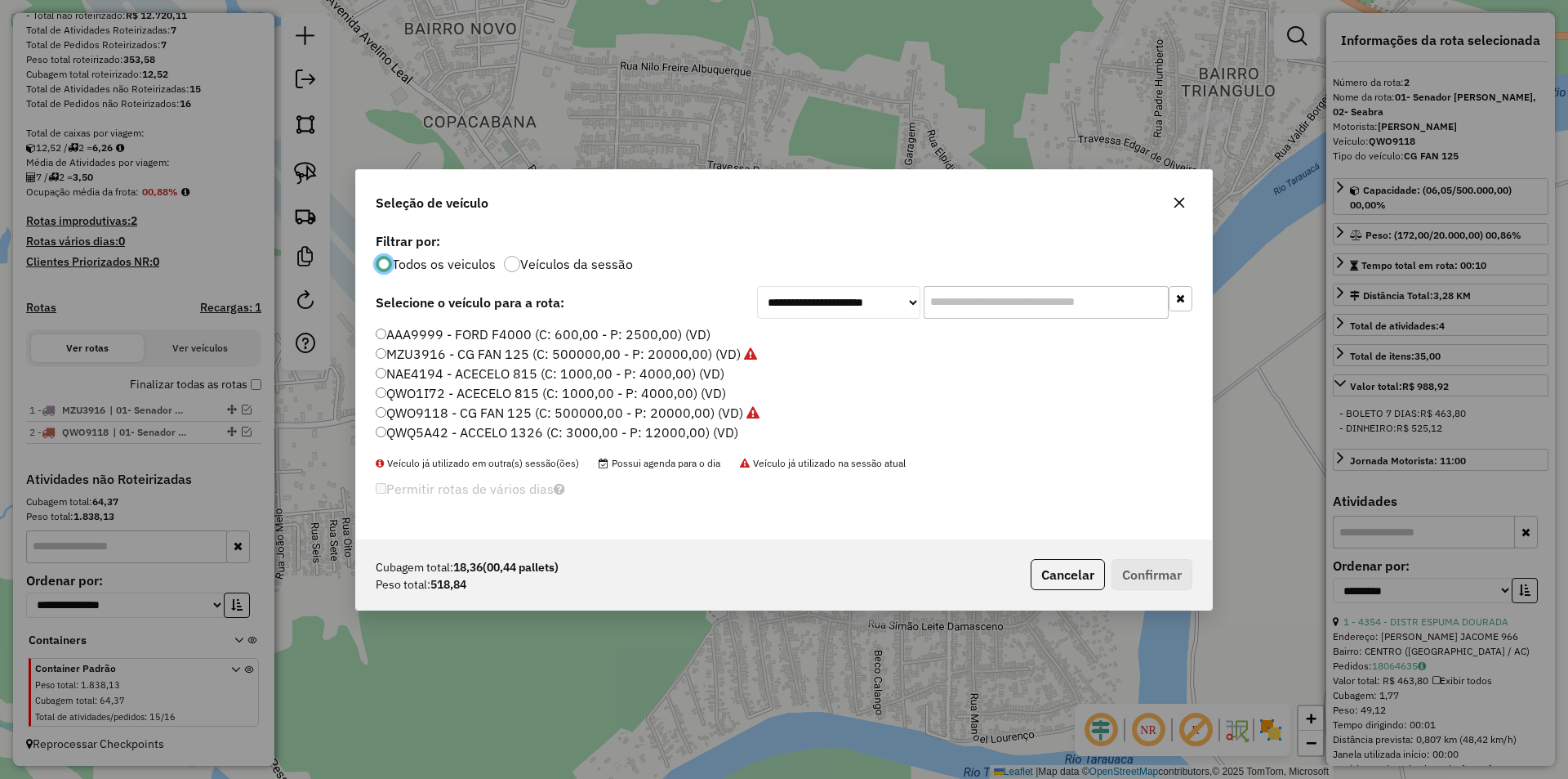
click at [400, 378] on label "NAE4194 - ACECELO 815 (C: 1000,00 - P: 4000,00) (VD)" at bounding box center [550, 374] width 349 height 20
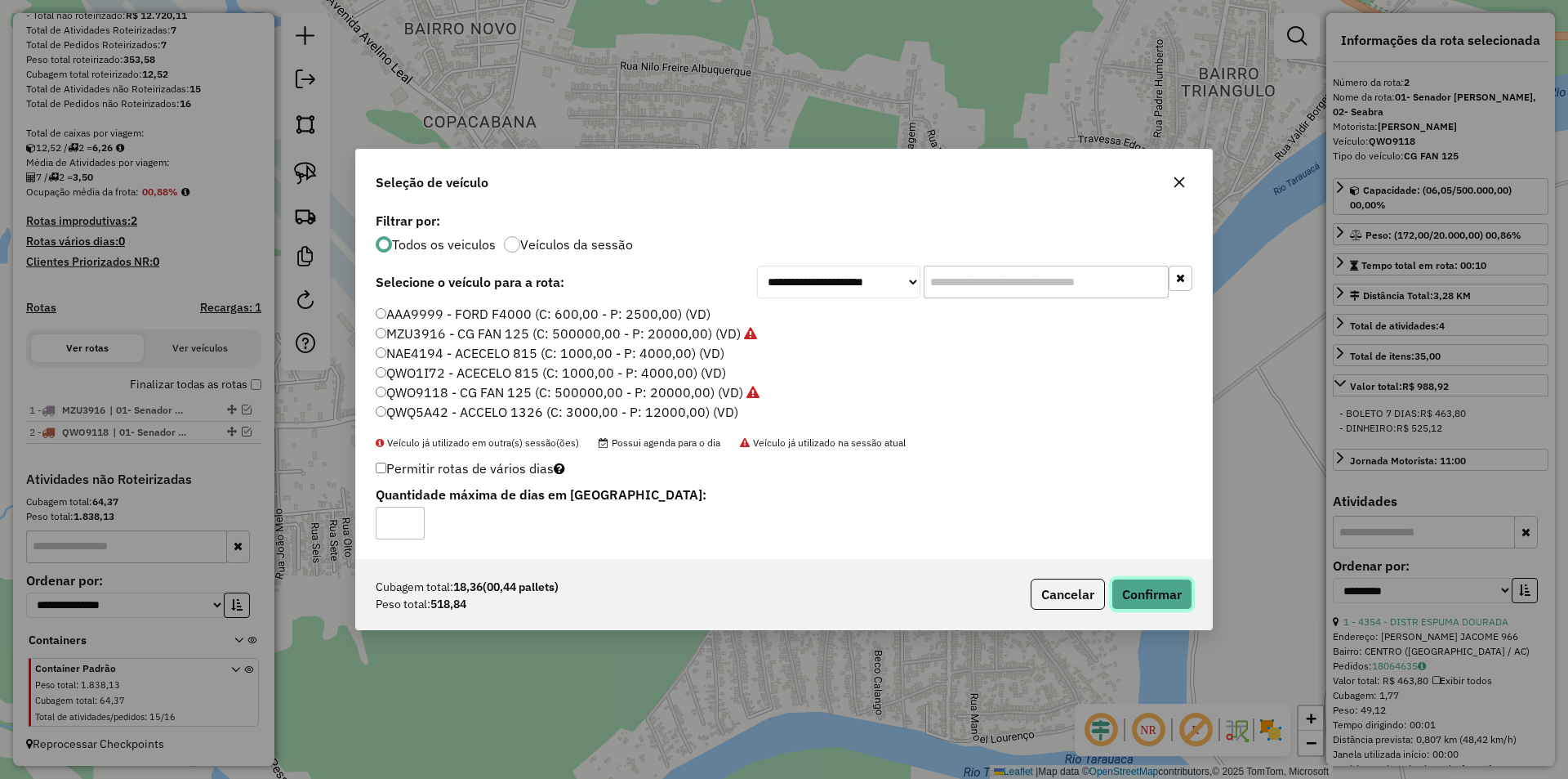
click at [1143, 581] on button "Confirmar" at bounding box center [1151, 594] width 81 height 31
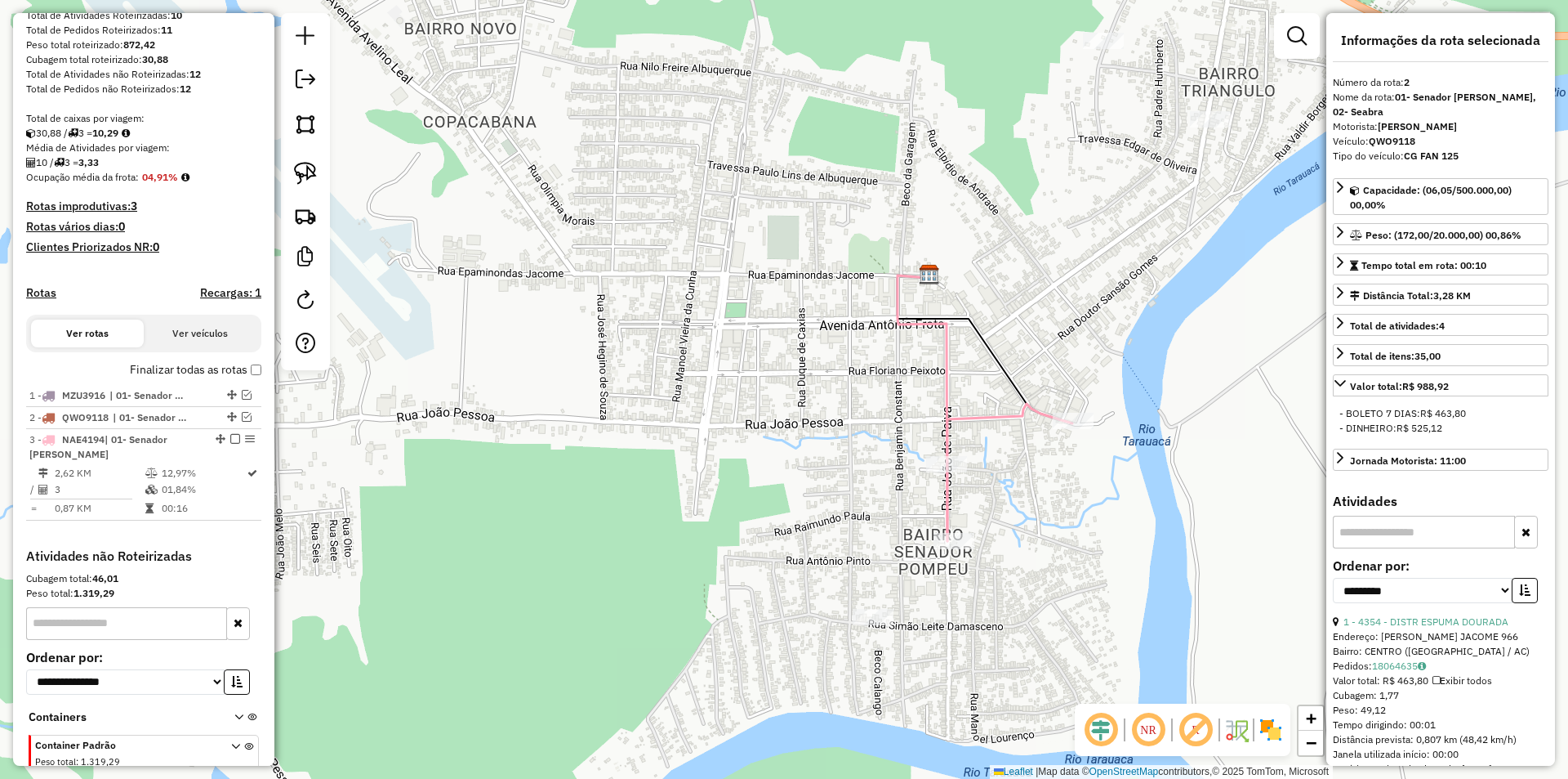
scroll to position [338, 0]
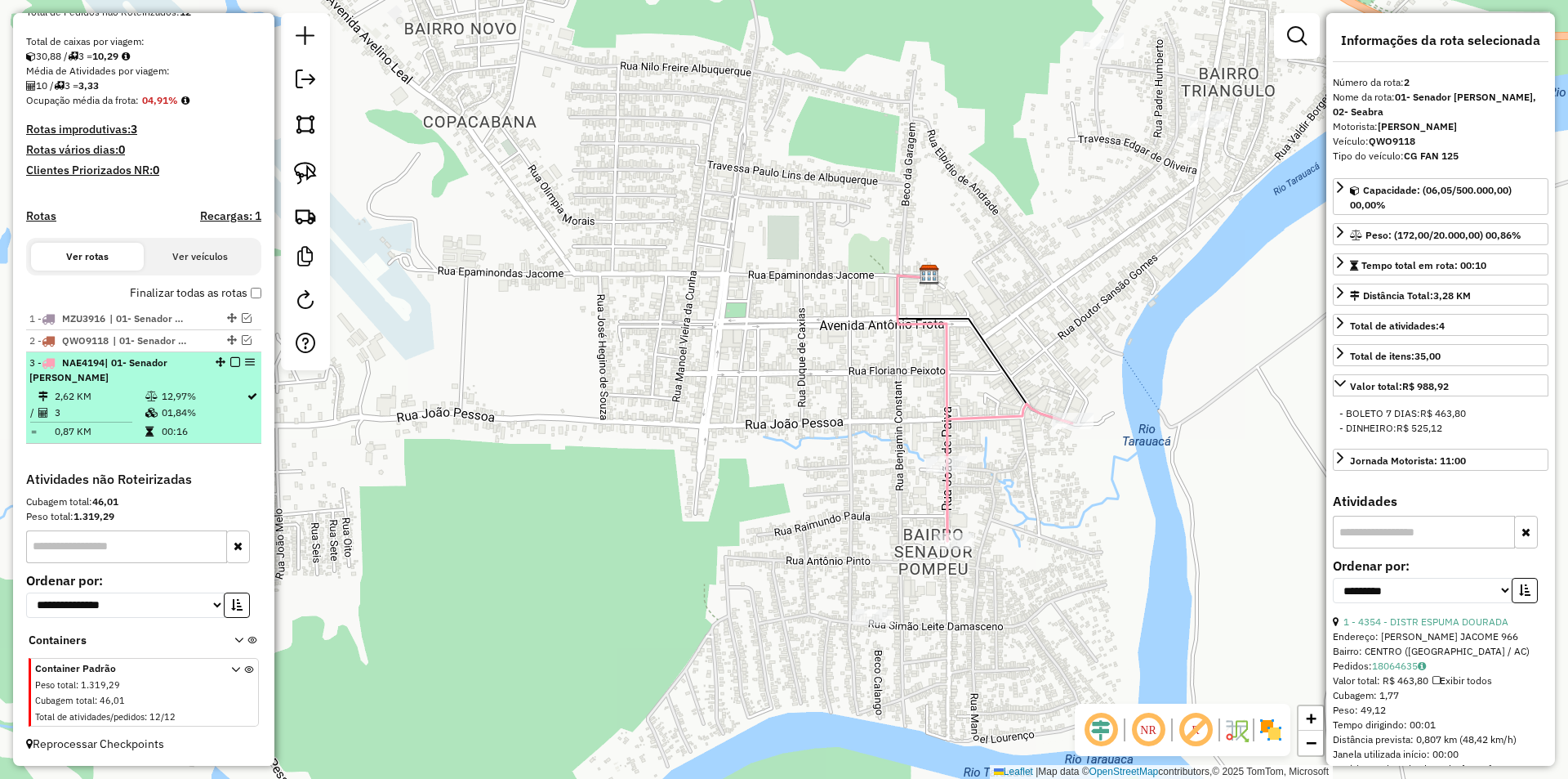
click at [231, 357] on em at bounding box center [236, 362] width 10 height 10
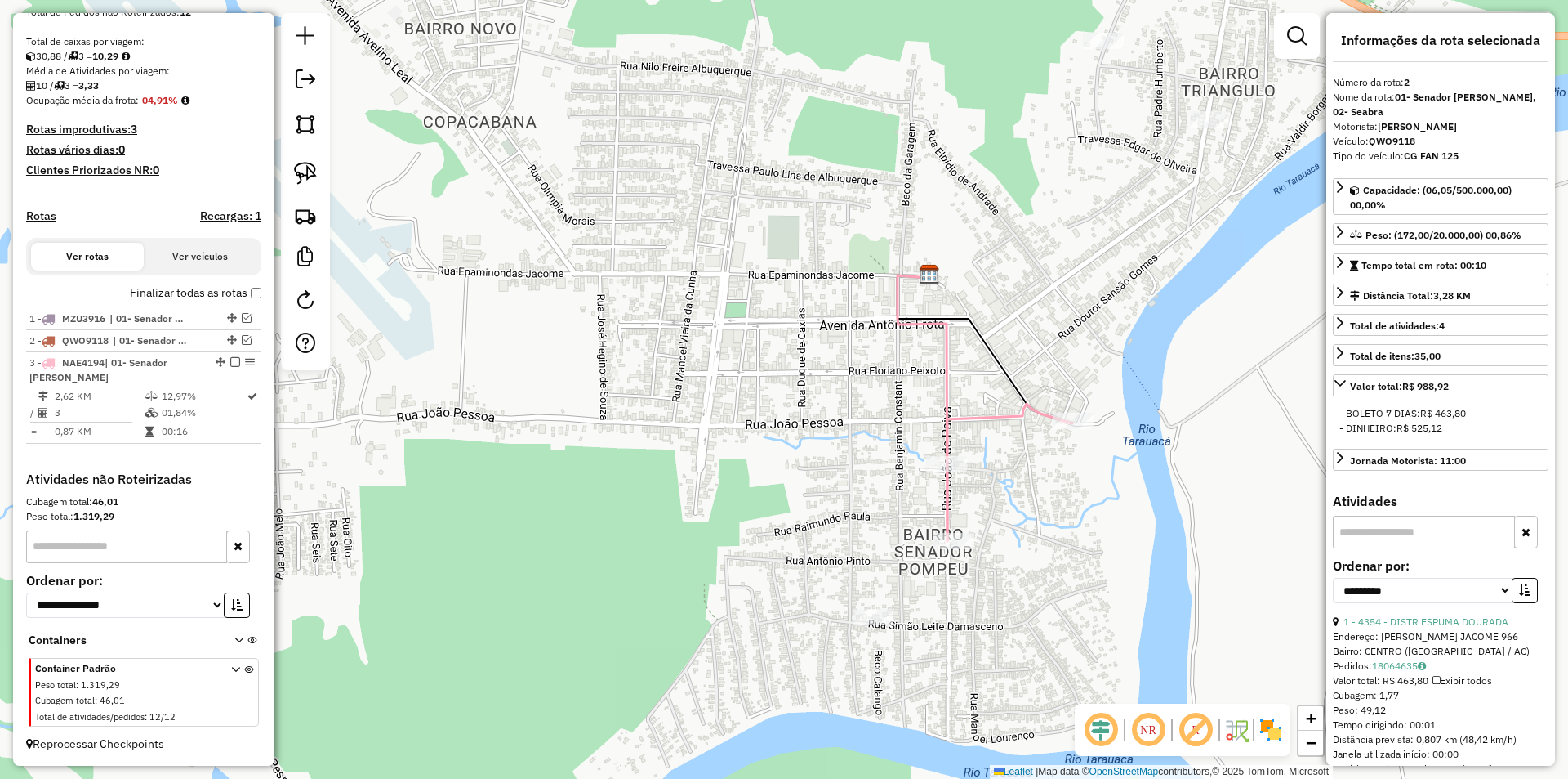
scroll to position [268, 0]
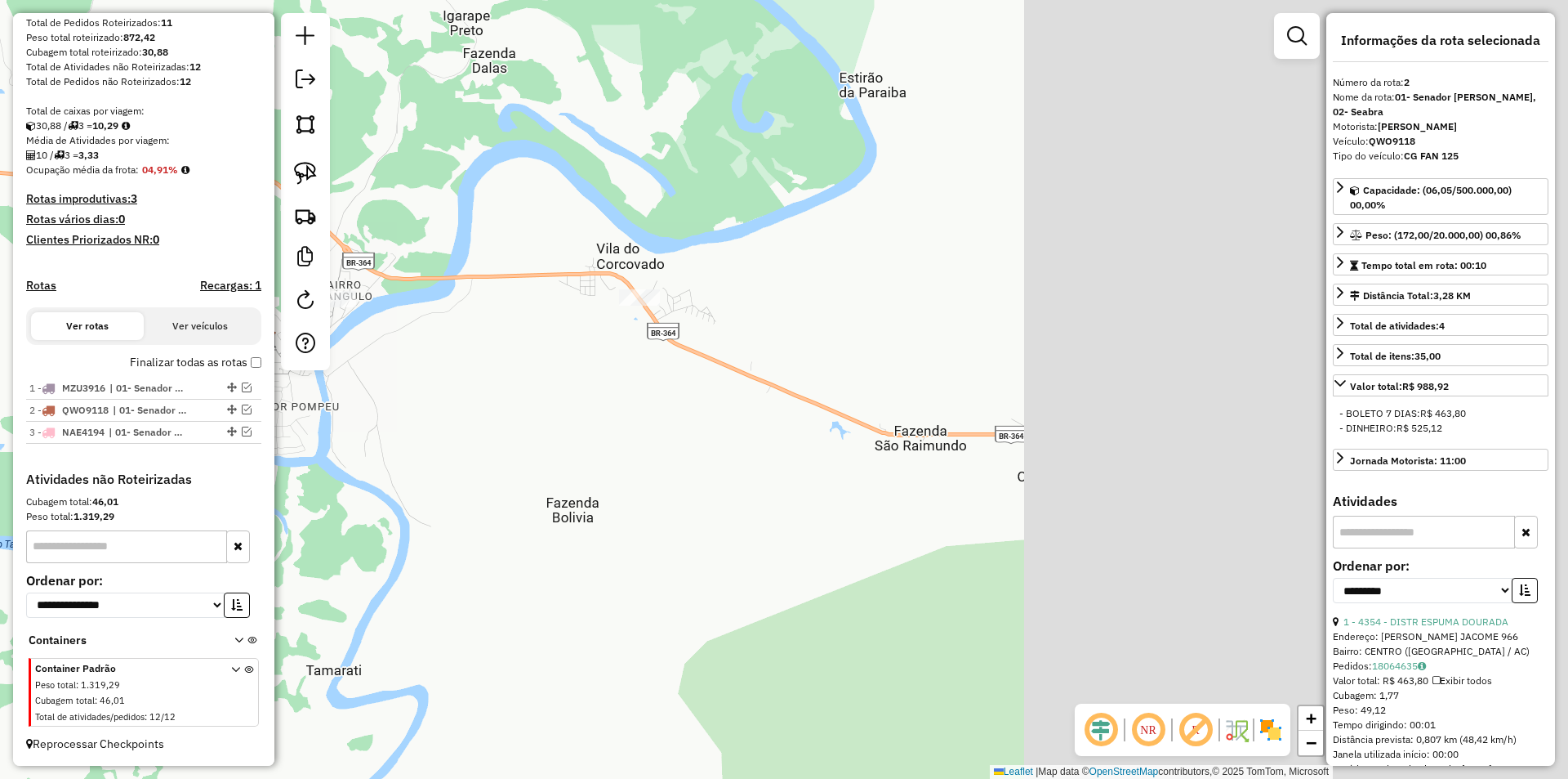
drag, startPoint x: 1092, startPoint y: 333, endPoint x: 384, endPoint y: 314, distance: 708.3
click at [370, 323] on div "Janela de atendimento Grade de atendimento Capacidade Transportadoras Veículos …" at bounding box center [784, 389] width 1568 height 779
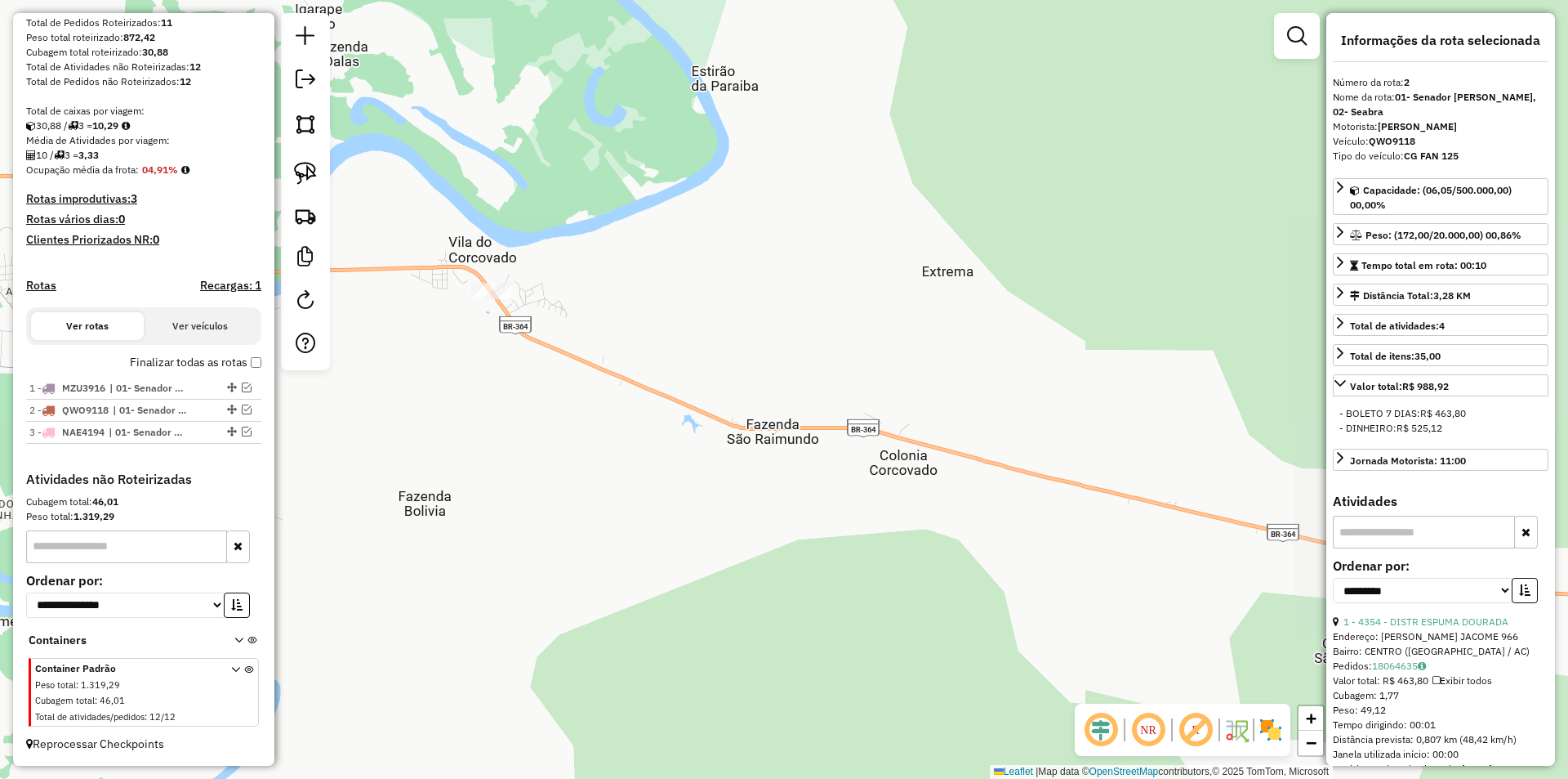
drag, startPoint x: 993, startPoint y: 293, endPoint x: 363, endPoint y: 304, distance: 630.1
click at [399, 324] on div "Janela de atendimento Grade de atendimento Capacidade Transportadoras Veículos …" at bounding box center [784, 389] width 1568 height 779
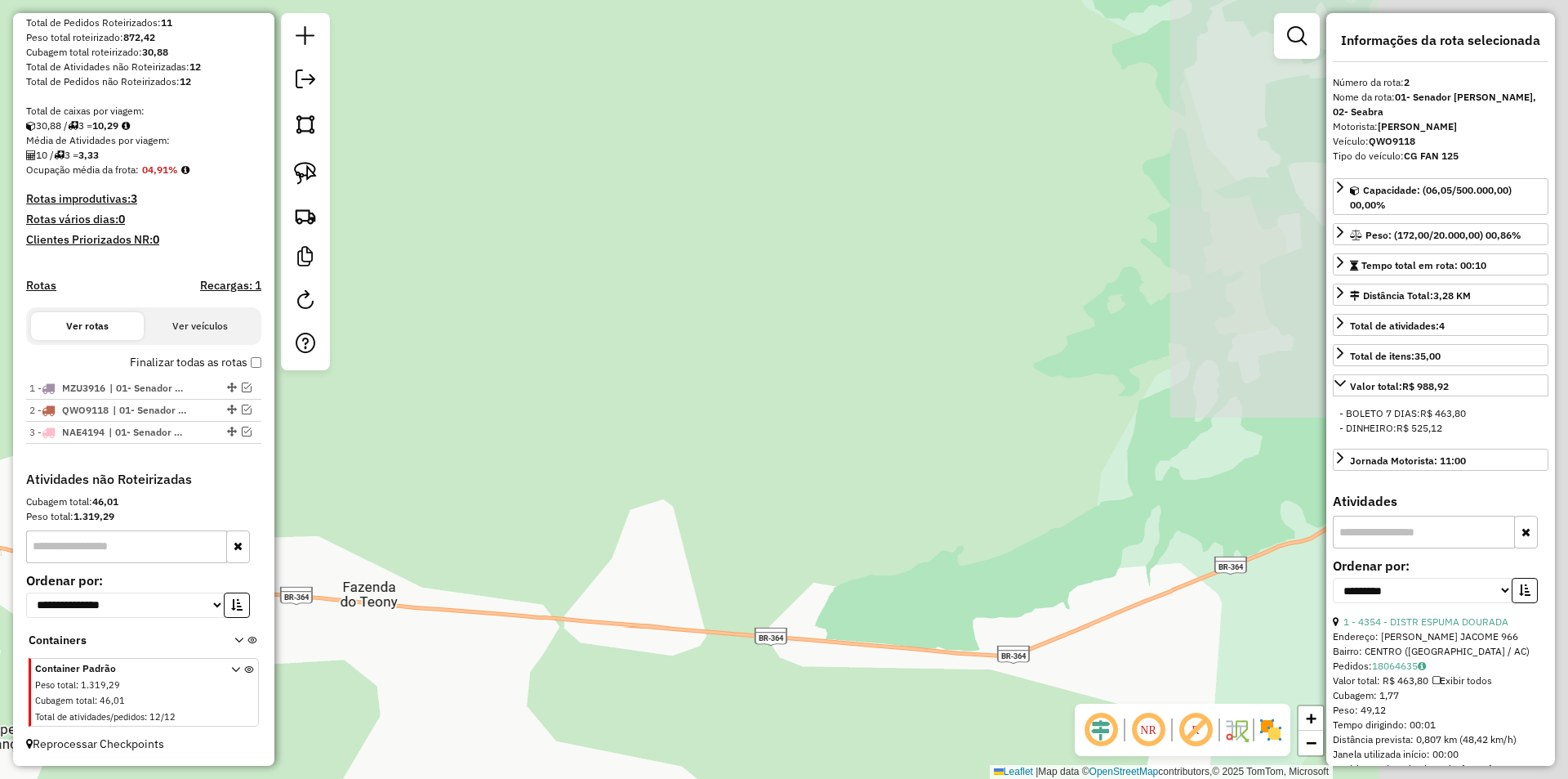
drag, startPoint x: 1001, startPoint y: 383, endPoint x: 264, endPoint y: 314, distance: 740.2
click at [270, 314] on hb-router-mapa "Informações da Sessão 990799 - [DATE] Criação: [DATE] 12:08 Depósito: Juruá Tar…" at bounding box center [784, 389] width 1568 height 779
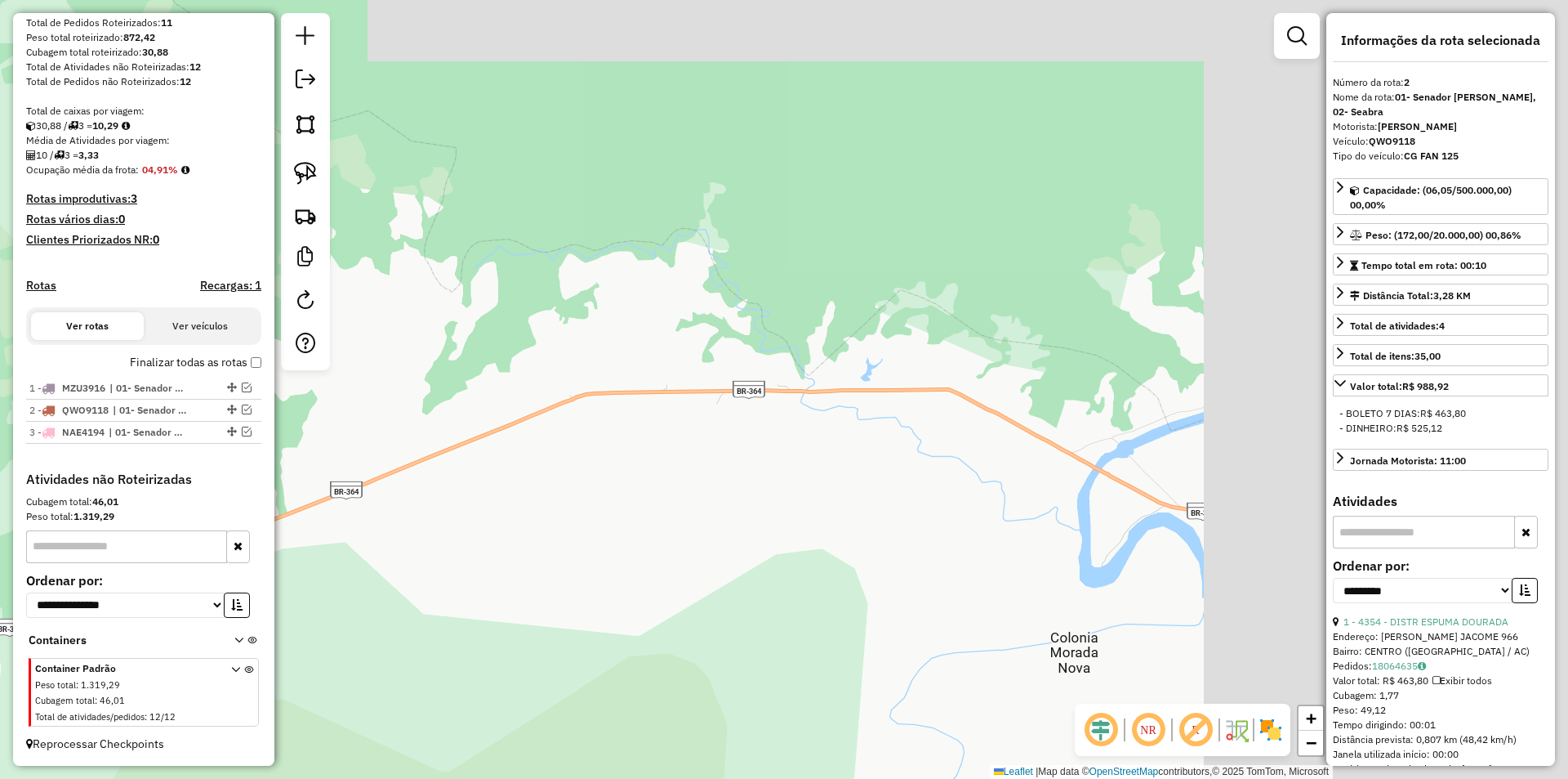
drag, startPoint x: 805, startPoint y: 308, endPoint x: 379, endPoint y: 438, distance: 445.4
click at [334, 450] on div "Janela de atendimento Grade de atendimento Capacidade Transportadoras Veículos …" at bounding box center [784, 389] width 1568 height 779
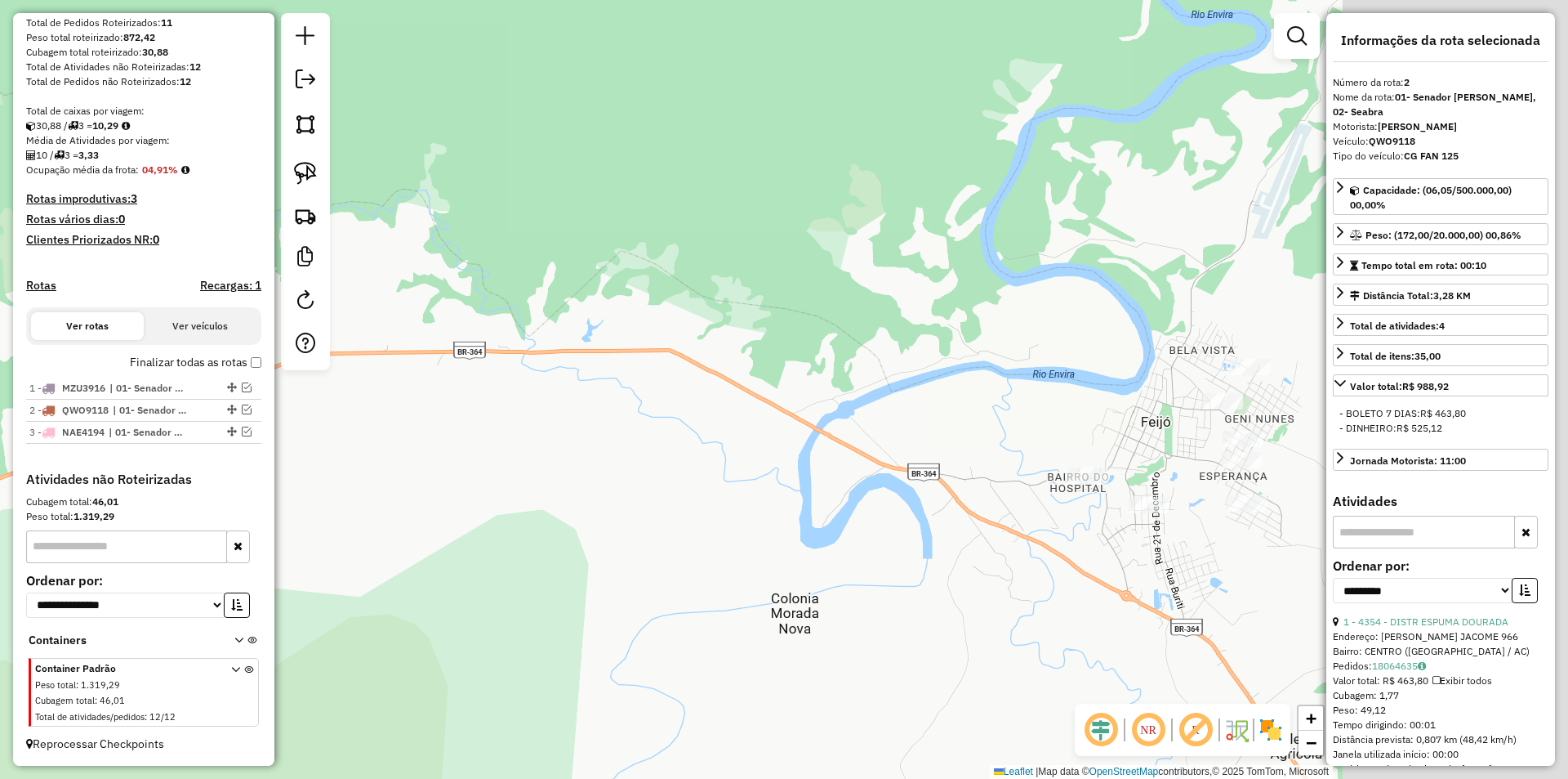
drag, startPoint x: 1081, startPoint y: 500, endPoint x: 479, endPoint y: 410, distance: 608.7
click at [479, 410] on div "Janela de atendimento Grade de atendimento Capacidade Transportadoras Veículos …" at bounding box center [784, 389] width 1568 height 779
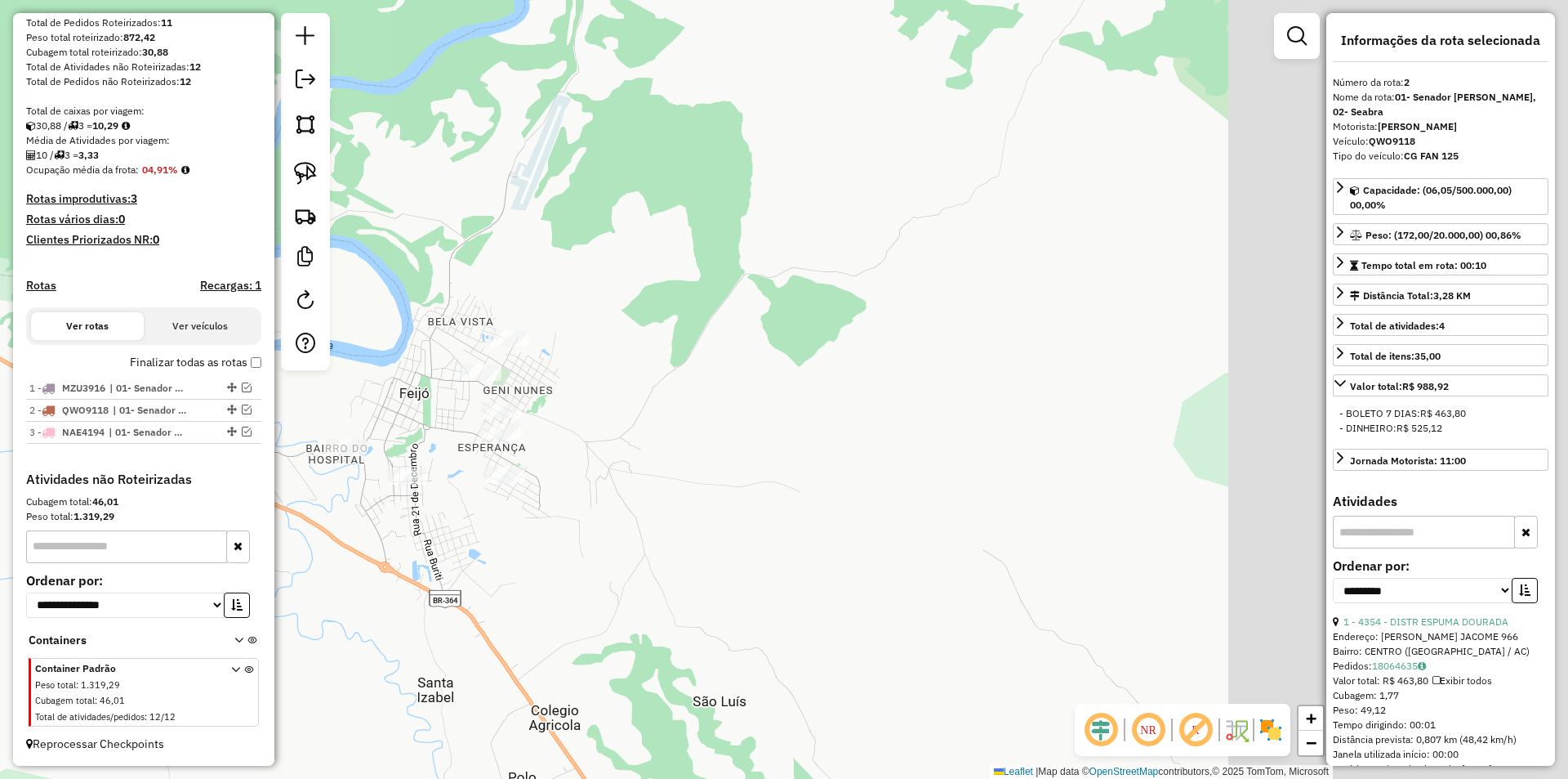
drag, startPoint x: 645, startPoint y: 410, endPoint x: 593, endPoint y: 382, distance: 59.1
click at [484, 414] on div "Janela de atendimento Grade de atendimento Capacidade Transportadoras Veículos …" at bounding box center [784, 389] width 1568 height 779
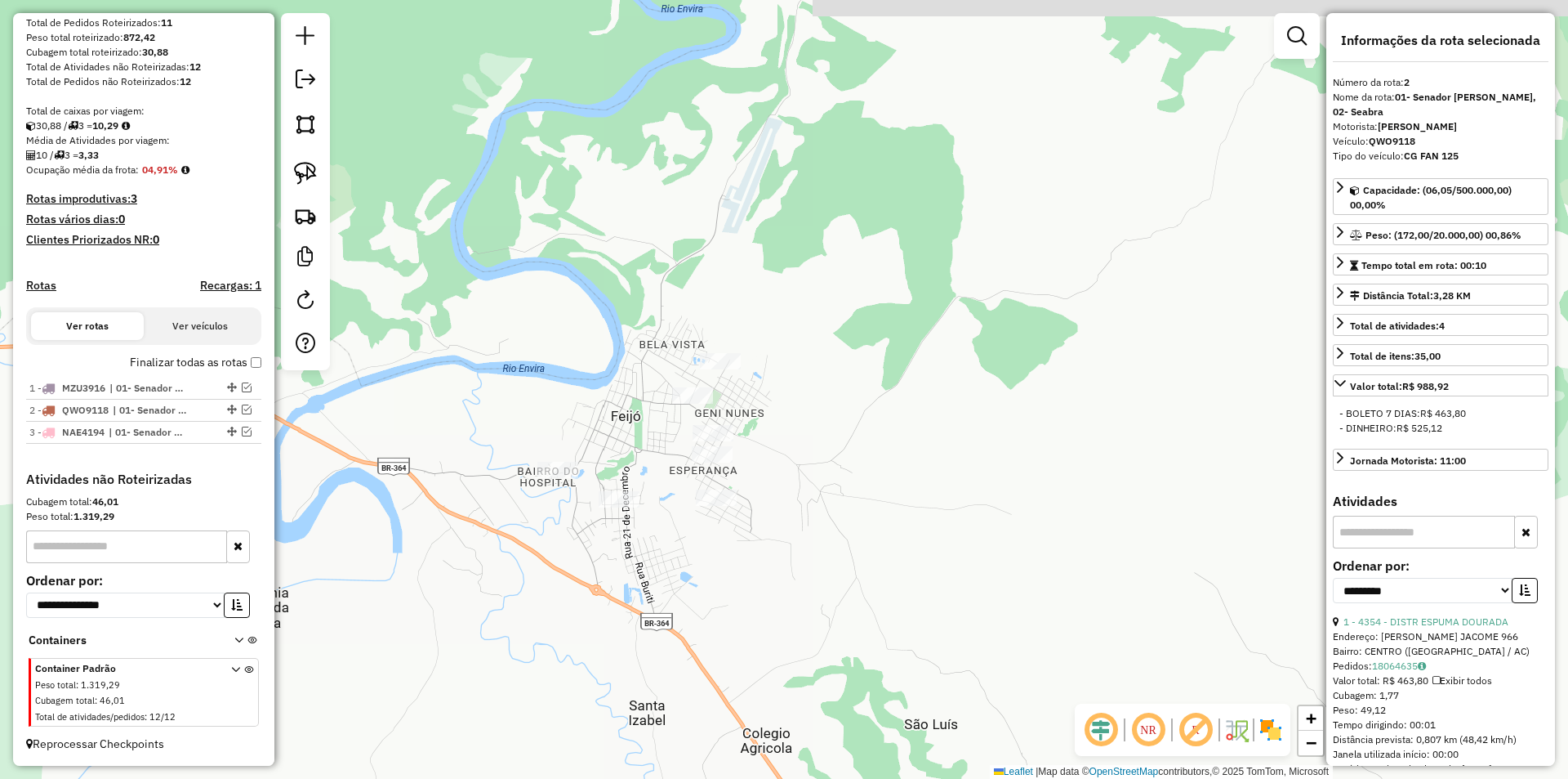
drag, startPoint x: 762, startPoint y: 392, endPoint x: 1133, endPoint y: 412, distance: 371.5
click at [1133, 412] on div "Janela de atendimento Grade de atendimento Capacidade Transportadoras Veículos …" at bounding box center [784, 389] width 1568 height 779
click at [312, 153] on div at bounding box center [305, 191] width 49 height 357
click at [305, 170] on img at bounding box center [305, 173] width 23 height 23
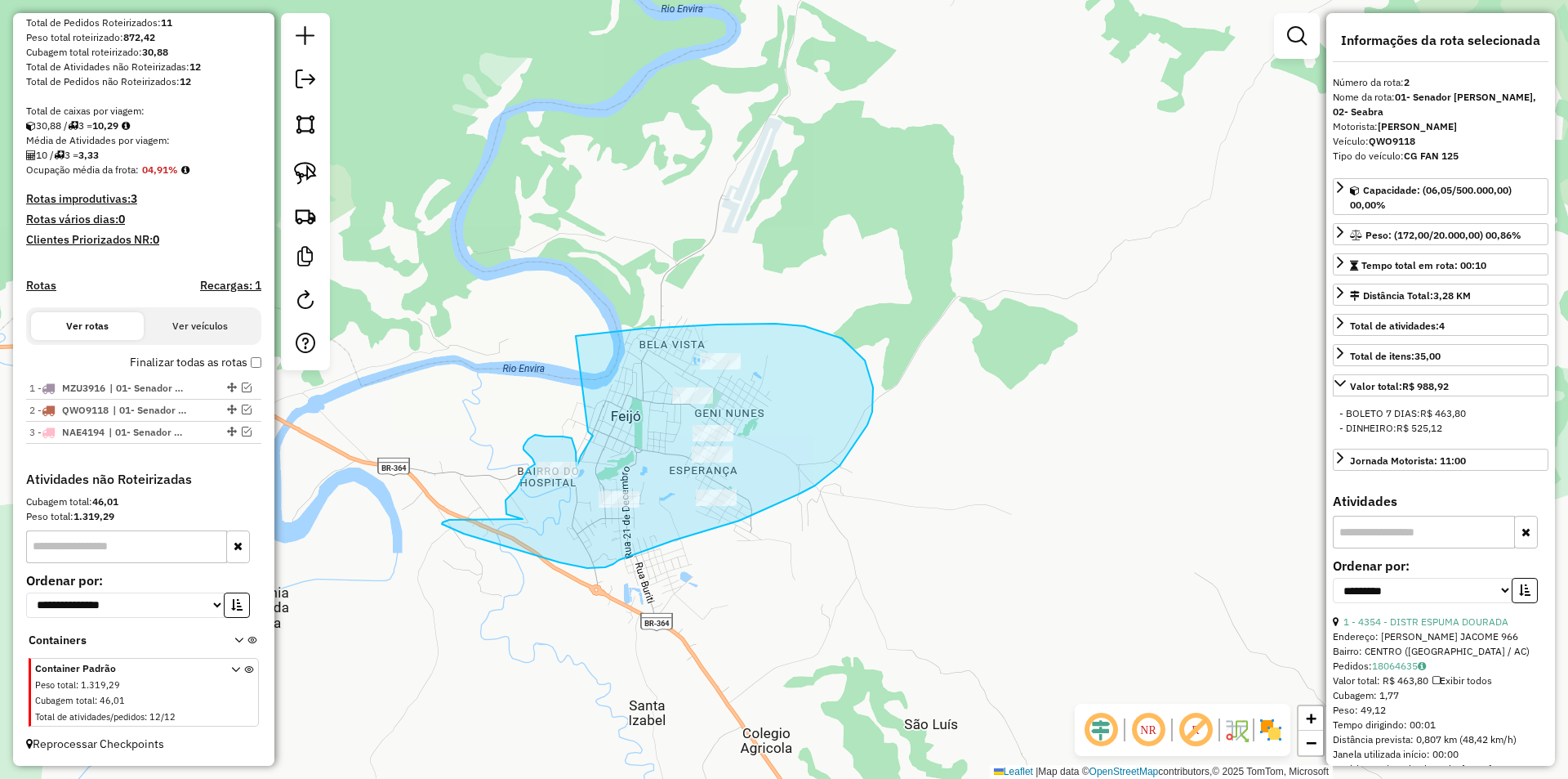
drag, startPoint x: 582, startPoint y: 336, endPoint x: 607, endPoint y: 392, distance: 61.3
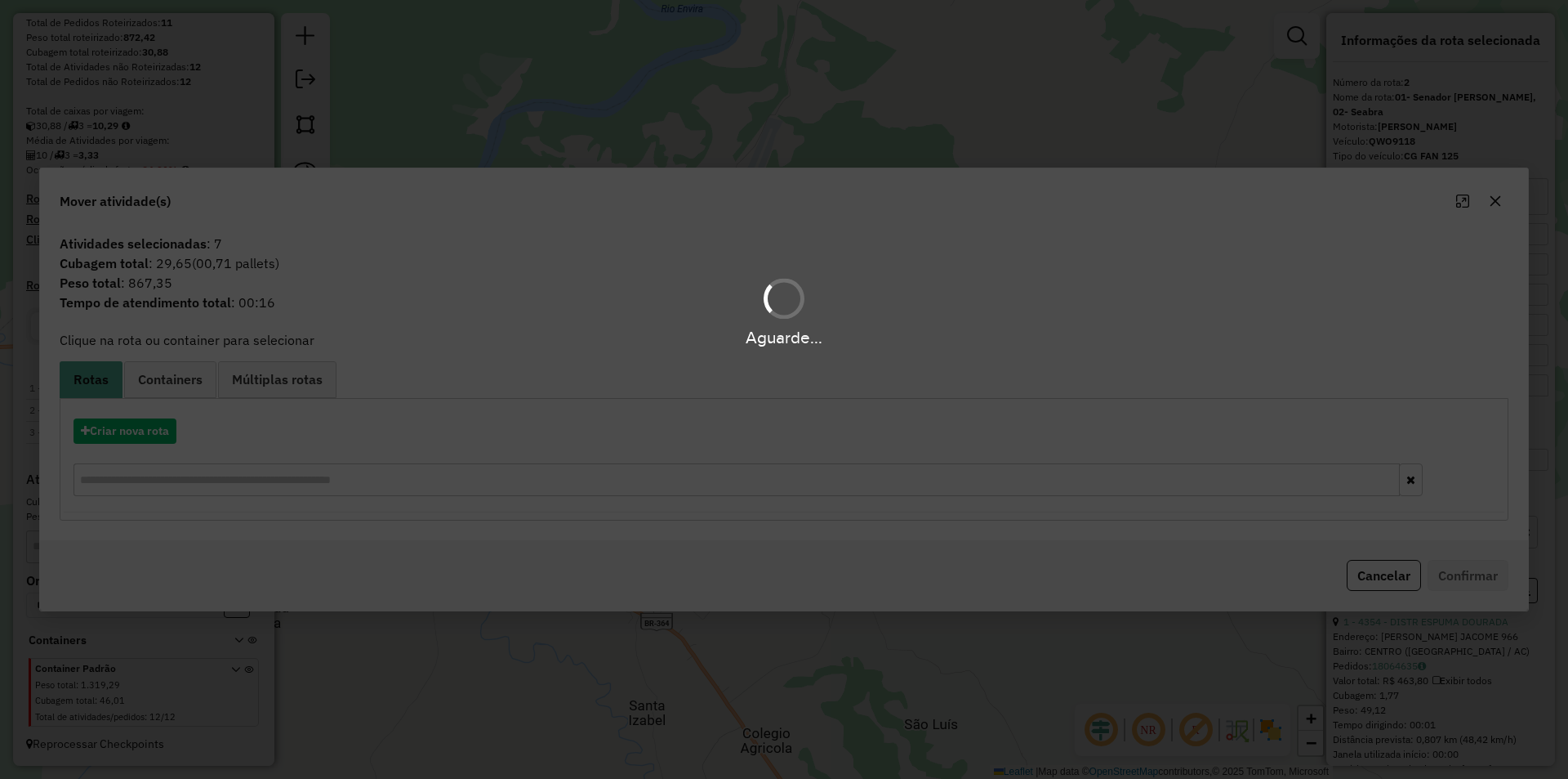
drag, startPoint x: 607, startPoint y: 392, endPoint x: 632, endPoint y: 389, distance: 25.2
click at [632, 389] on div "Aguarde..." at bounding box center [784, 389] width 1568 height 779
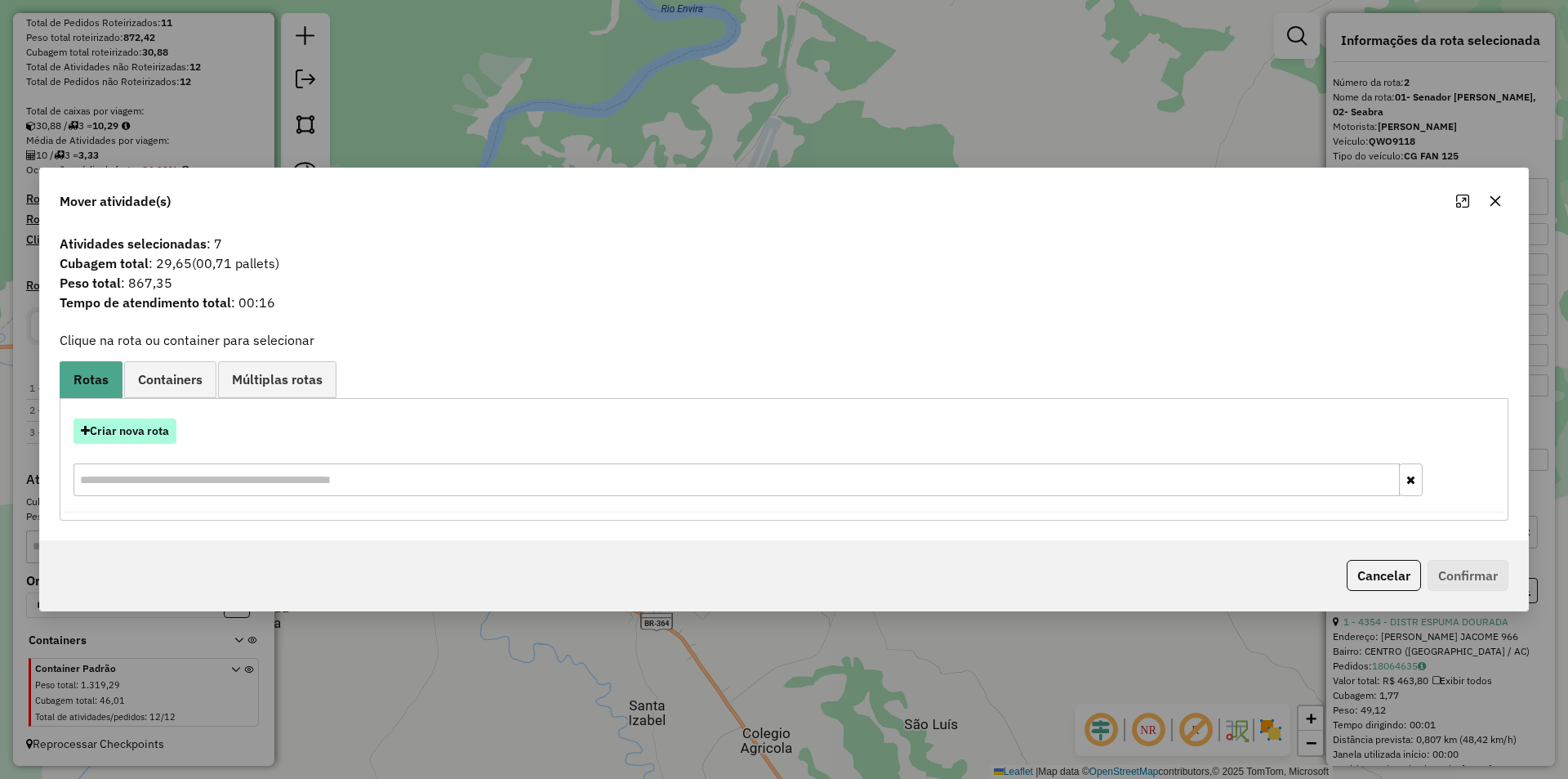
click at [163, 430] on button "Criar nova rota" at bounding box center [125, 431] width 103 height 25
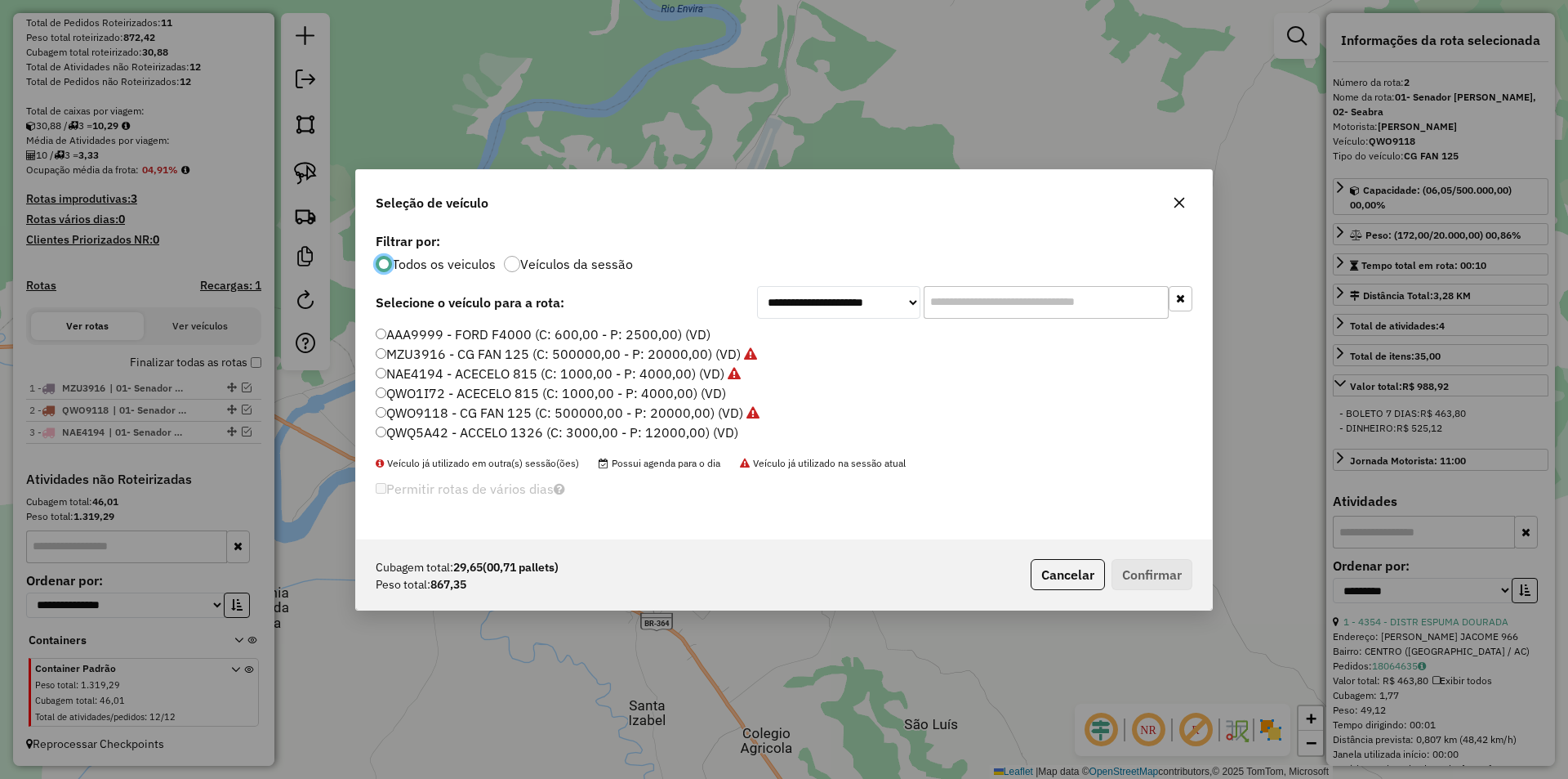
scroll to position [9, 5]
click at [408, 425] on label "QWQ5A42 - ACCELO 1326 (C: 3000,00 - P: 12000,00) (VD)" at bounding box center [557, 433] width 363 height 20
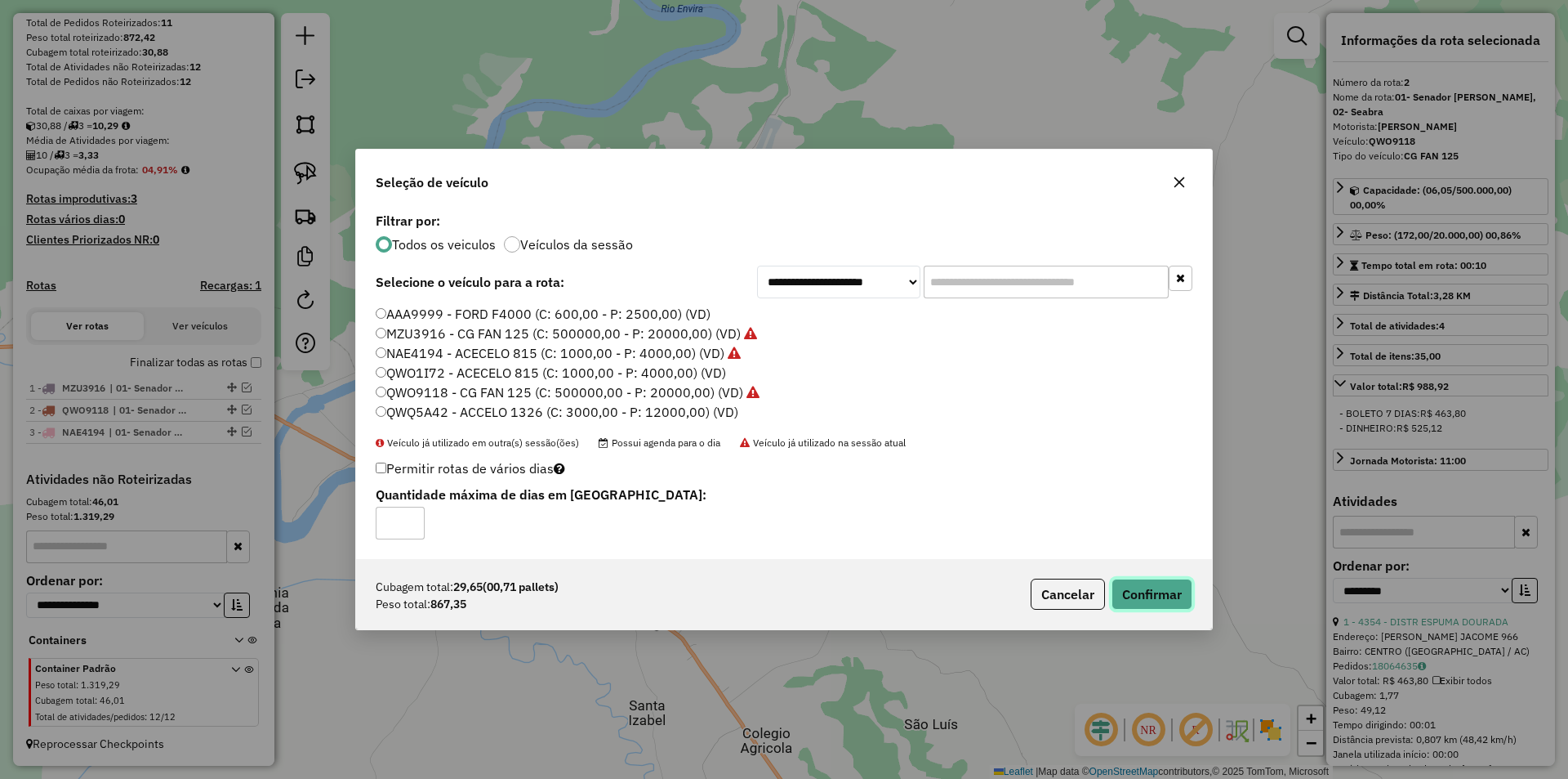
click at [1169, 600] on button "Confirmar" at bounding box center [1151, 594] width 81 height 31
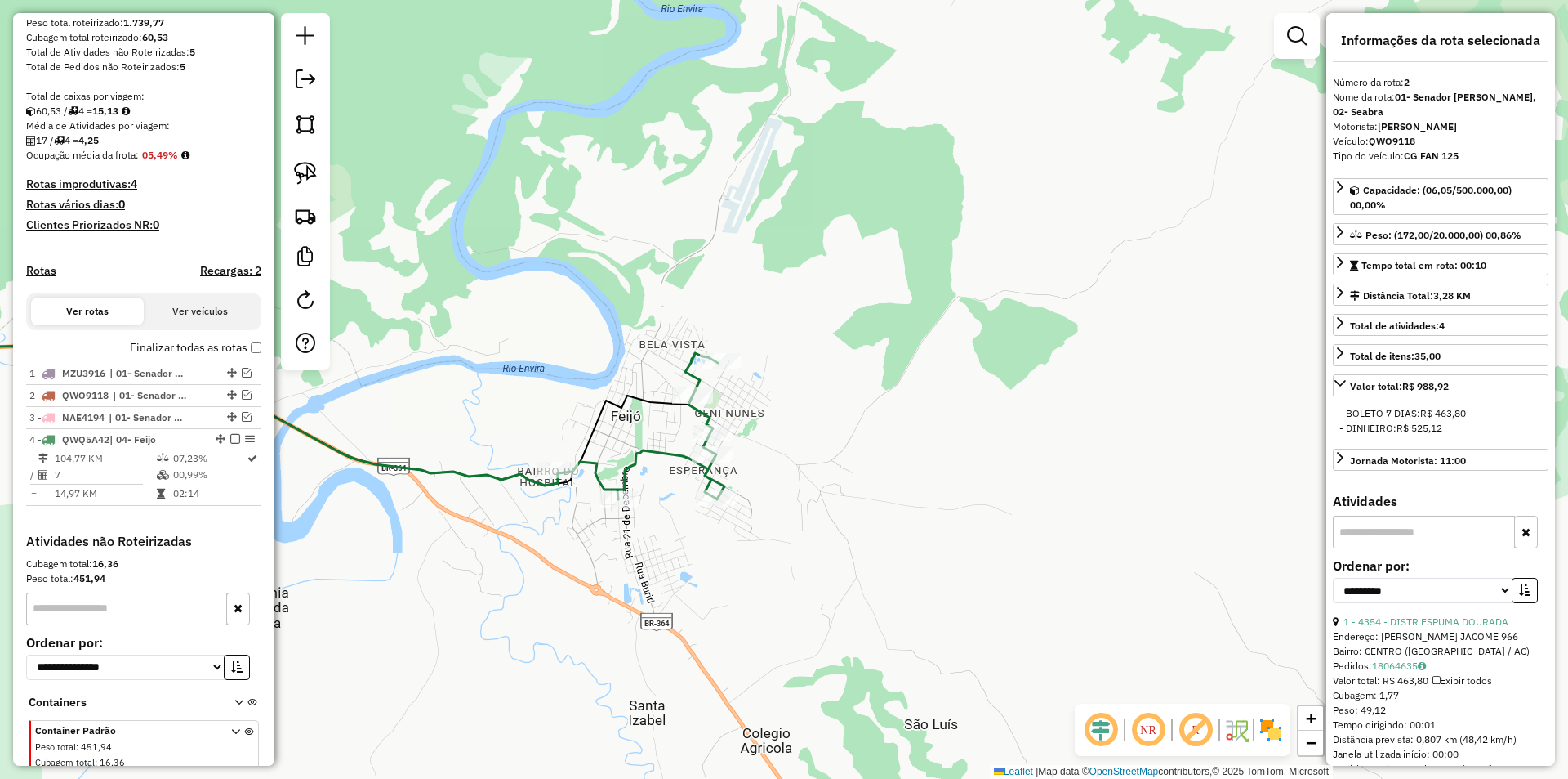
scroll to position [345, 0]
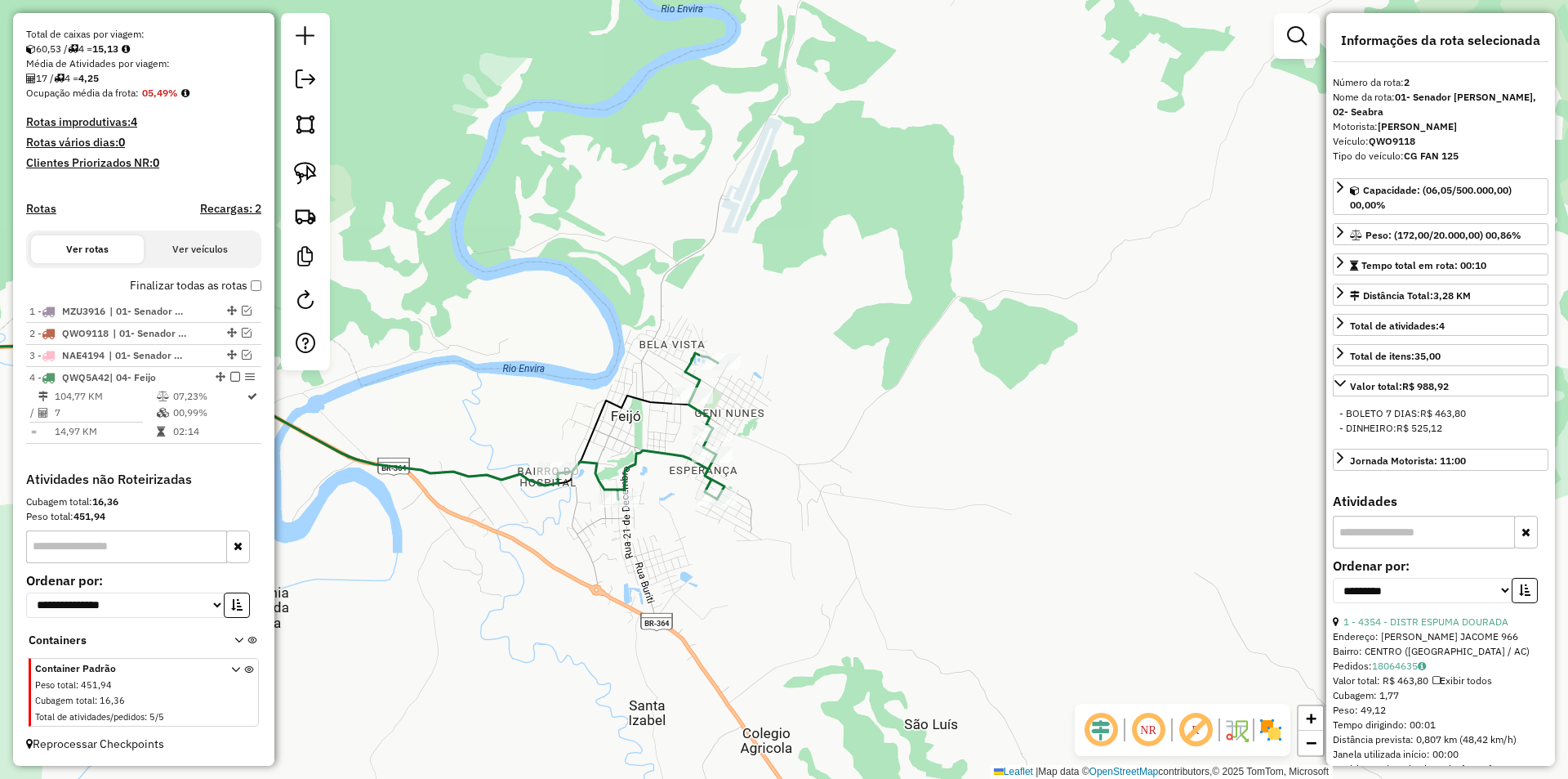
click at [247, 293] on label "Finalizar todas as rotas" at bounding box center [196, 285] width 132 height 17
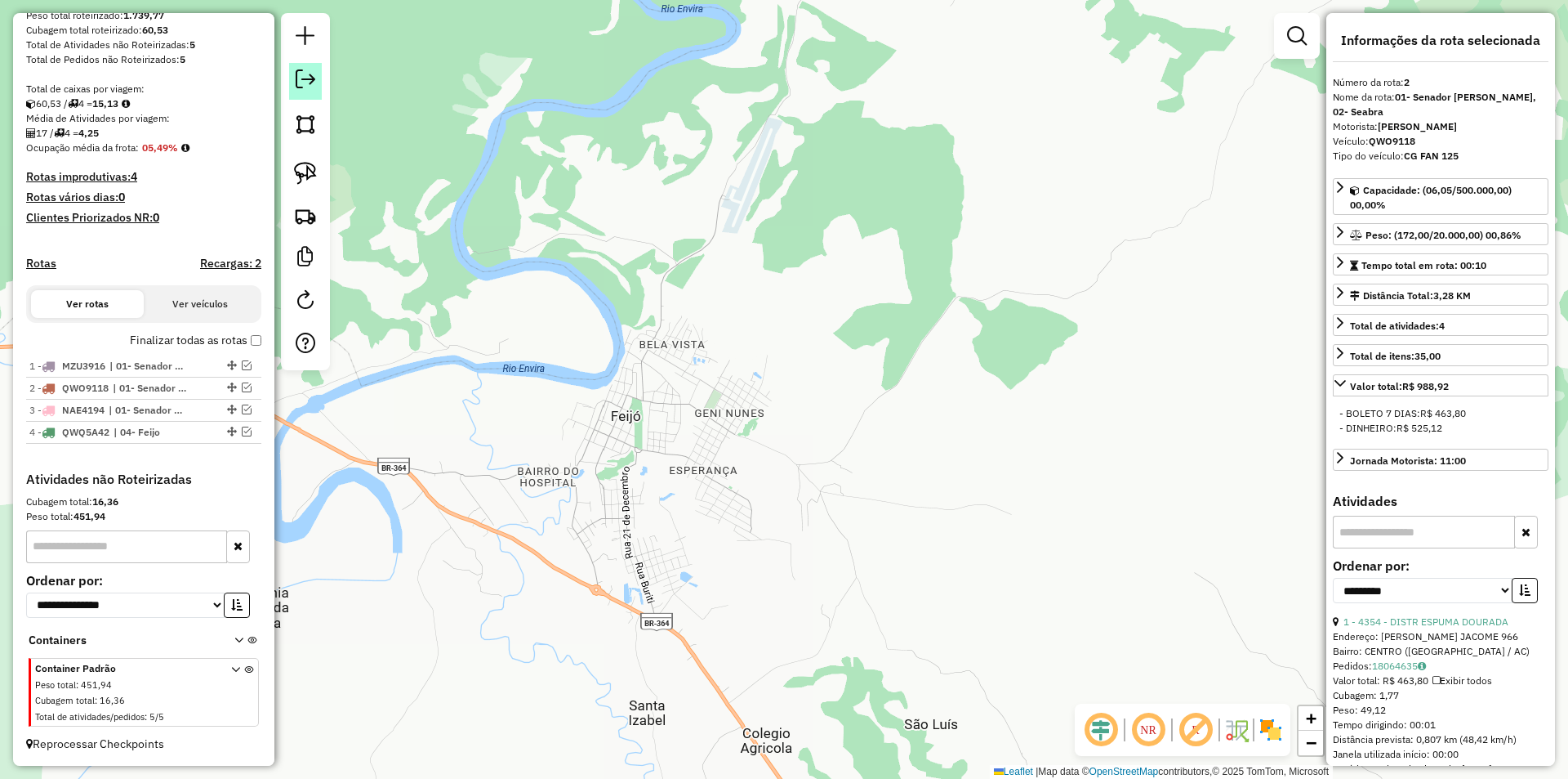
drag, startPoint x: 330, startPoint y: 84, endPoint x: 318, endPoint y: 88, distance: 12.6
click at [325, 86] on hb-router-mapa "Informações da Sessão 990799 - [DATE] Criação: [DATE] 12:08 Depósito: Juruá Tar…" at bounding box center [784, 389] width 1568 height 779
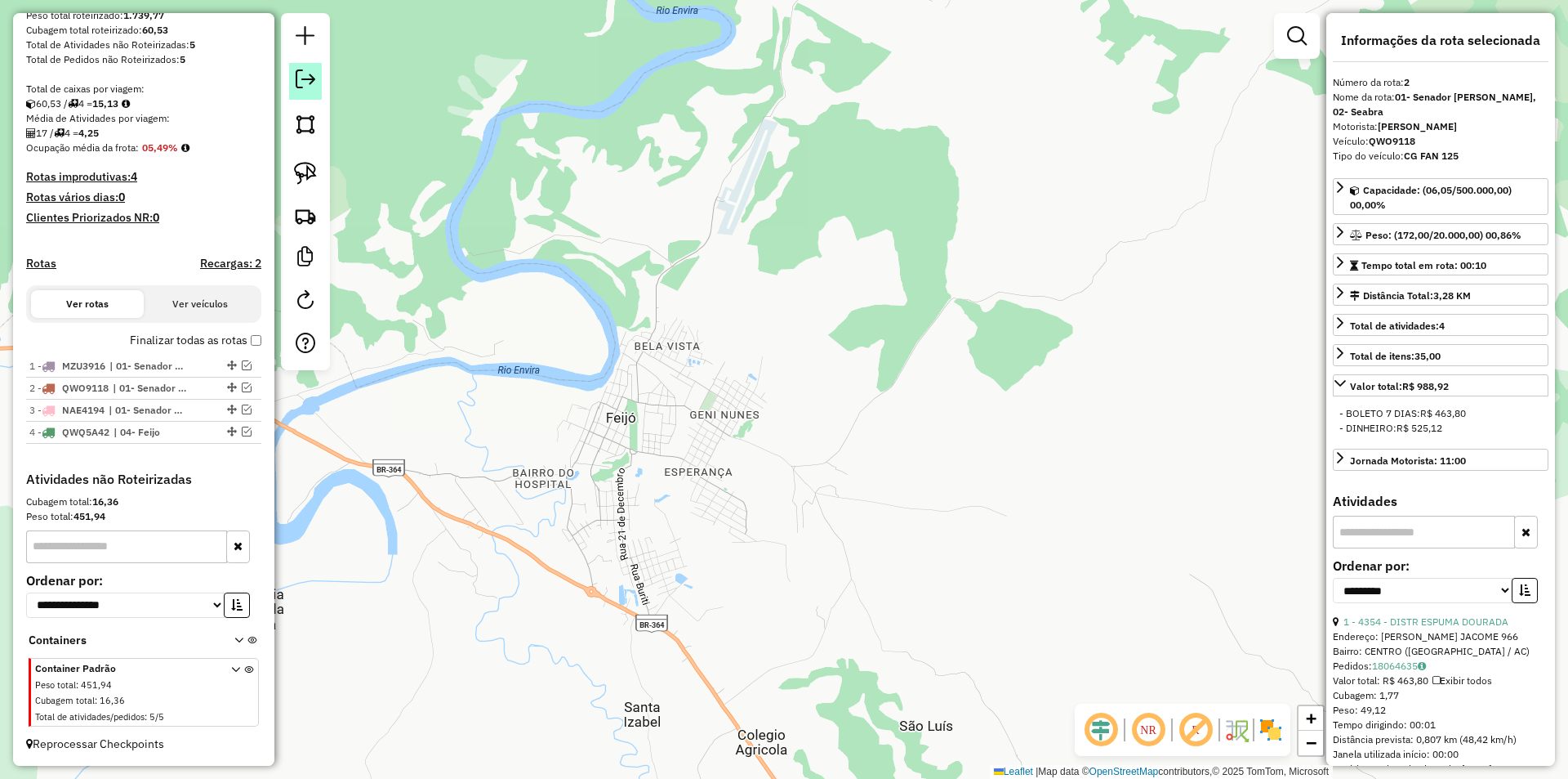
click at [318, 88] on link at bounding box center [305, 81] width 33 height 37
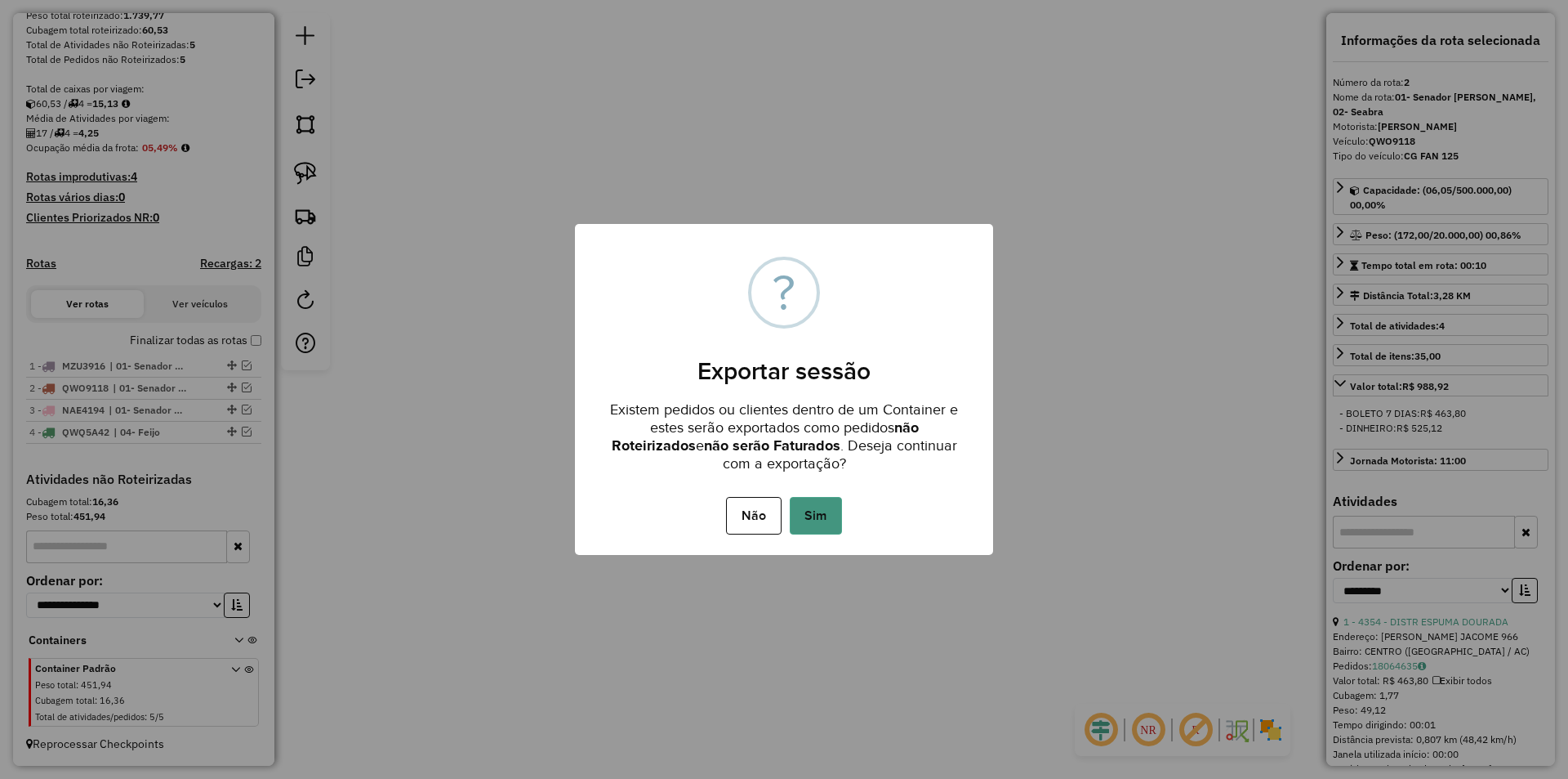
click at [808, 506] on button "Sim" at bounding box center [815, 516] width 52 height 38
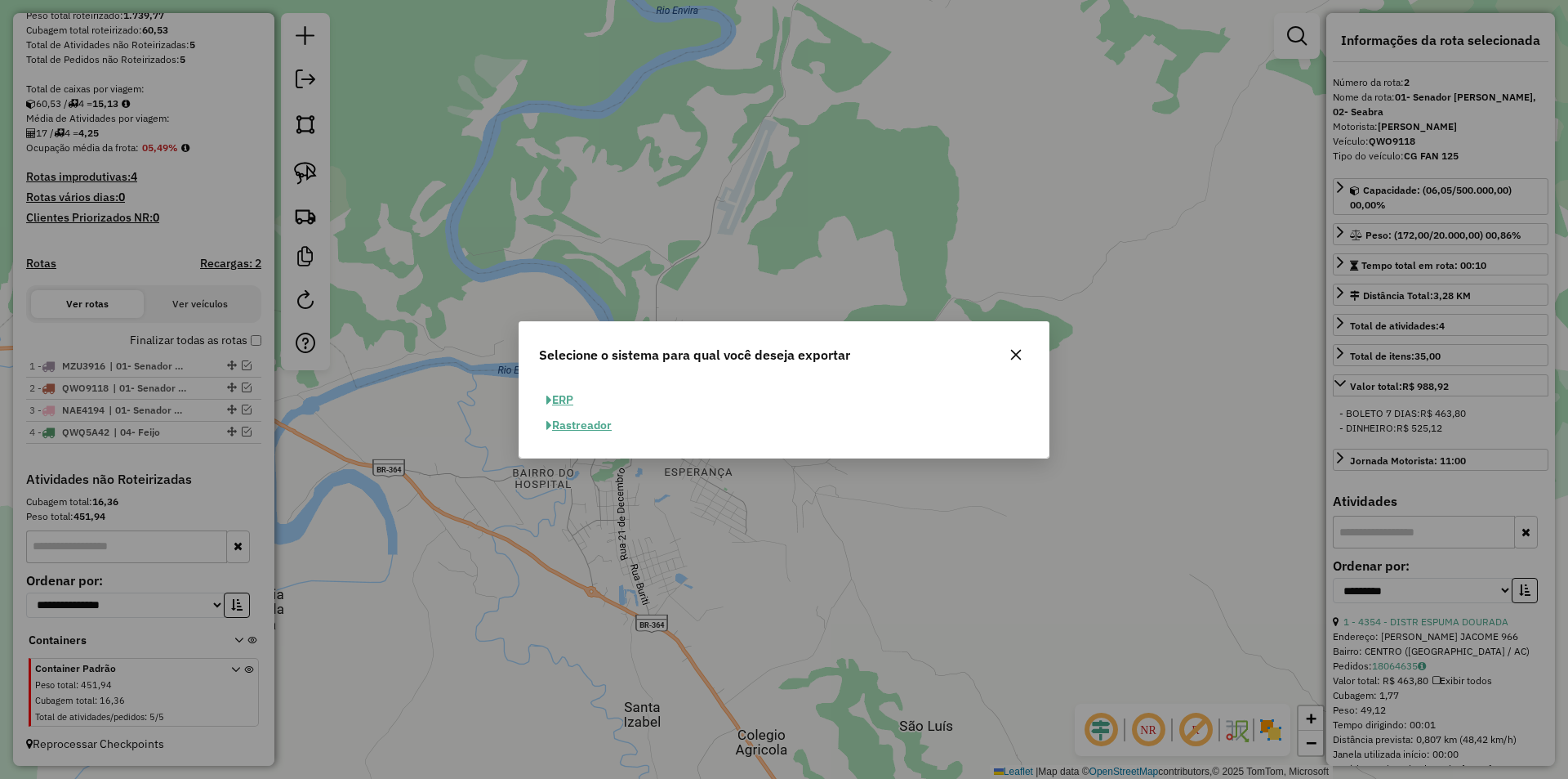
click at [560, 397] on button "ERP" at bounding box center [560, 399] width 42 height 25
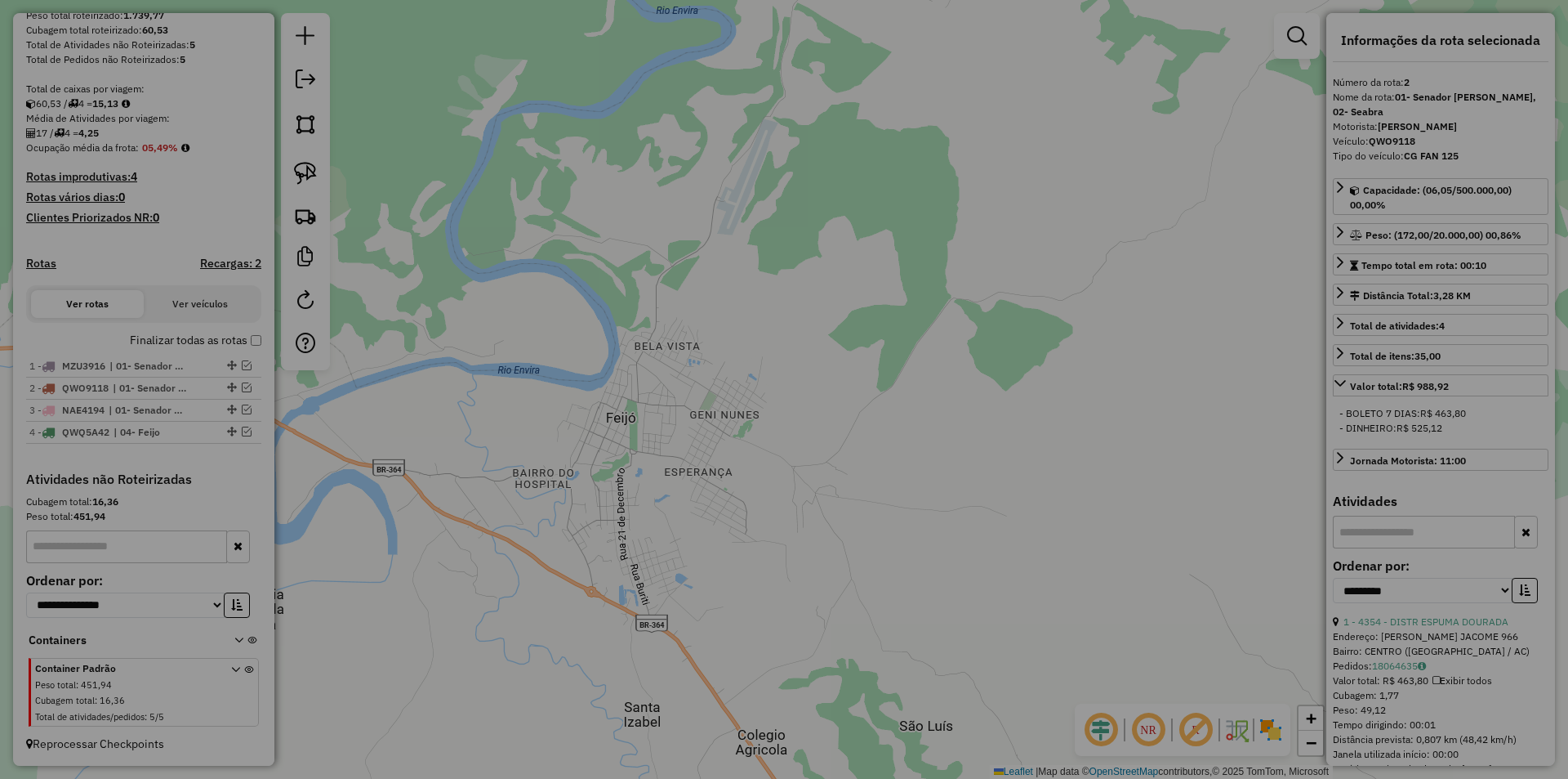
select select "**"
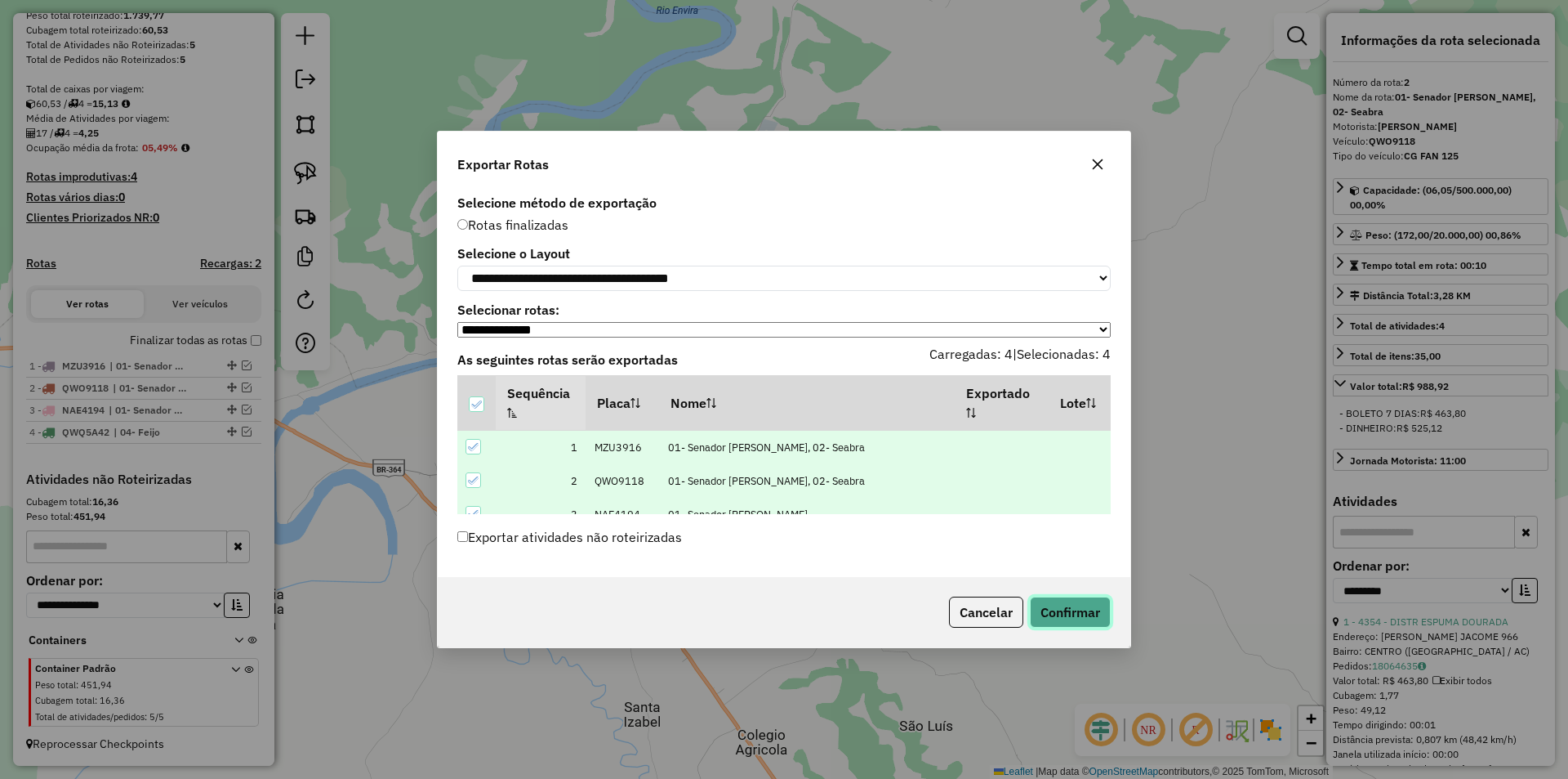
click at [1105, 613] on button "Confirmar" at bounding box center [1070, 612] width 81 height 31
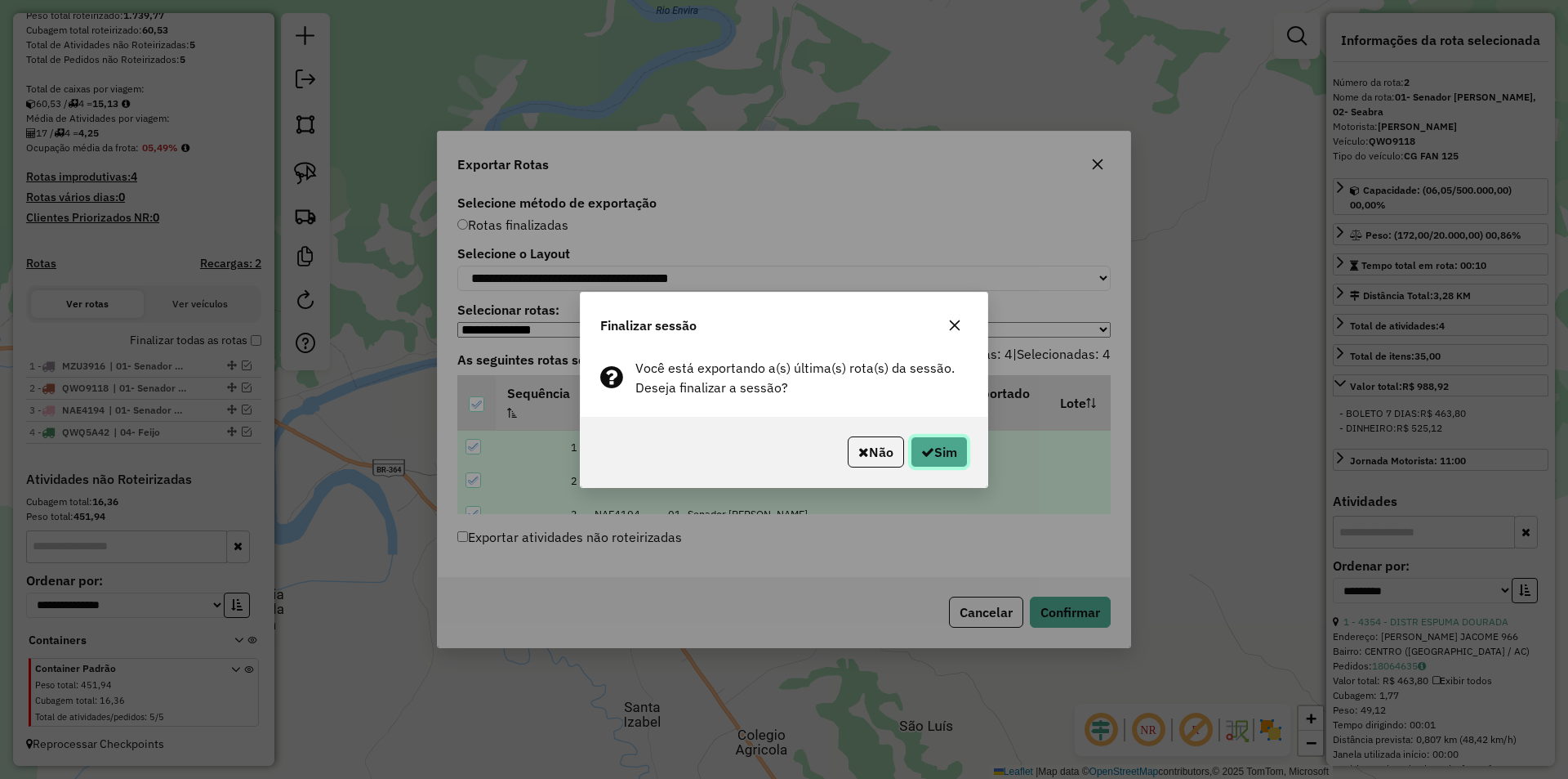
click at [920, 465] on button "Sim" at bounding box center [938, 451] width 57 height 31
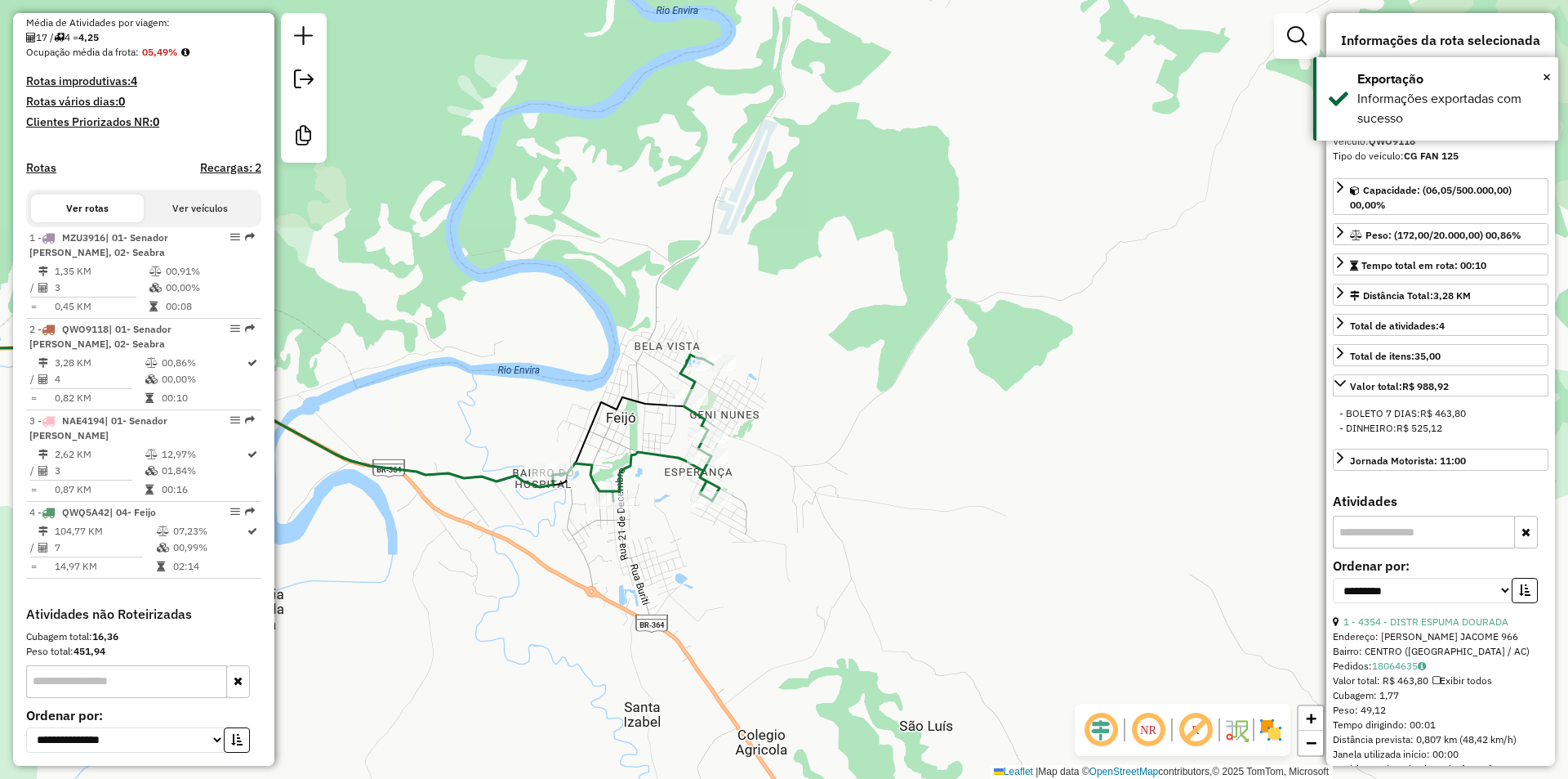
scroll to position [528, 0]
